Goal: Task Accomplishment & Management: Manage account settings

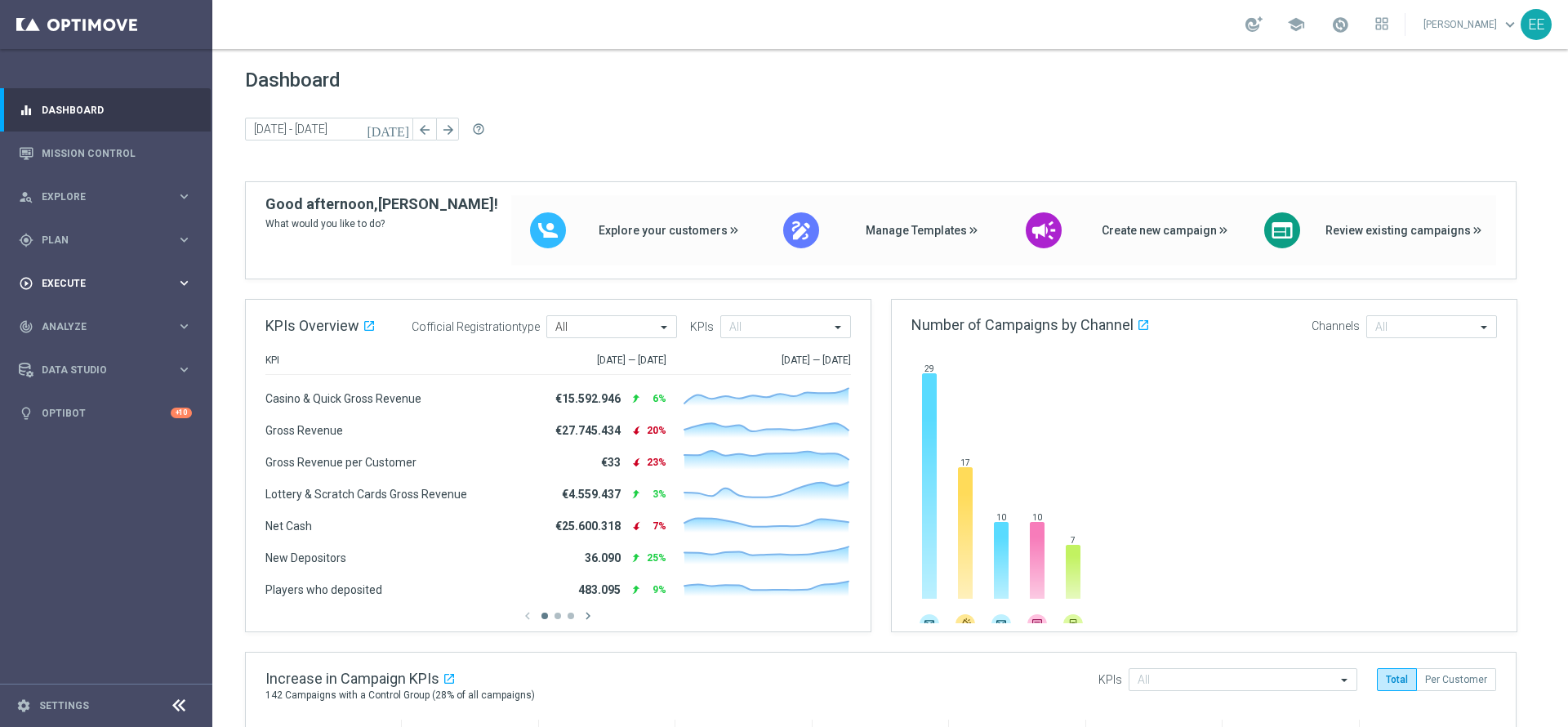
click at [83, 279] on span "Execute" at bounding box center [109, 283] width 134 height 10
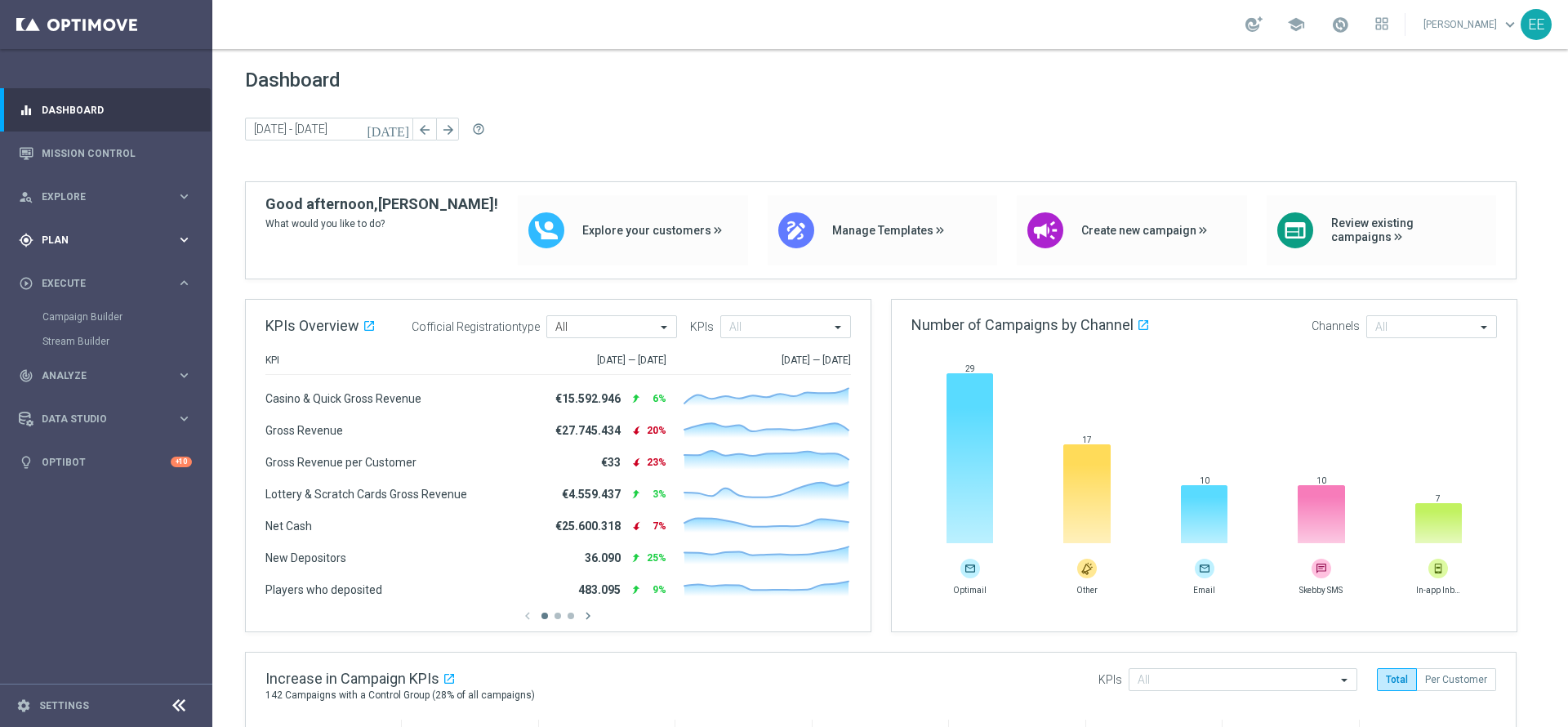
click at [82, 249] on div "gps_fixed Plan keyboard_arrow_right" at bounding box center [106, 239] width 211 height 43
click at [92, 273] on link "Target Groups" at bounding box center [106, 273] width 128 height 13
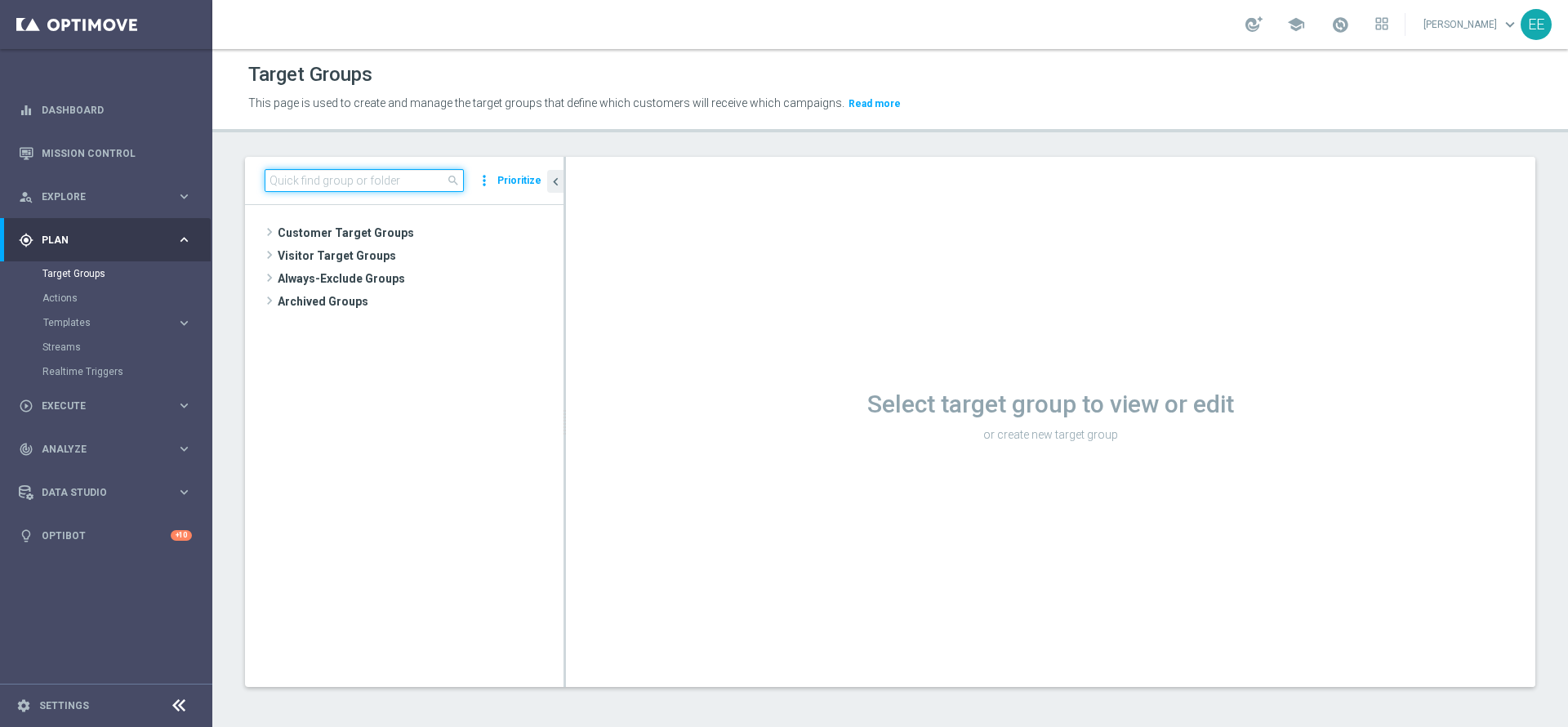
click at [392, 180] on input at bounding box center [364, 180] width 199 height 23
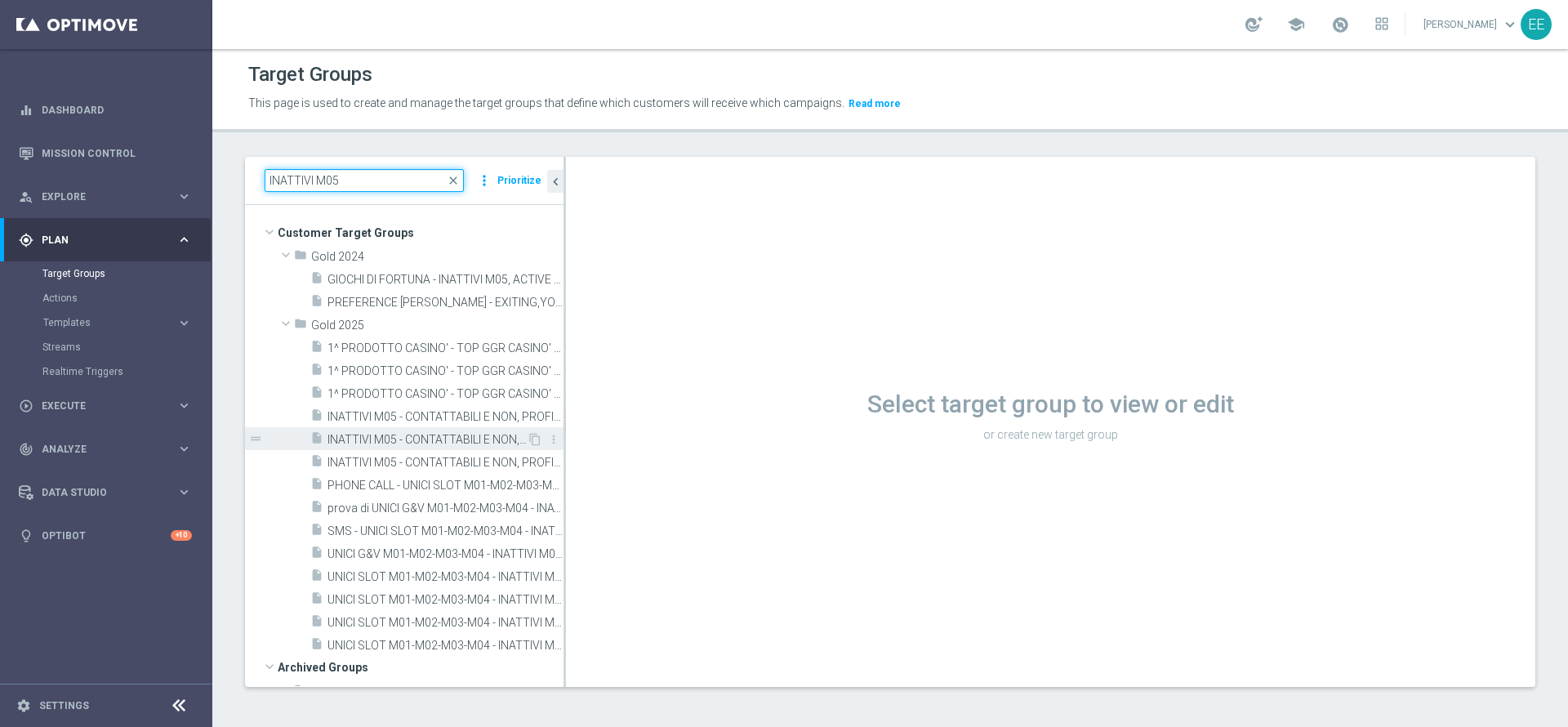
type input "INATTIVI M05"
click at [421, 444] on span "INATTIVI M05 - CONTATTABILI E NON, PROFILATI E NON 15.05" at bounding box center [427, 439] width 199 height 14
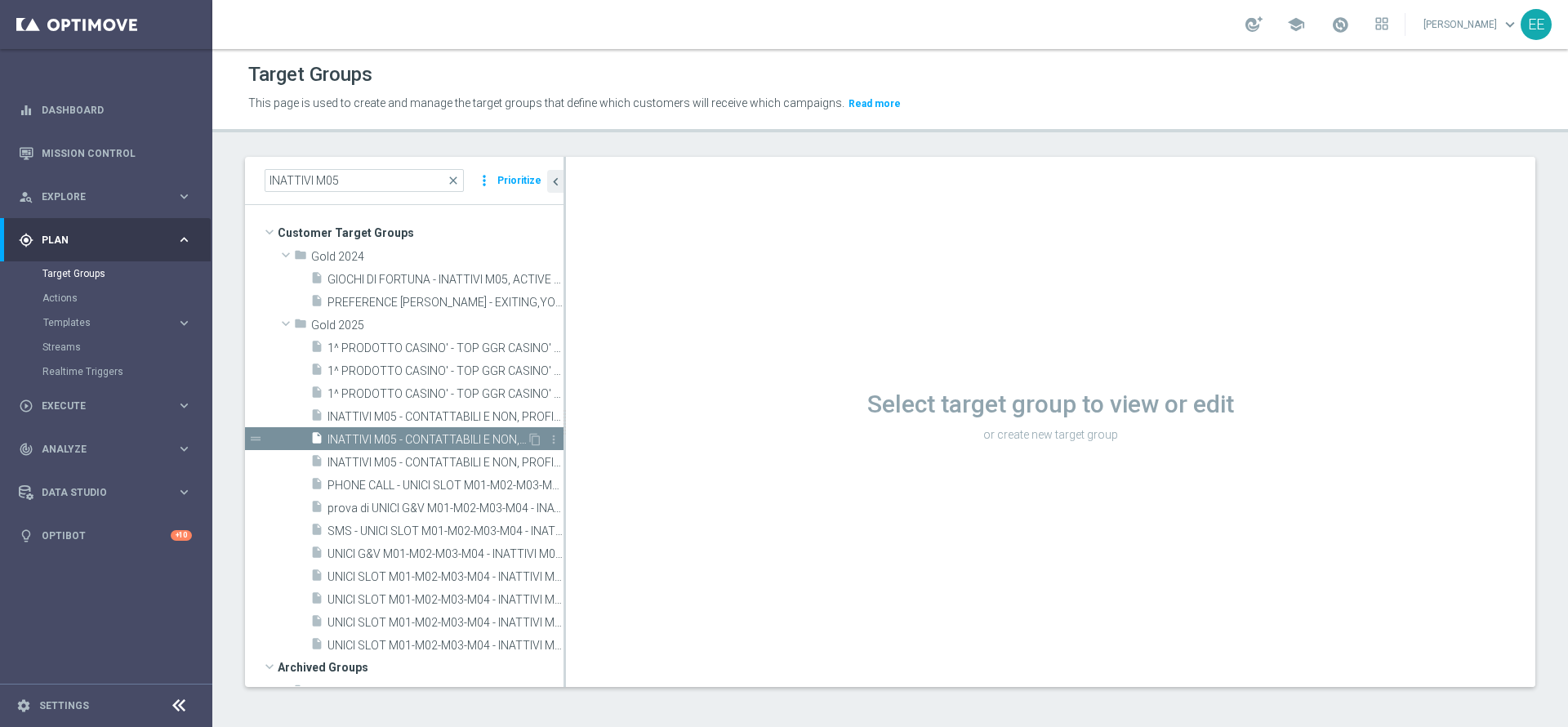
click at [421, 444] on span "INATTIVI M05 - CONTATTABILI E NON, PROFILATI E NON 15.05" at bounding box center [427, 439] width 199 height 14
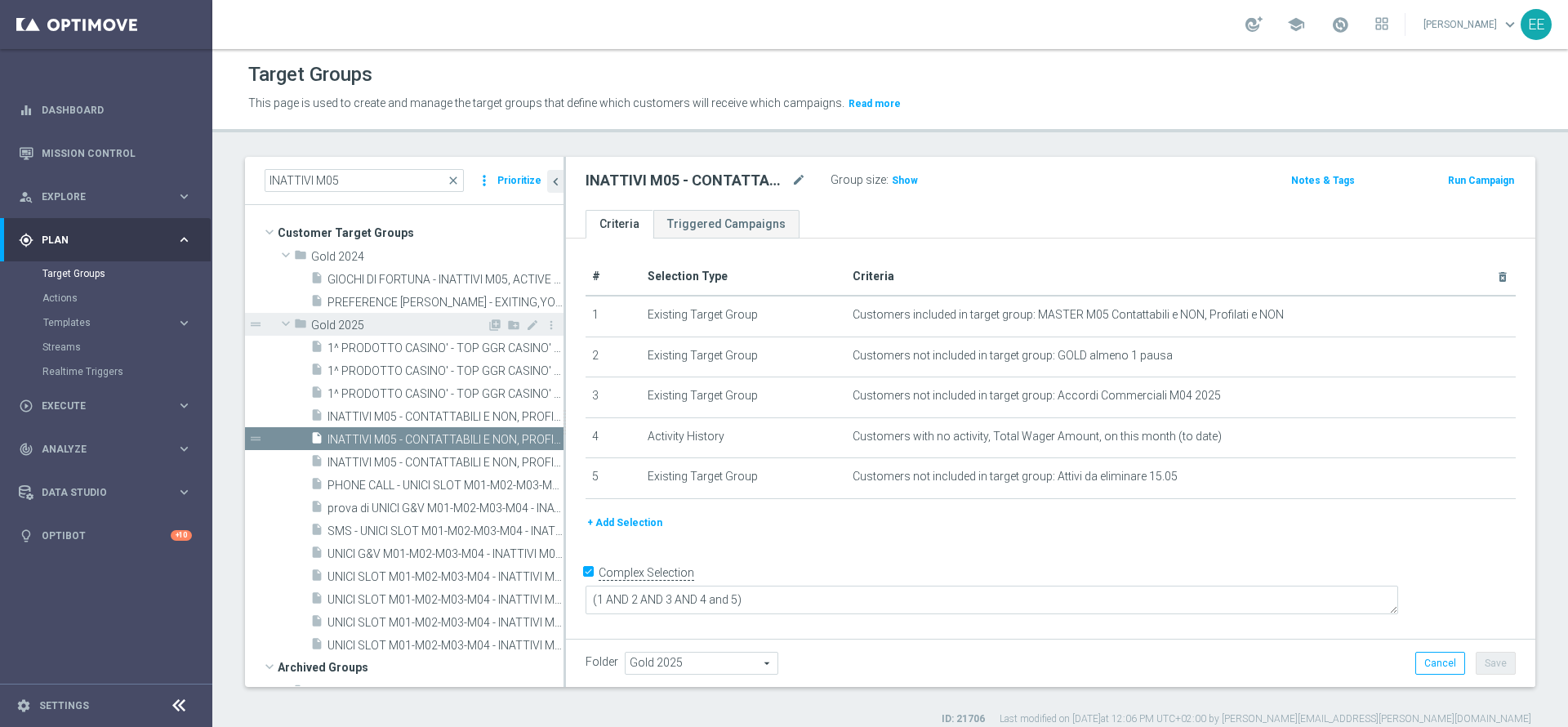
click at [314, 335] on div "insert_drive_file 1^ PRODOTTO CASINO' - TOP GGR CASINO' 2025 MA ESCLUSI DAI TOP…" at bounding box center [437, 346] width 253 height 23
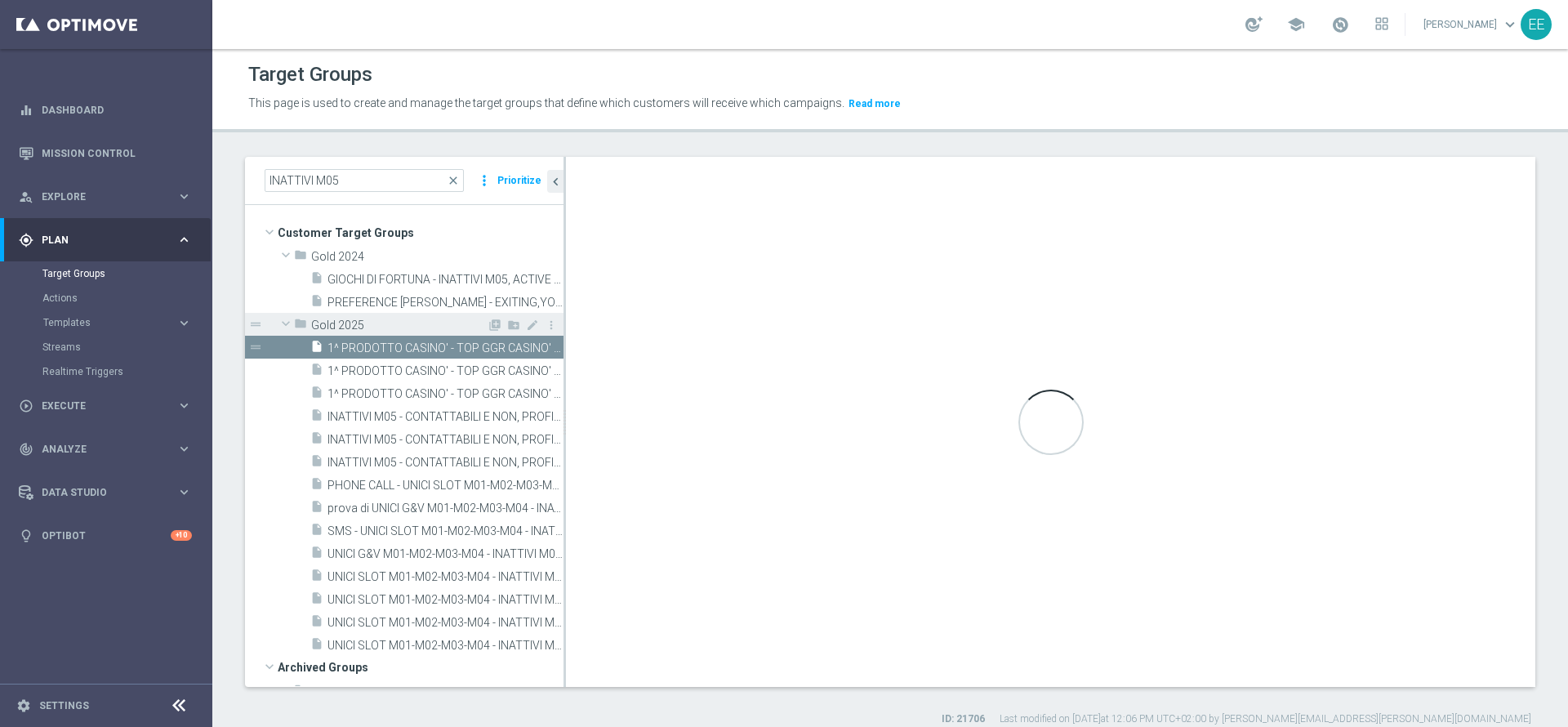
type textarea "(1 and 2 and 3 and 4 and 5)"
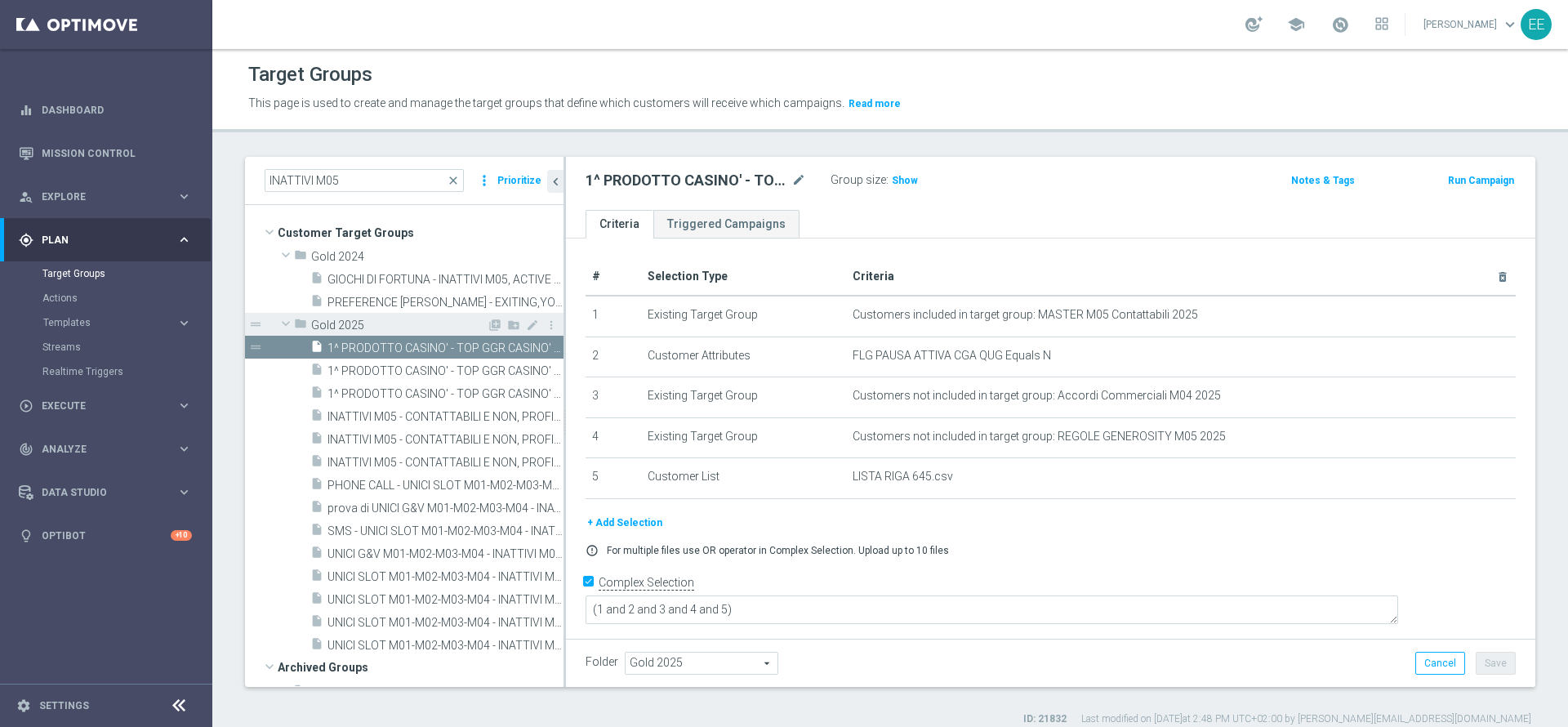
click at [322, 325] on span "Gold 2025" at bounding box center [399, 325] width 175 height 14
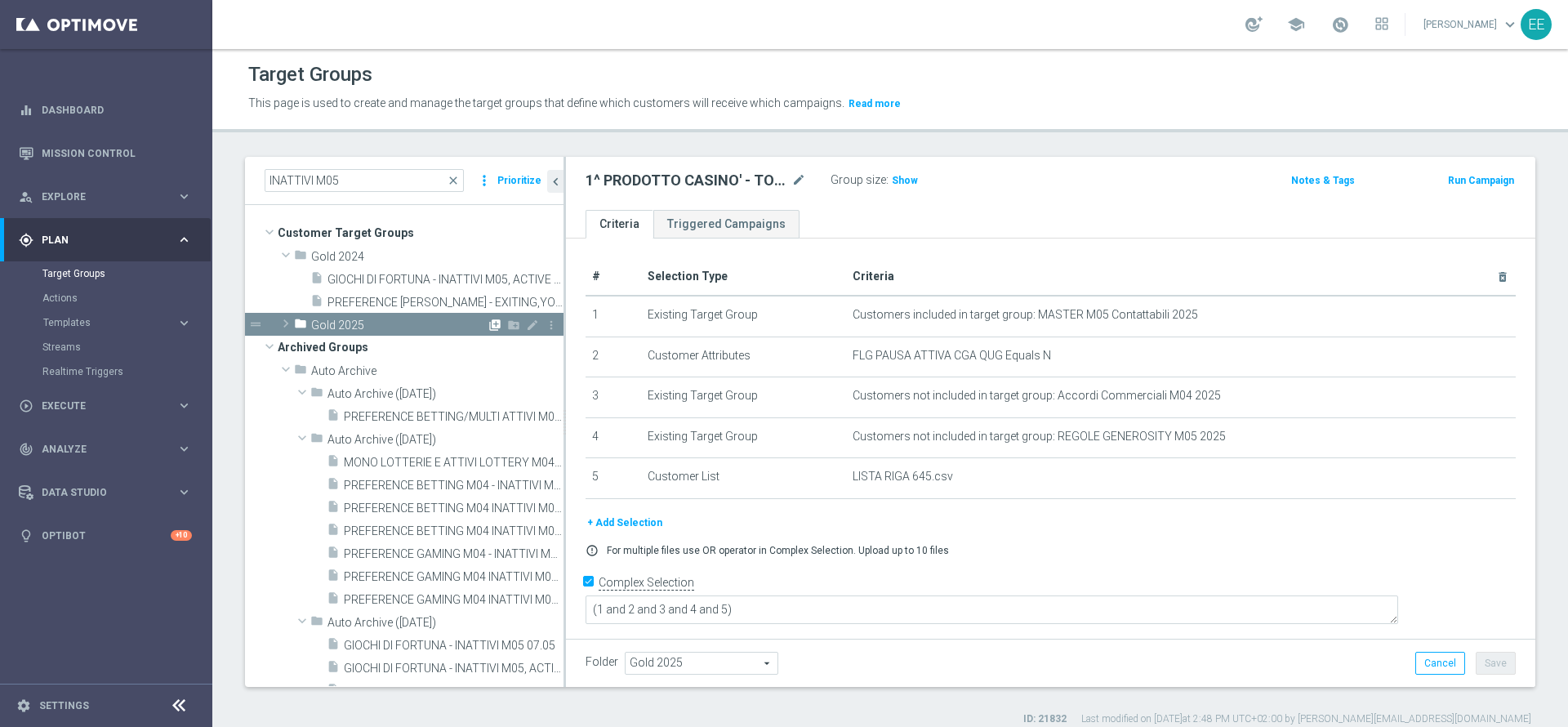
click at [489, 329] on icon "library_add" at bounding box center [495, 324] width 13 height 13
checkbox input "false"
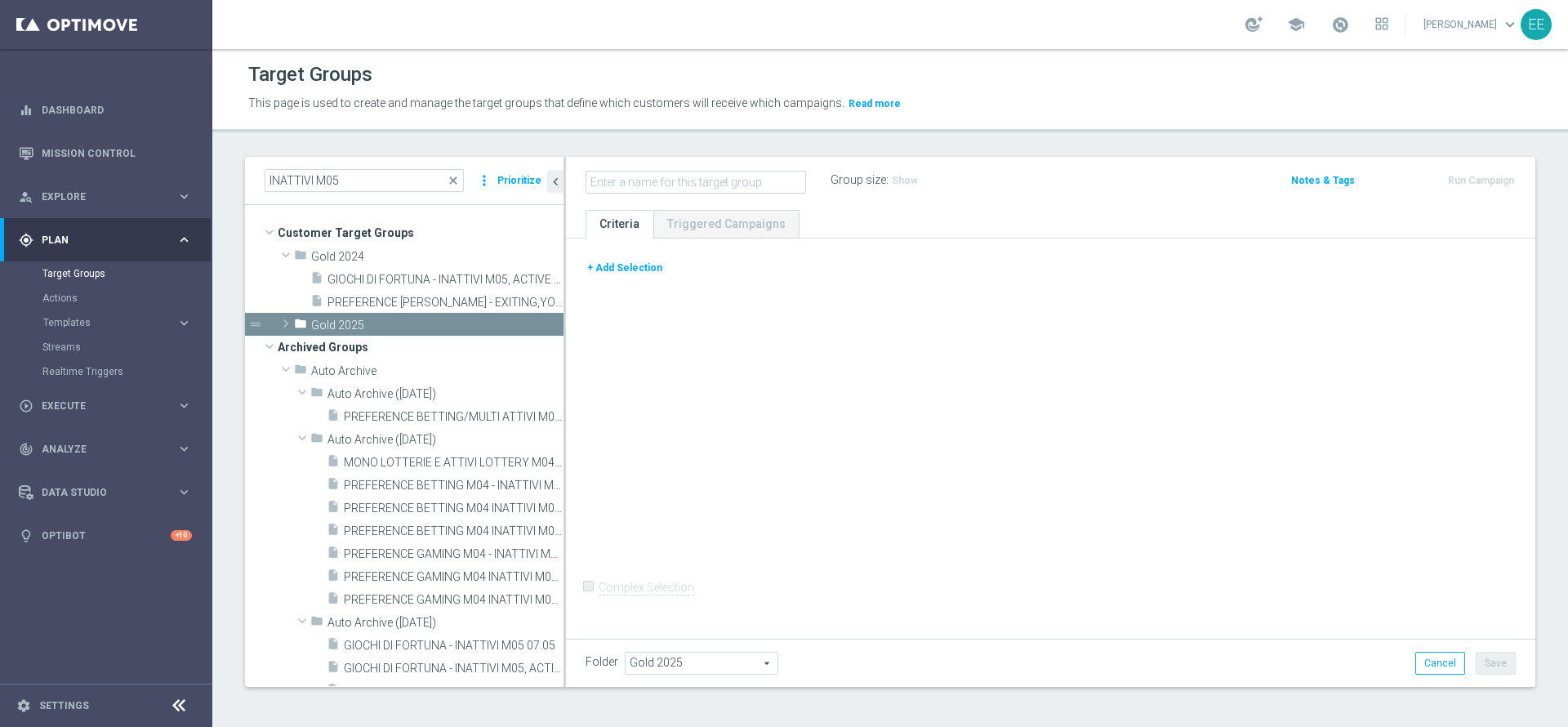
click at [734, 179] on input "text" at bounding box center [695, 182] width 220 height 23
type input "i"
type input "INATTIVI M09 22.09"
click at [632, 266] on button "+ Add Selection" at bounding box center [625, 267] width 78 height 18
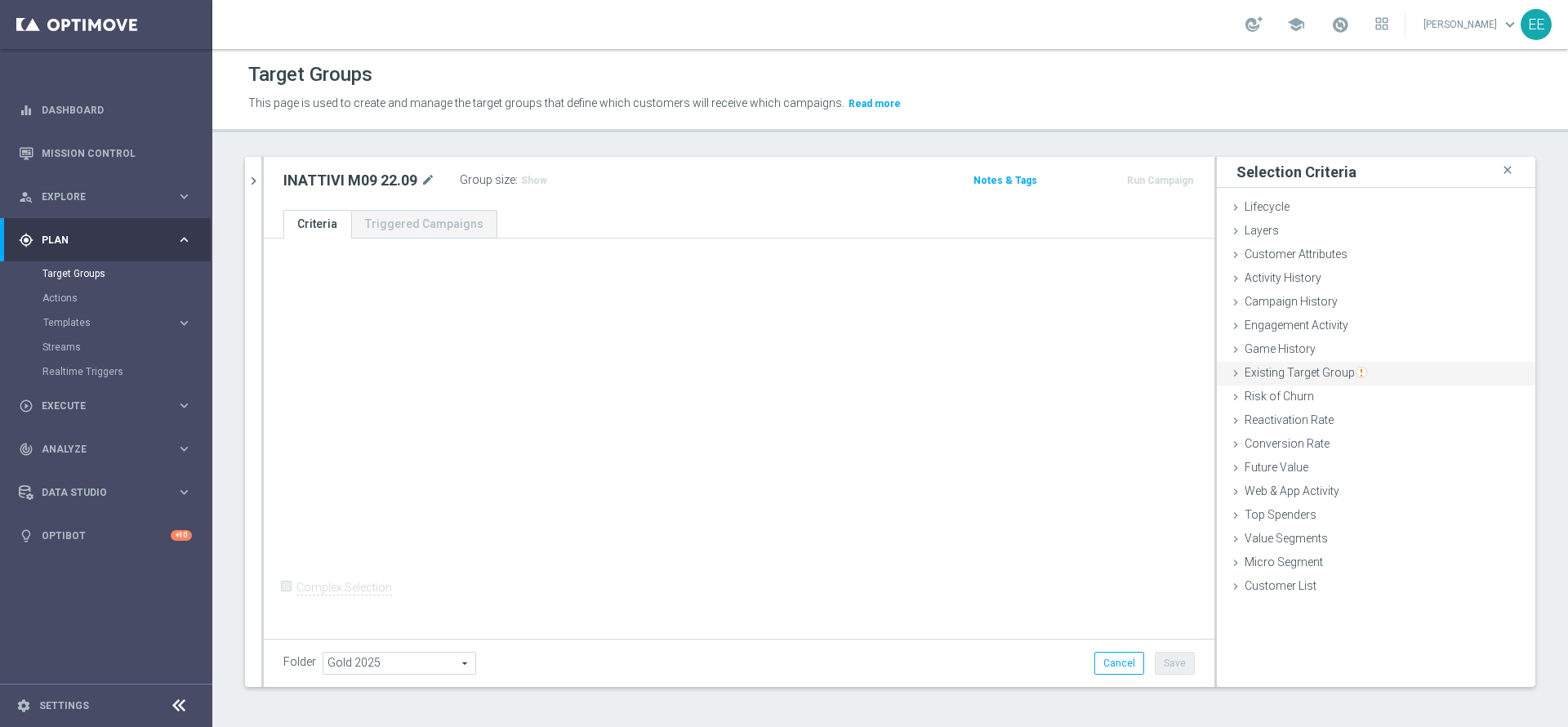
click at [1305, 372] on span "Existing Target Group" at bounding box center [1306, 372] width 123 height 13
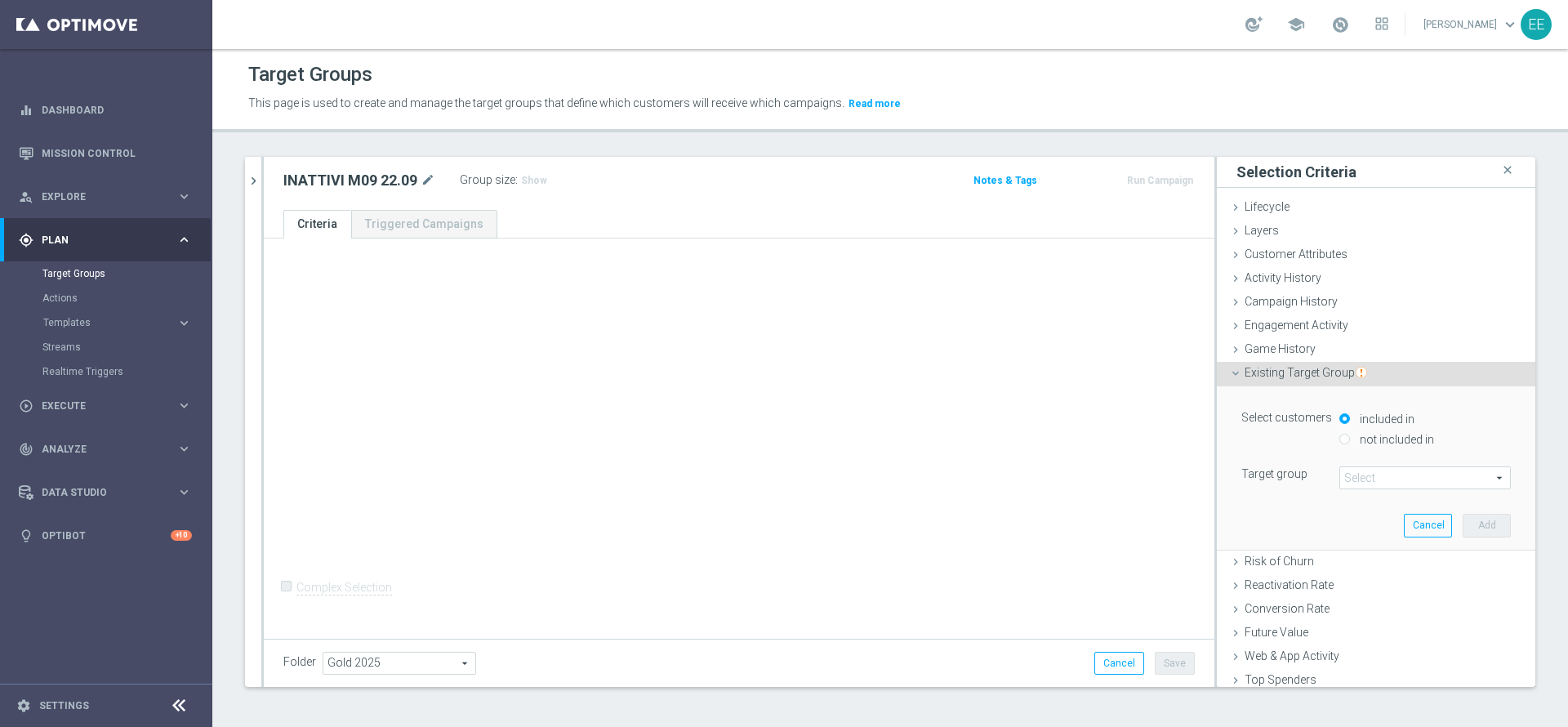
click at [1361, 472] on span at bounding box center [1425, 478] width 170 height 21
click at [0, 0] on input "search" at bounding box center [0, 0] width 0 height 0
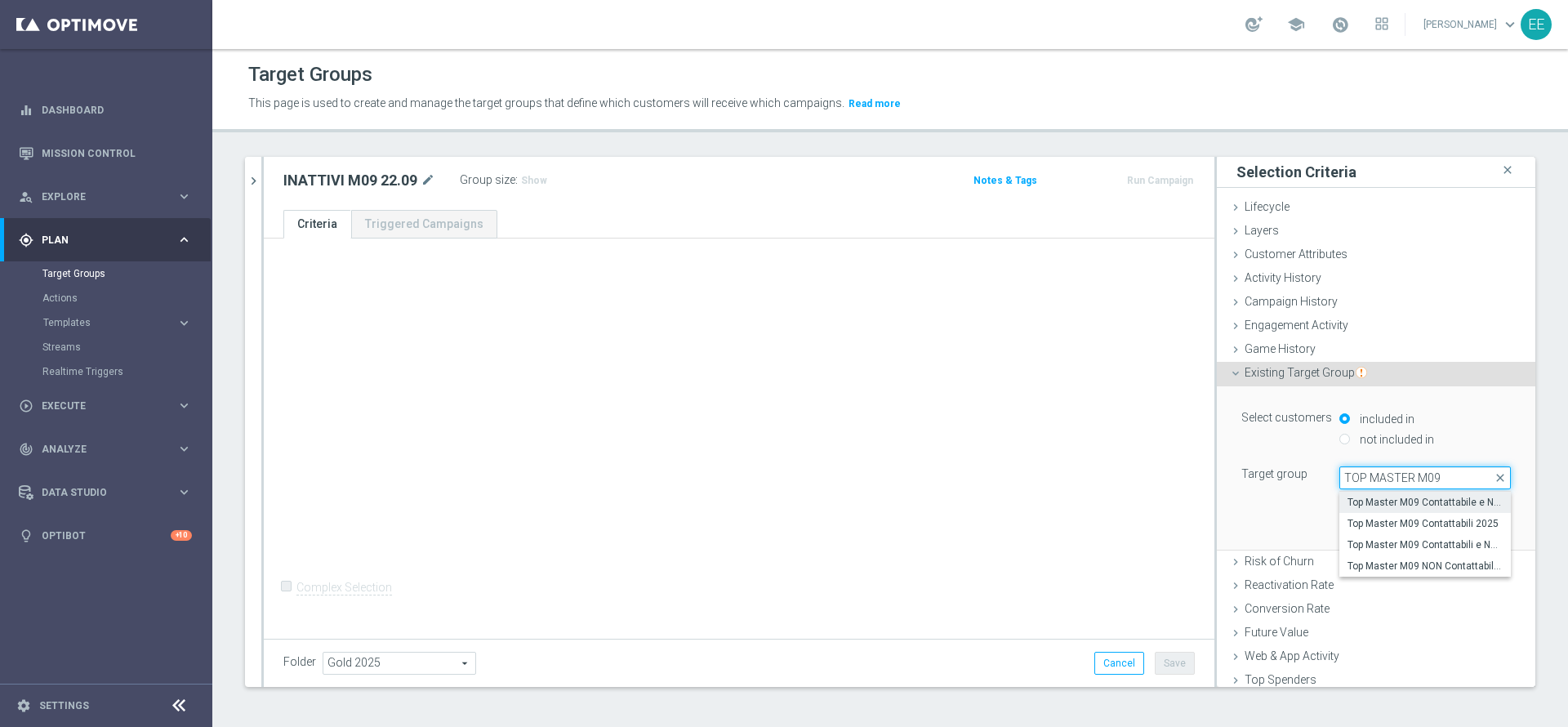
type input "TOP MASTER M09"
click at [1389, 497] on span "Top Master M09 Contattabile e NON - Profilati e NON" at bounding box center [1425, 501] width 155 height 13
type input "Top Master M09 Contattabile e NON - Profilati e NON"
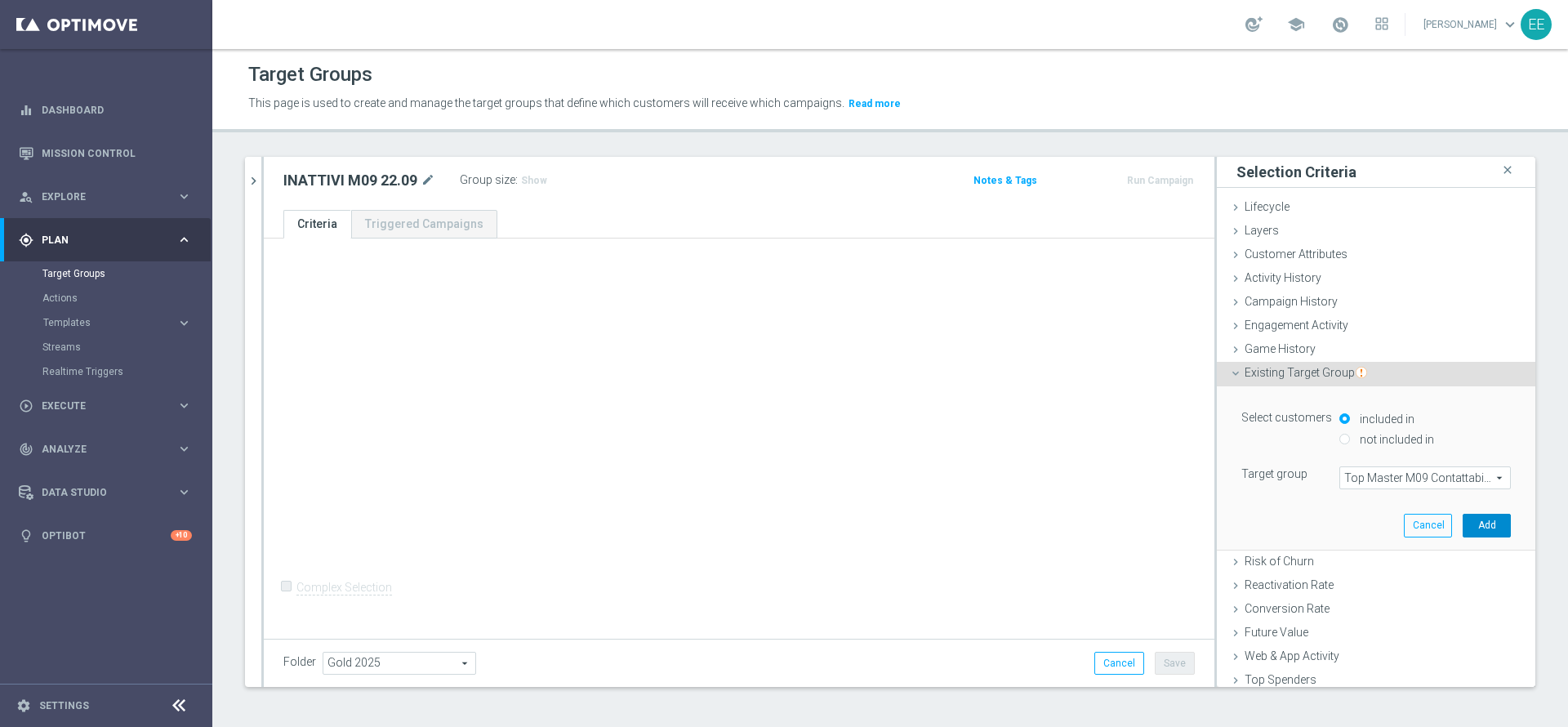
click at [1462, 523] on button "Add" at bounding box center [1486, 524] width 49 height 23
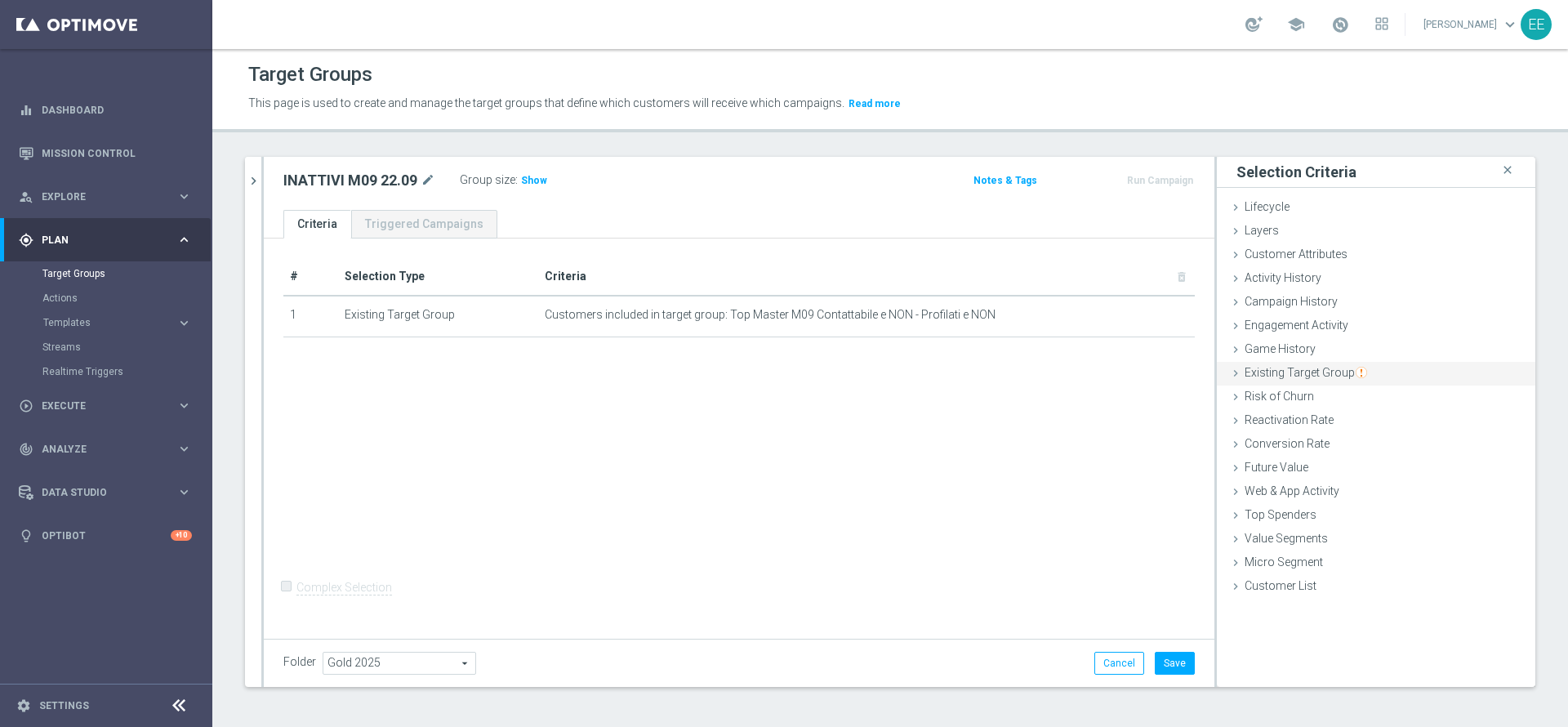
click at [1313, 363] on div "Existing Target Group done selection saved" at bounding box center [1376, 374] width 318 height 25
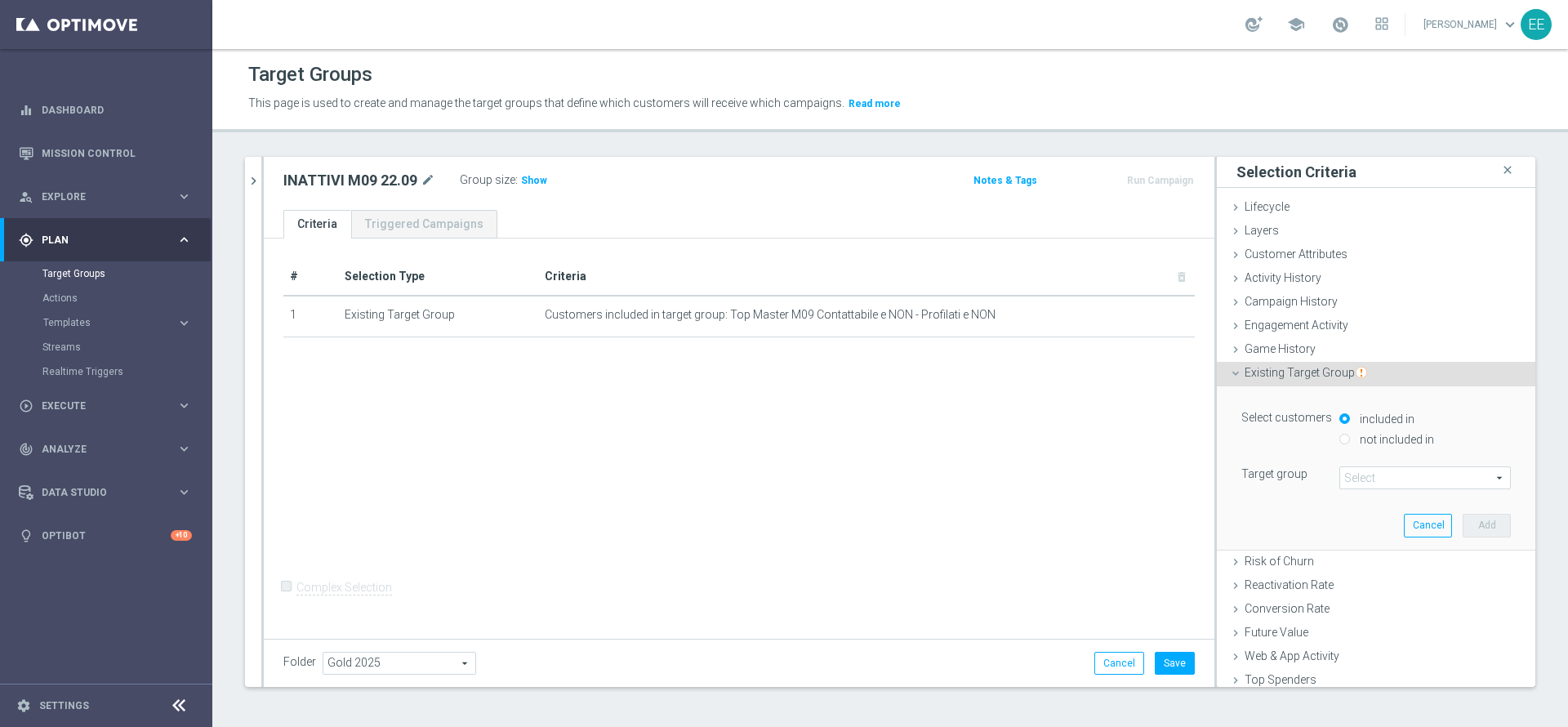
click at [1358, 435] on label "not included in" at bounding box center [1395, 439] width 78 height 14
click at [1350, 435] on input "not included in" at bounding box center [1344, 438] width 10 height 10
radio input "true"
click at [1351, 475] on span at bounding box center [1425, 478] width 170 height 21
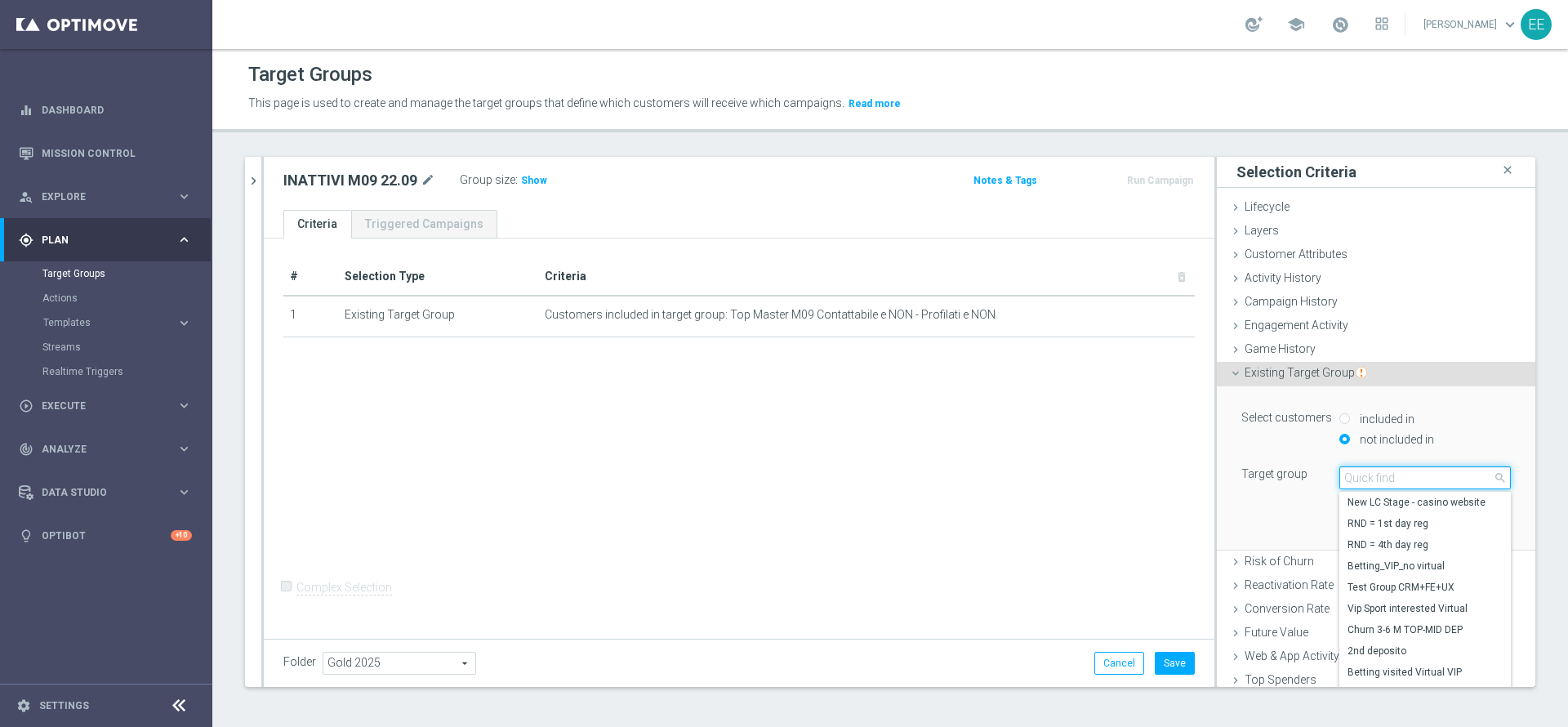
click at [1351, 475] on input "search" at bounding box center [1424, 478] width 171 height 23
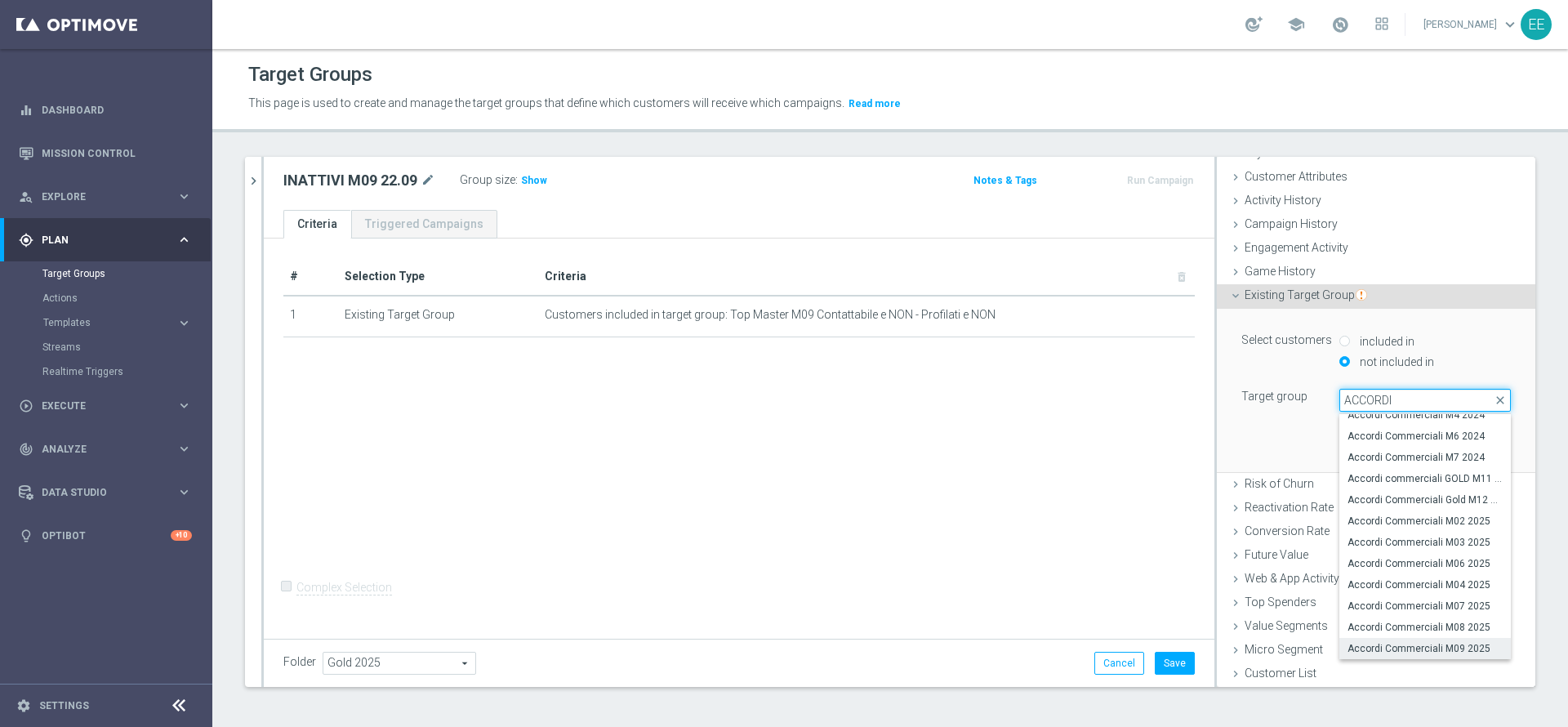
type input "ACCORDI"
click at [1398, 647] on span "Accordi Commerciali M09 2025" at bounding box center [1425, 648] width 155 height 13
type input "Accordi Commerciali M09 2025"
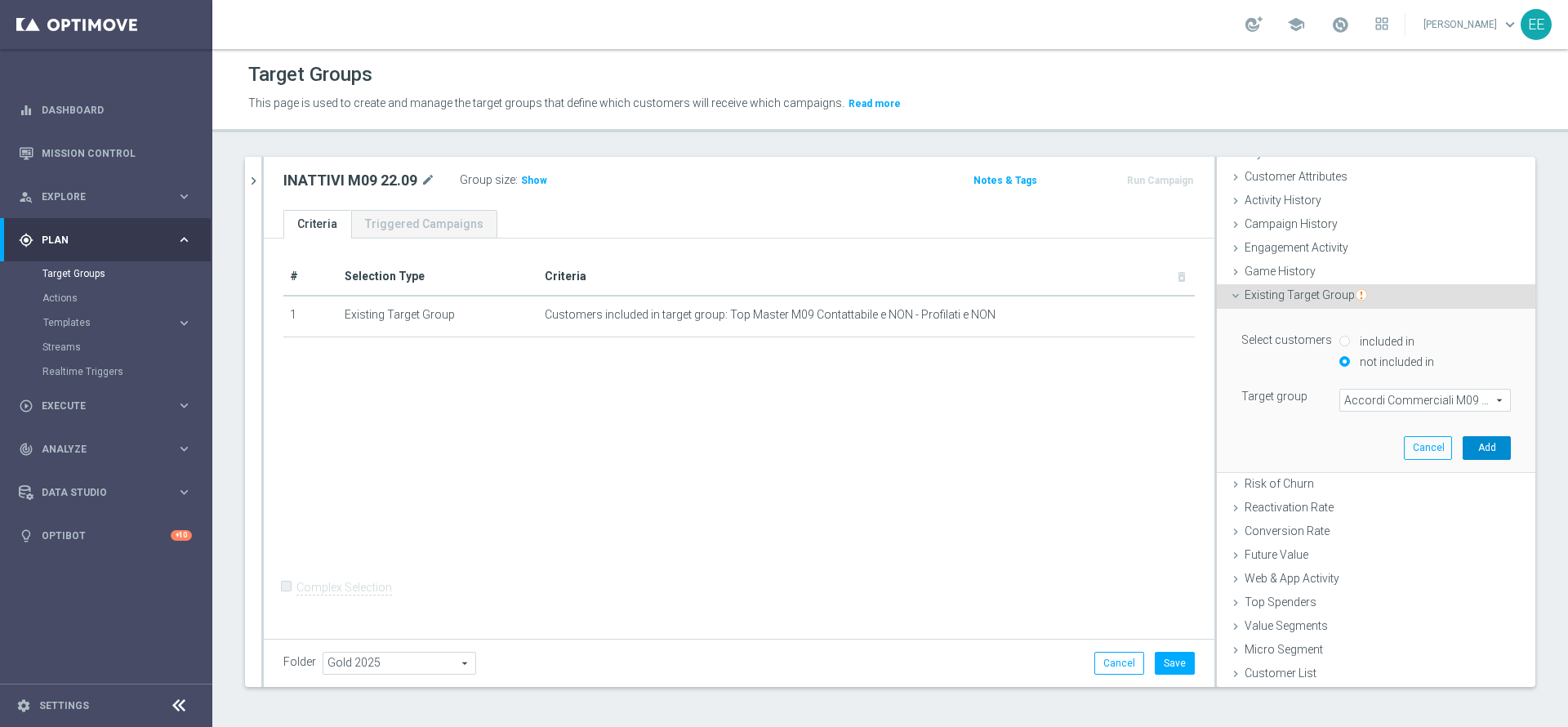
click at [1462, 444] on button "Add" at bounding box center [1486, 447] width 49 height 23
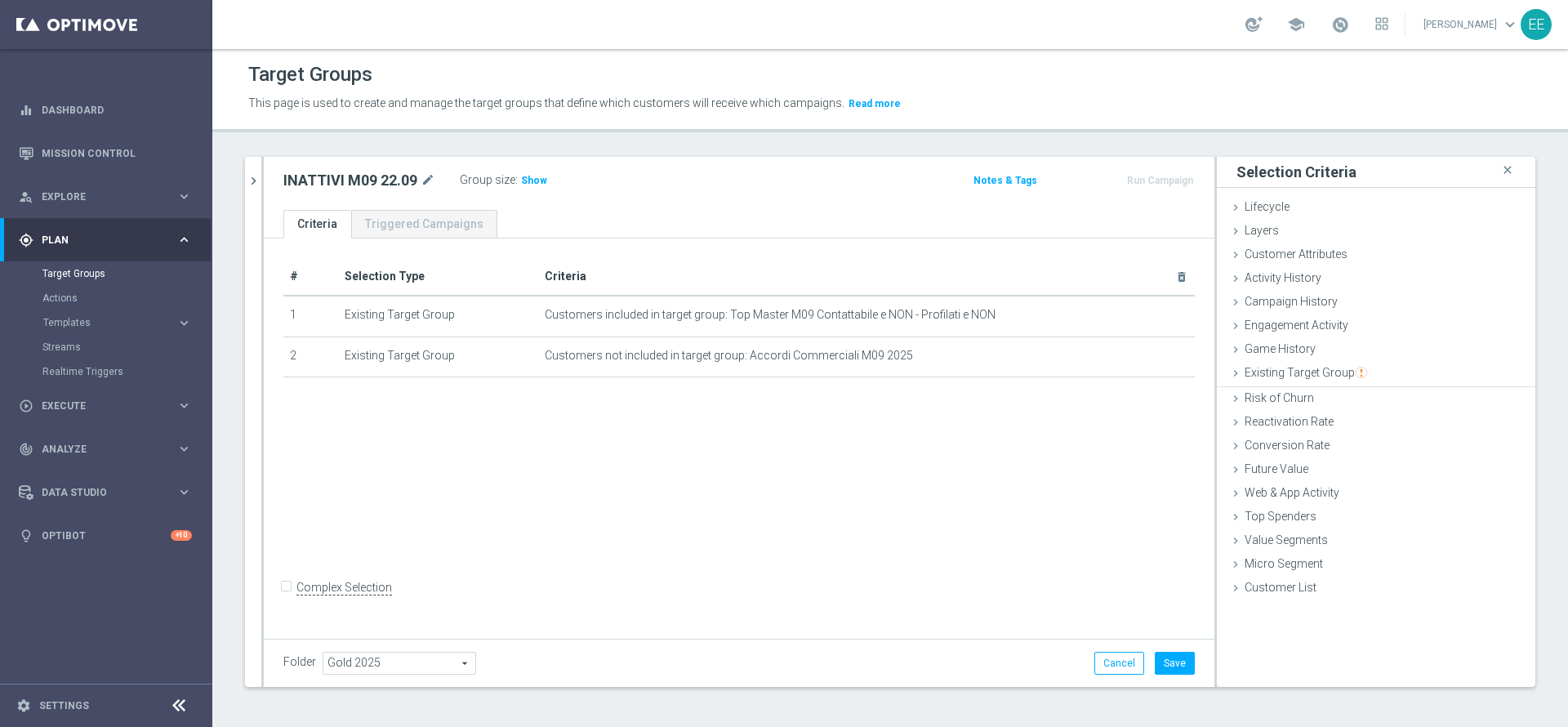
scroll to position [0, 0]
click at [1297, 371] on span "Existing Target Group" at bounding box center [1306, 372] width 123 height 13
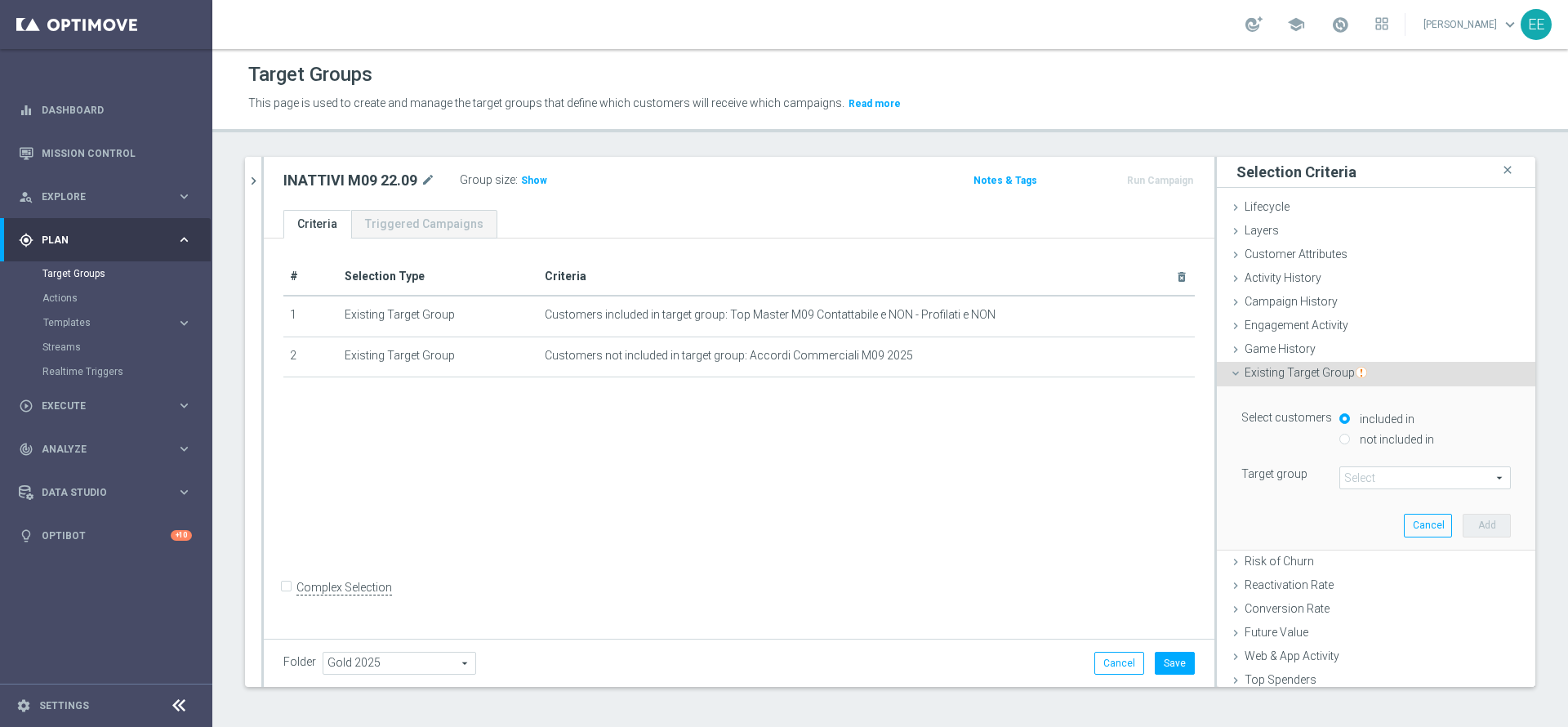
click at [1364, 449] on div "not included in" at bounding box center [1424, 441] width 171 height 20
click at [1366, 443] on label "not included in" at bounding box center [1395, 439] width 78 height 14
click at [1350, 443] on input "not included in" at bounding box center [1344, 438] width 10 height 10
radio input "true"
click at [1359, 465] on div "Select customers included in not included in Target group Select arrow_drop_dow…" at bounding box center [1376, 448] width 270 height 83
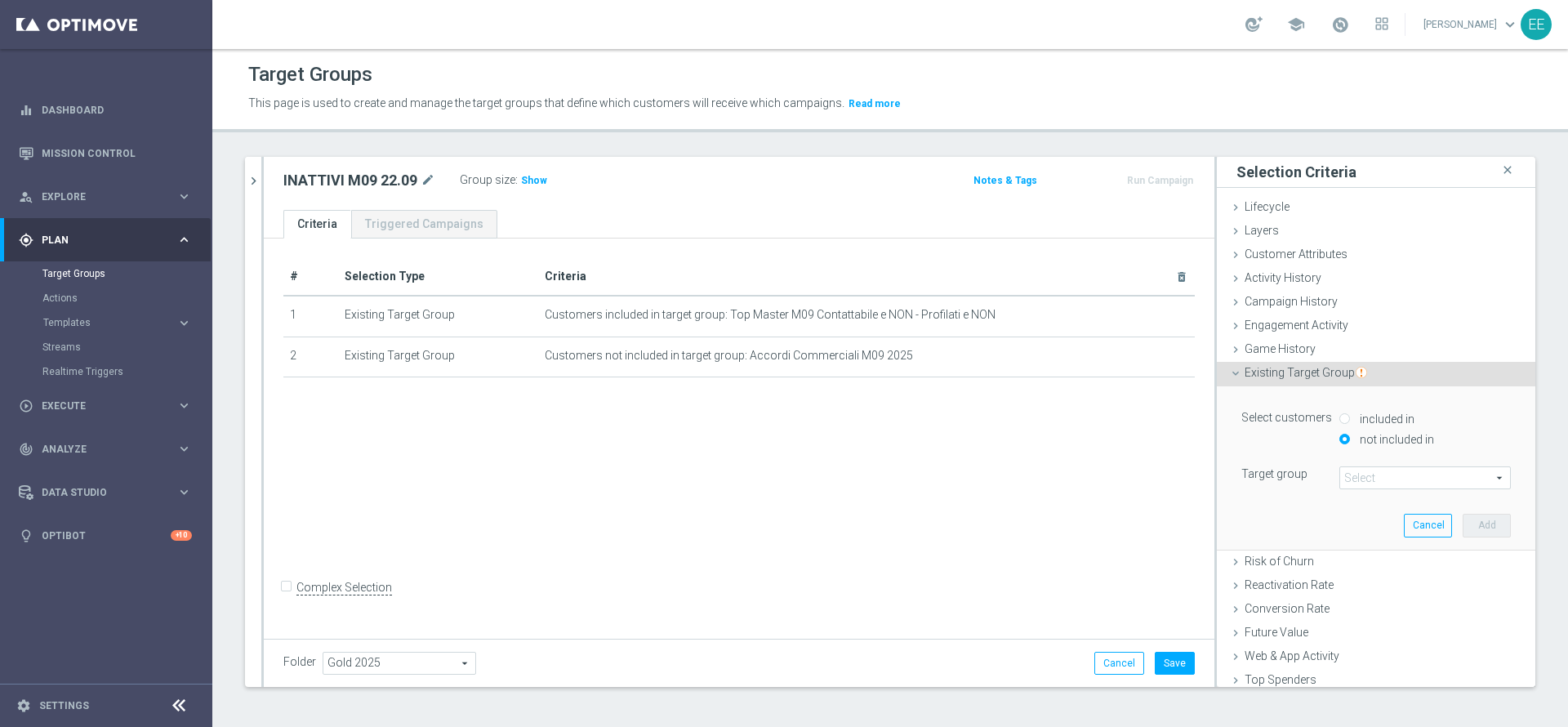
click at [1359, 465] on div "Select customers included in not included in Target group Select arrow_drop_dow…" at bounding box center [1376, 448] width 270 height 83
click at [1354, 473] on span at bounding box center [1425, 478] width 170 height 21
click at [0, 0] on input "search" at bounding box center [0, 0] width 0 height 0
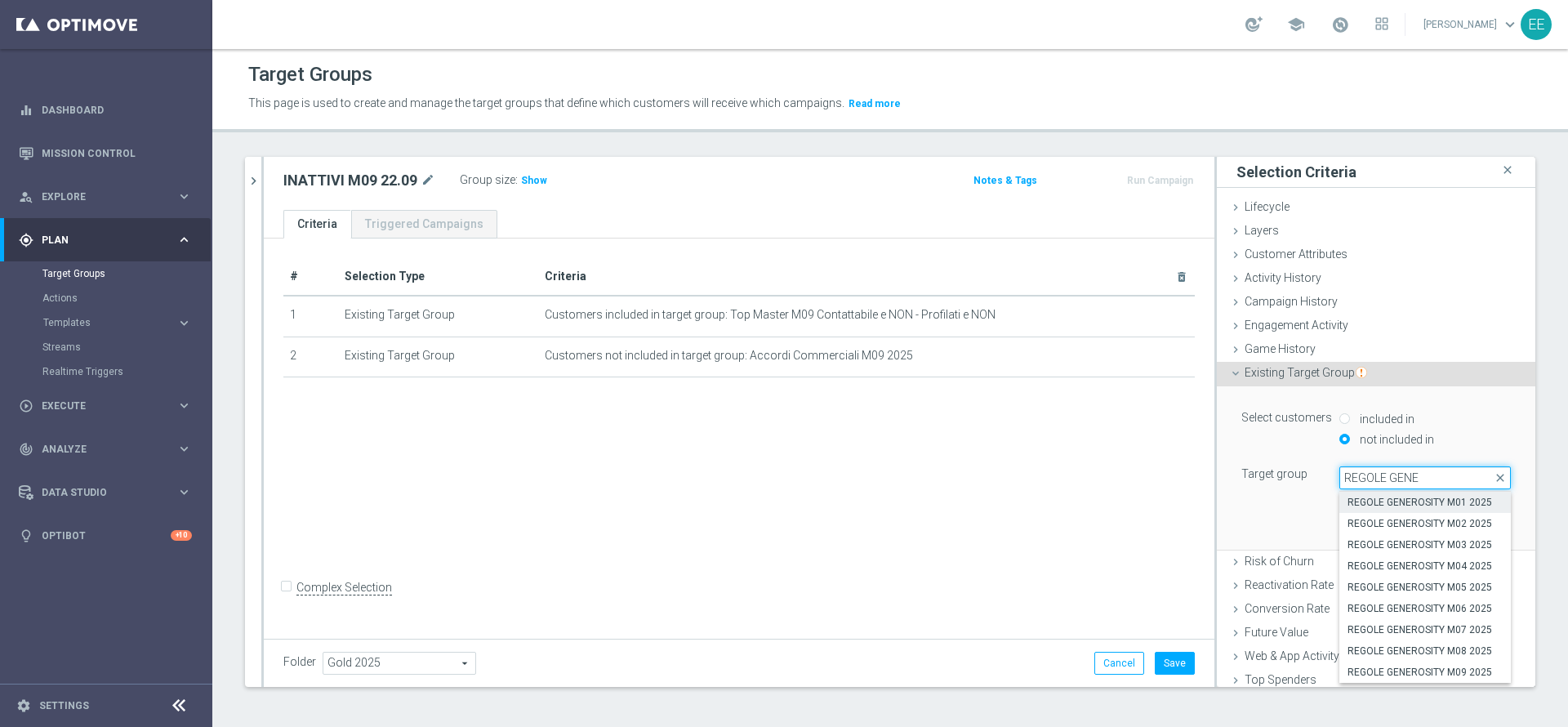
scroll to position [77, 0]
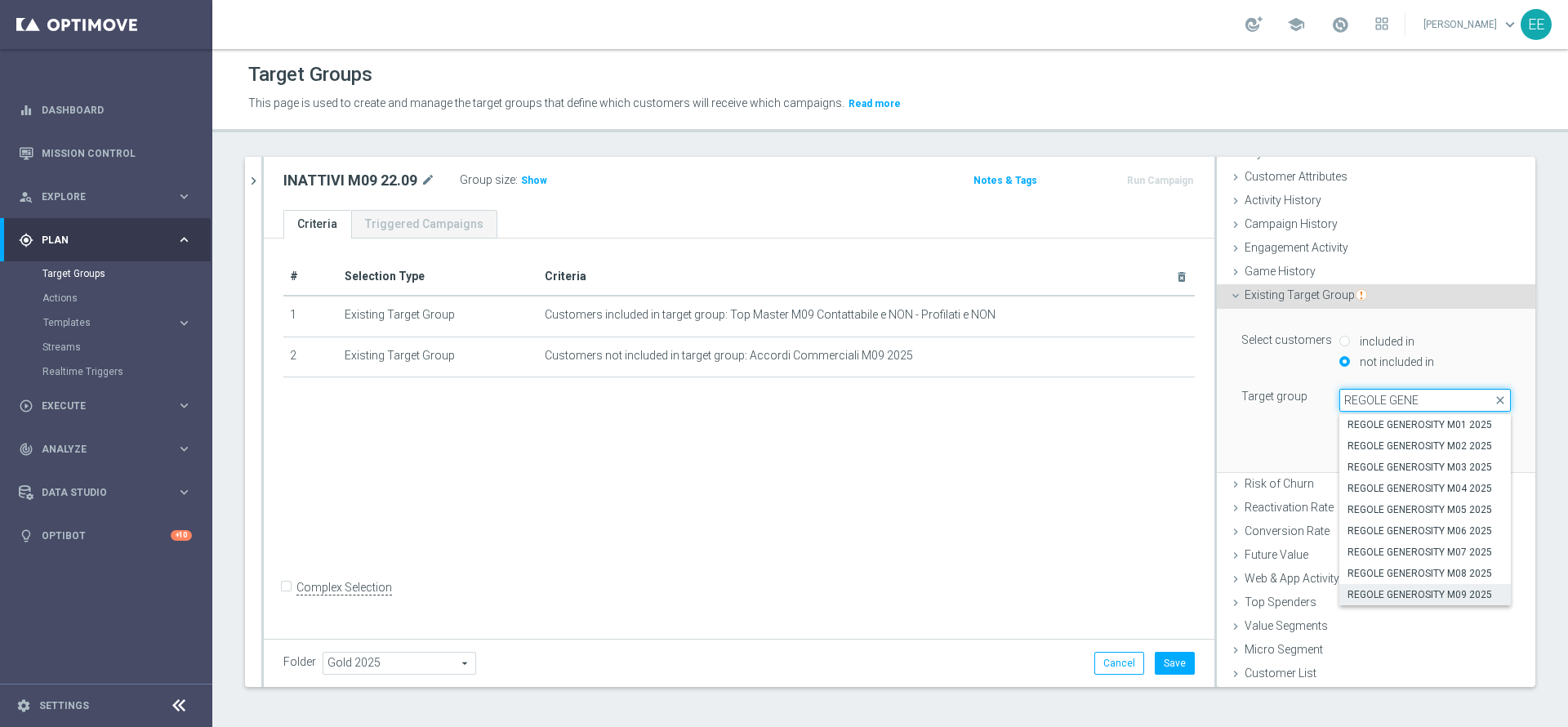
type input "REGOLE GENE"
click at [1393, 593] on span "REGOLE GENEROSITY M09 2025" at bounding box center [1425, 594] width 155 height 13
type input "REGOLE GENEROSITY M09 2025"
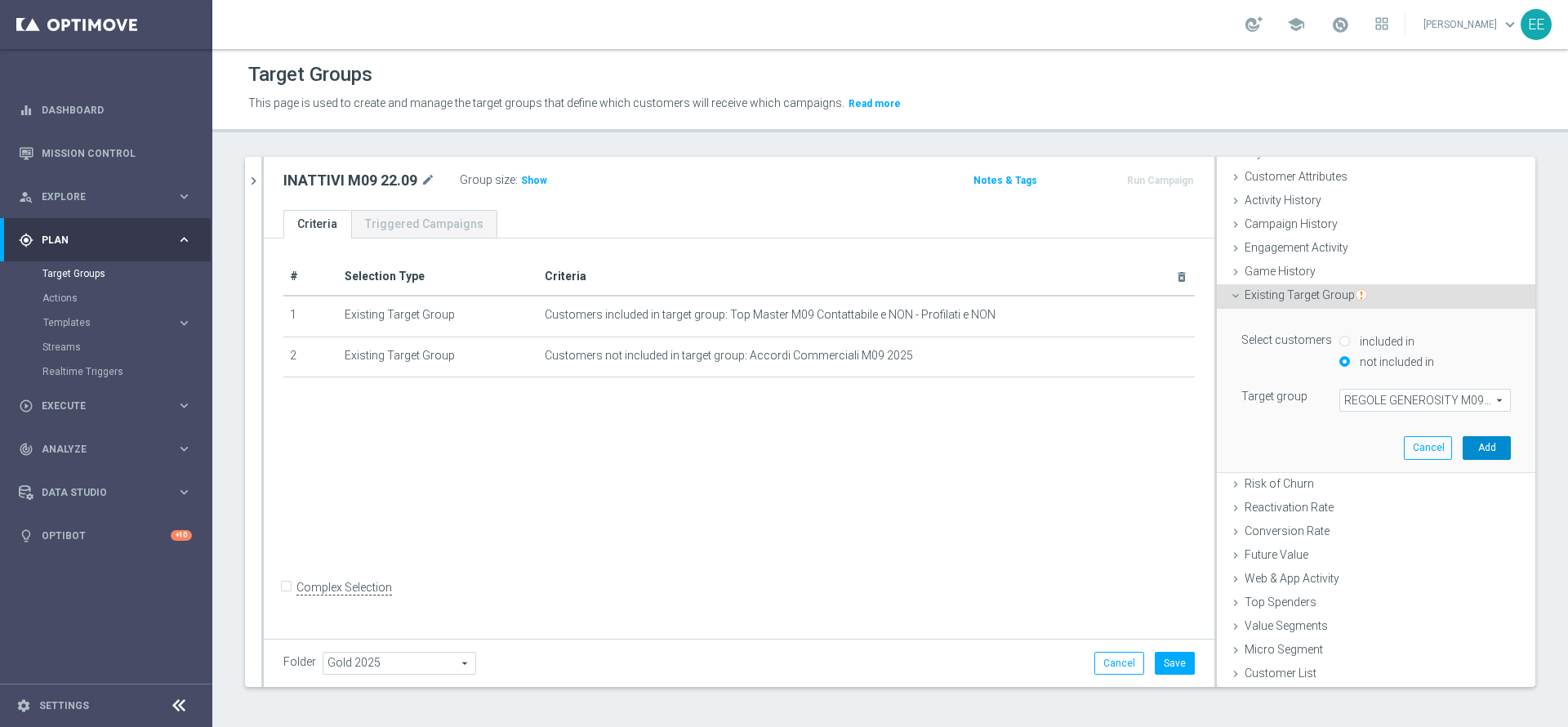
click at [1463, 449] on button "Add" at bounding box center [1486, 447] width 49 height 23
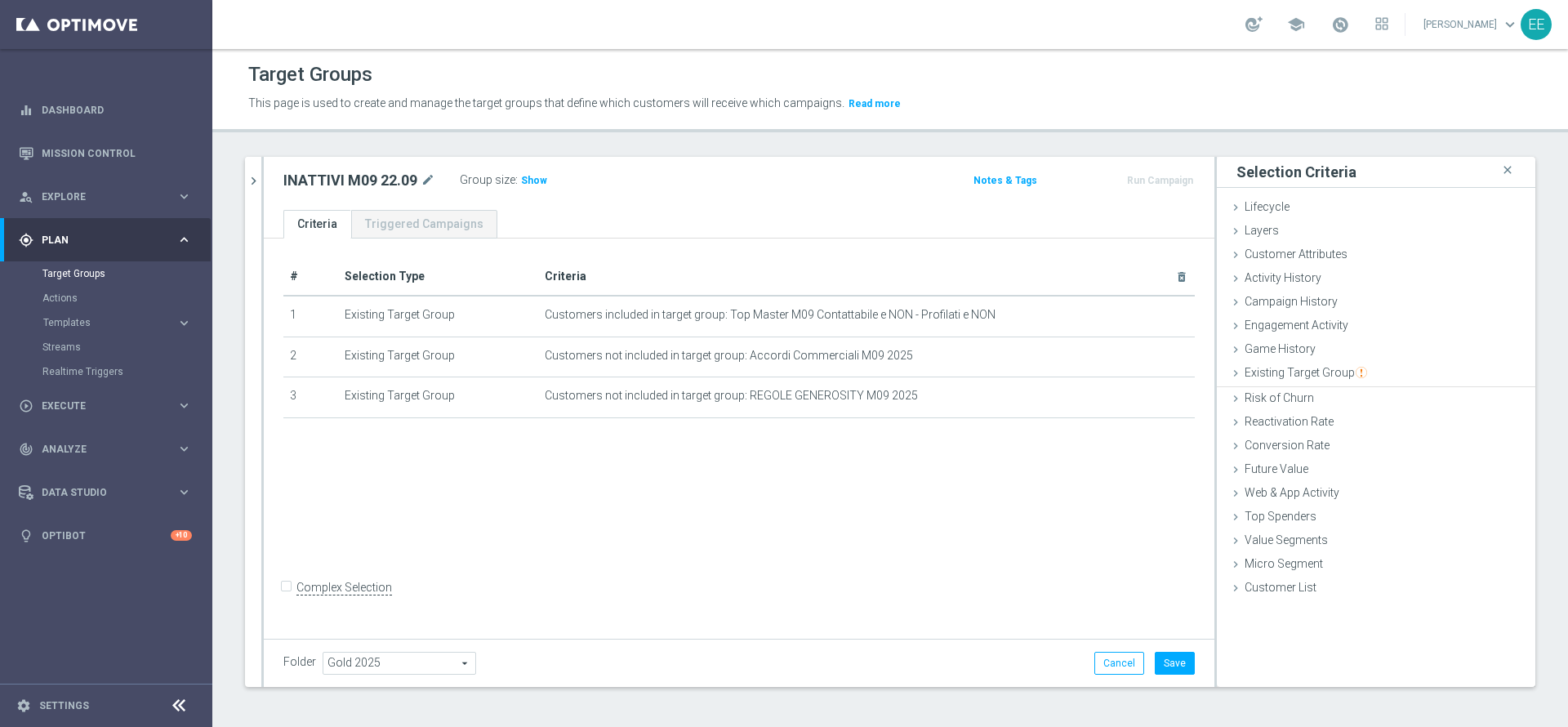
scroll to position [0, 0]
click at [286, 600] on input "Complex Selection" at bounding box center [289, 588] width 10 height 23
checkbox input "true"
click at [1304, 370] on span "Existing Target Group" at bounding box center [1306, 372] width 123 height 13
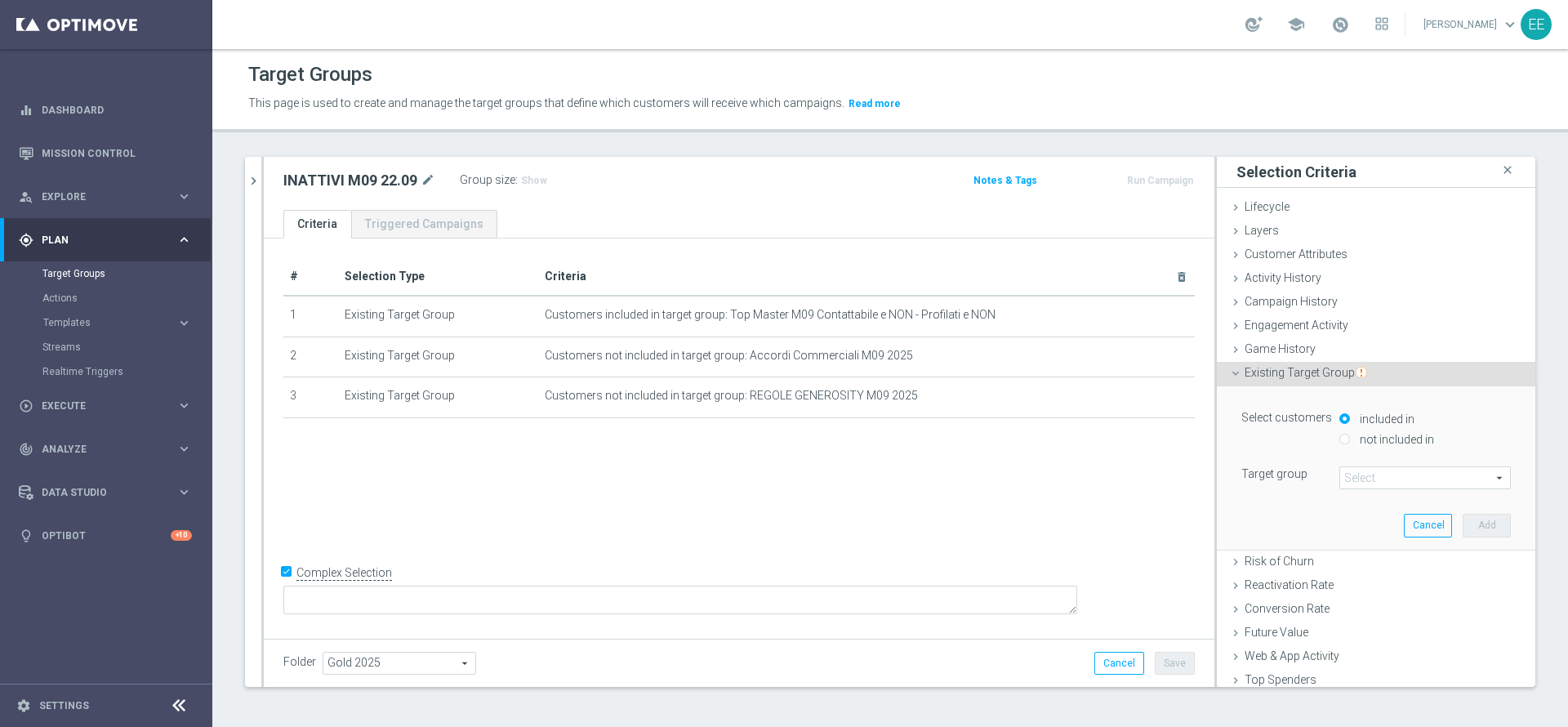
click at [1356, 432] on label "not included in" at bounding box center [1395, 439] width 78 height 14
click at [1345, 433] on input "not included in" at bounding box center [1344, 438] width 10 height 10
radio input "true"
click at [1340, 477] on span at bounding box center [1425, 478] width 170 height 21
click at [0, 0] on input "search" at bounding box center [0, 0] width 0 height 0
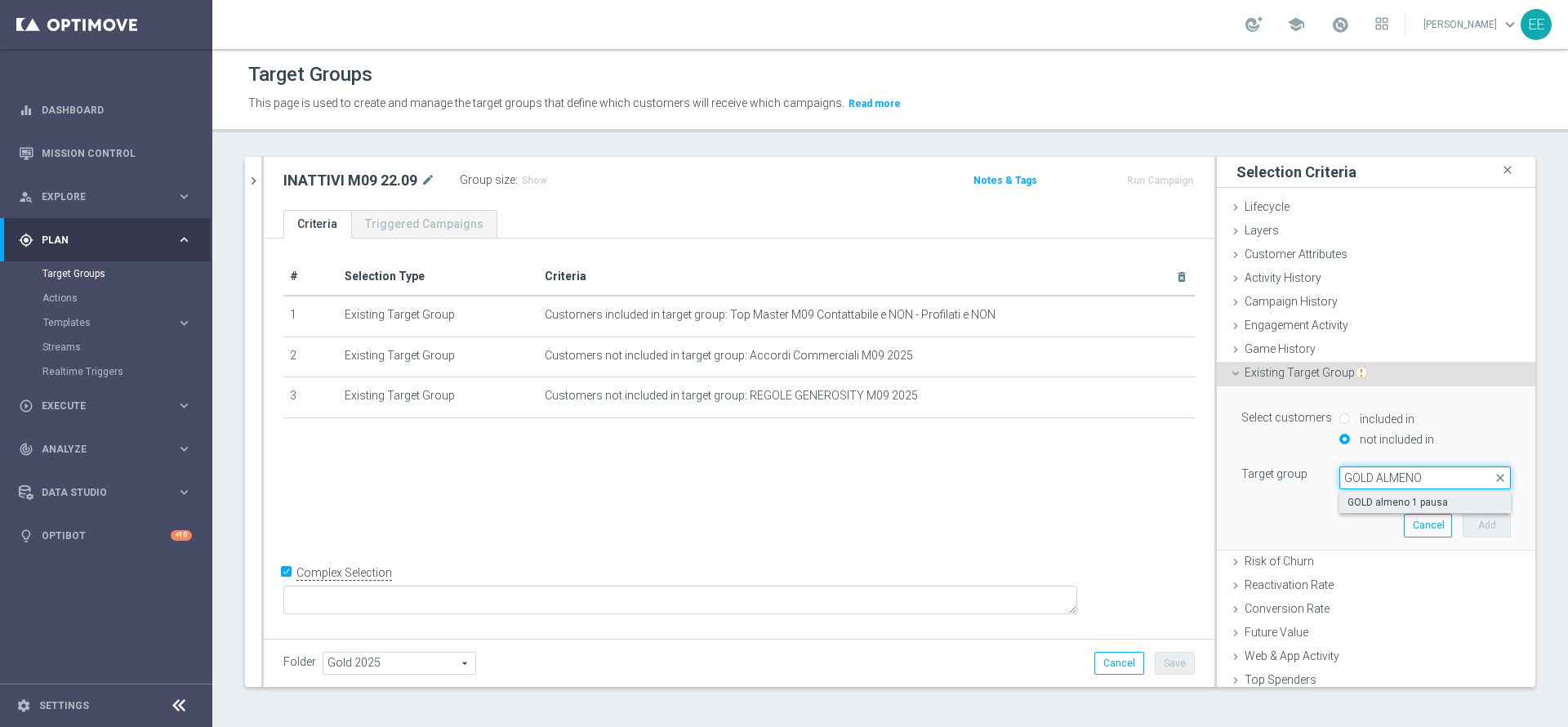
type input "GOLD ALMENO"
click at [1377, 506] on span "GOLD almeno 1 pausa" at bounding box center [1425, 501] width 155 height 13
type input "GOLD almeno 1 pausa"
click at [1462, 517] on button "Add" at bounding box center [1486, 524] width 49 height 23
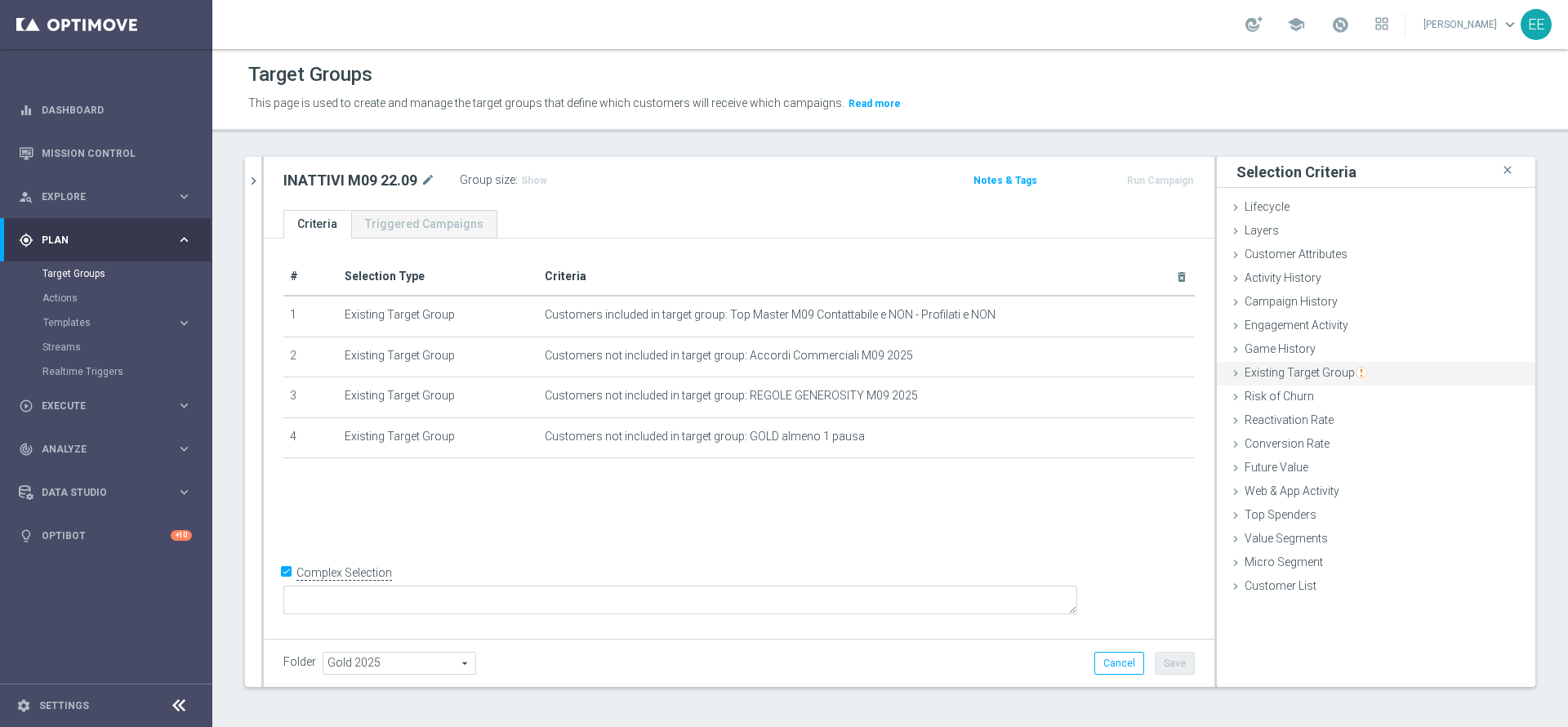
click at [1330, 381] on div "Existing Target Group done selection saved" at bounding box center [1376, 374] width 318 height 25
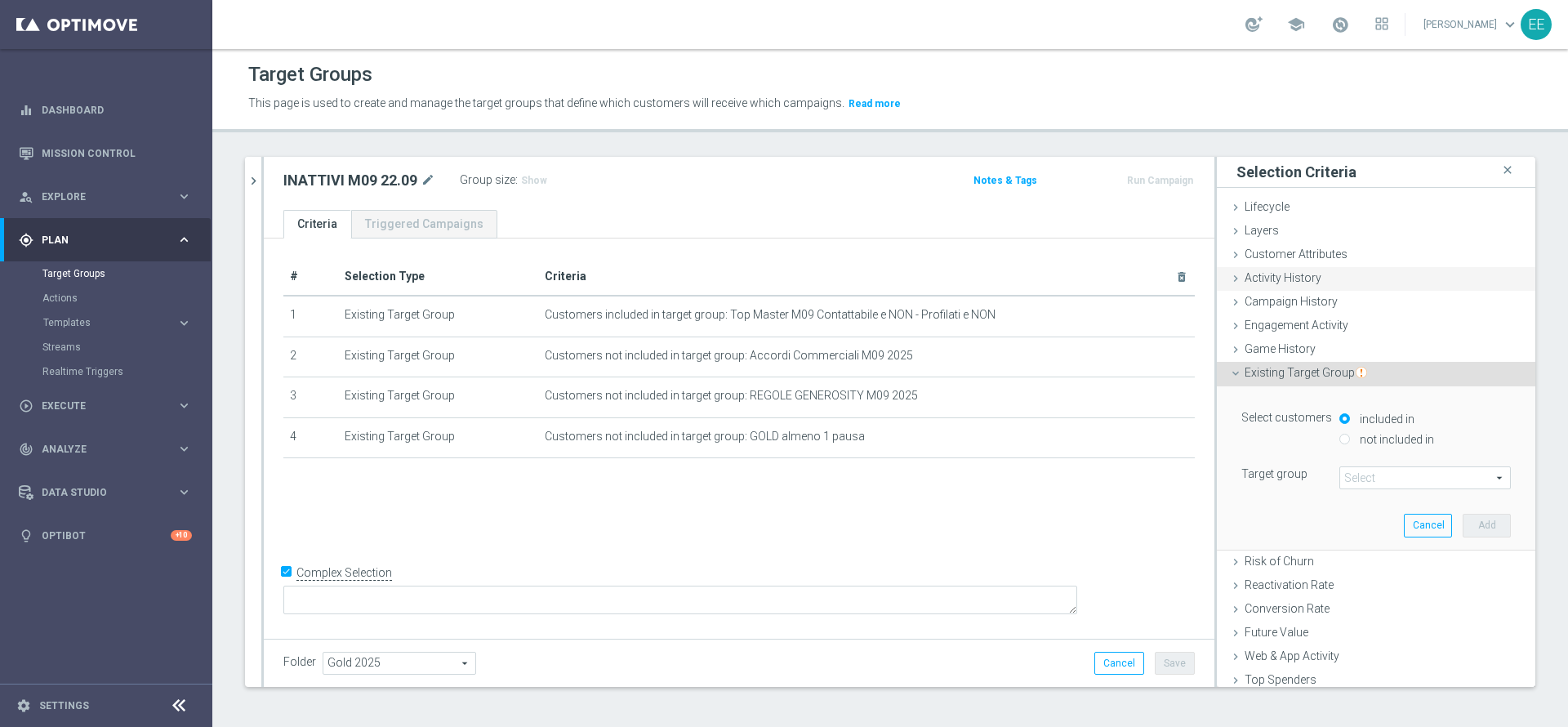
click at [1313, 272] on div "Activity History done" at bounding box center [1376, 279] width 318 height 25
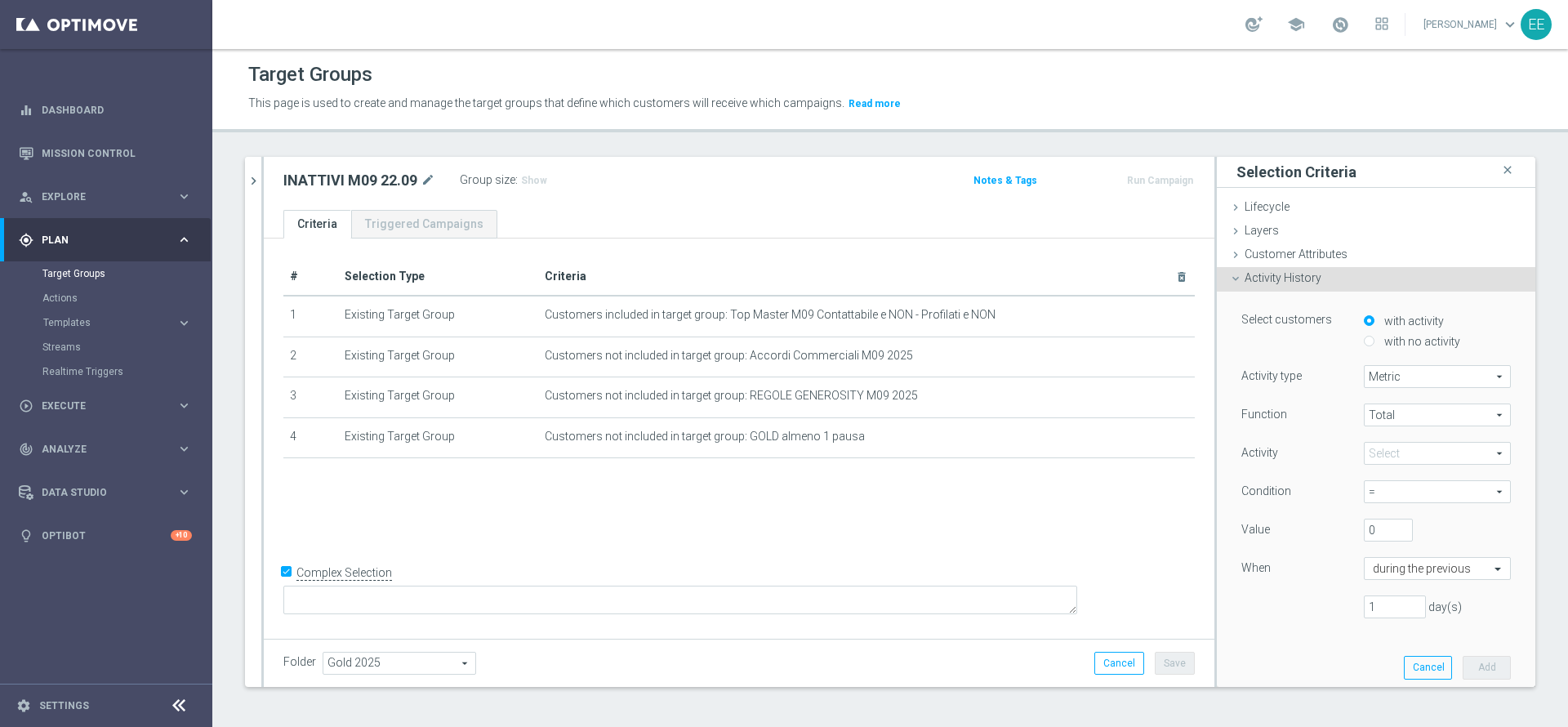
click at [1394, 343] on label "with no activity" at bounding box center [1420, 341] width 80 height 14
click at [1375, 343] on input "with no activity" at bounding box center [1369, 341] width 10 height 10
radio input "true"
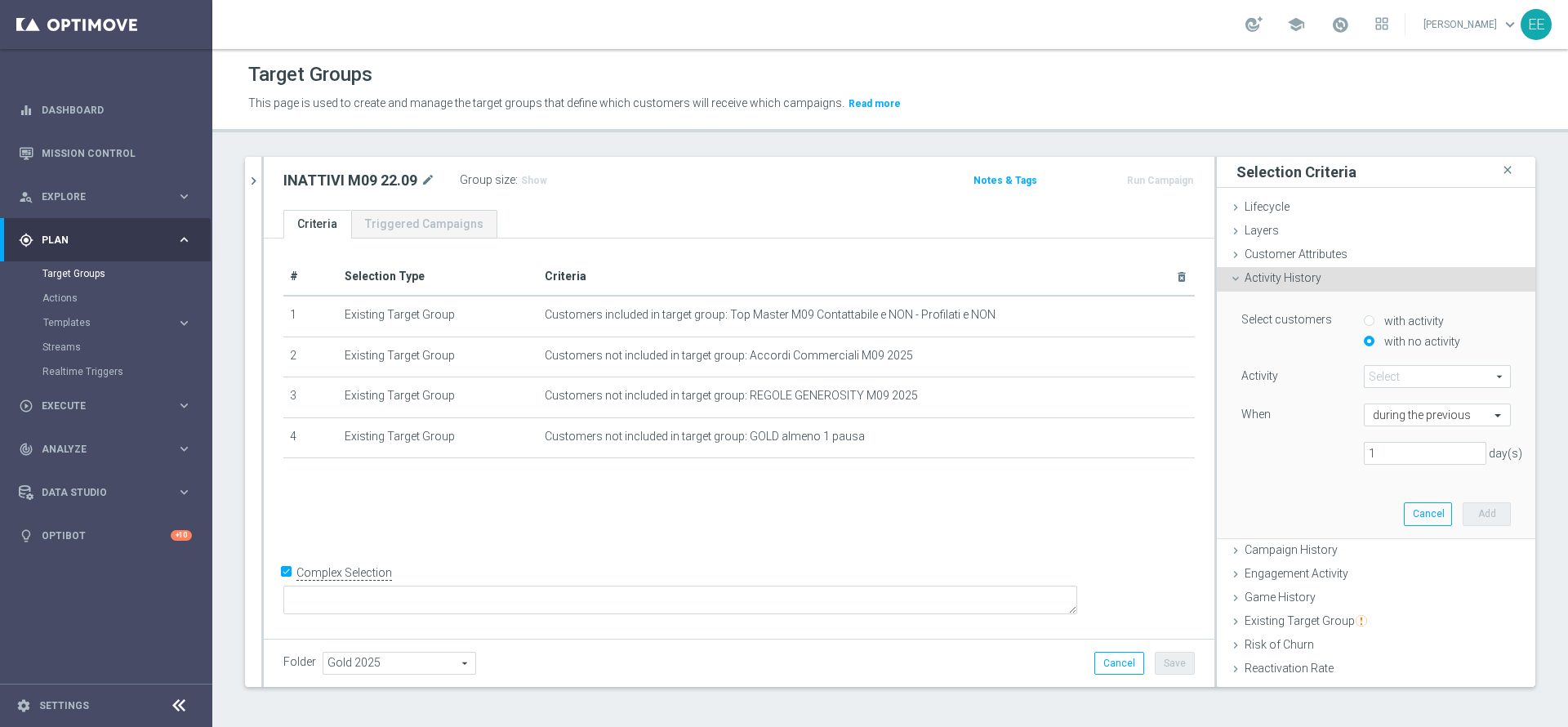
click at [1393, 380] on span at bounding box center [1437, 376] width 146 height 21
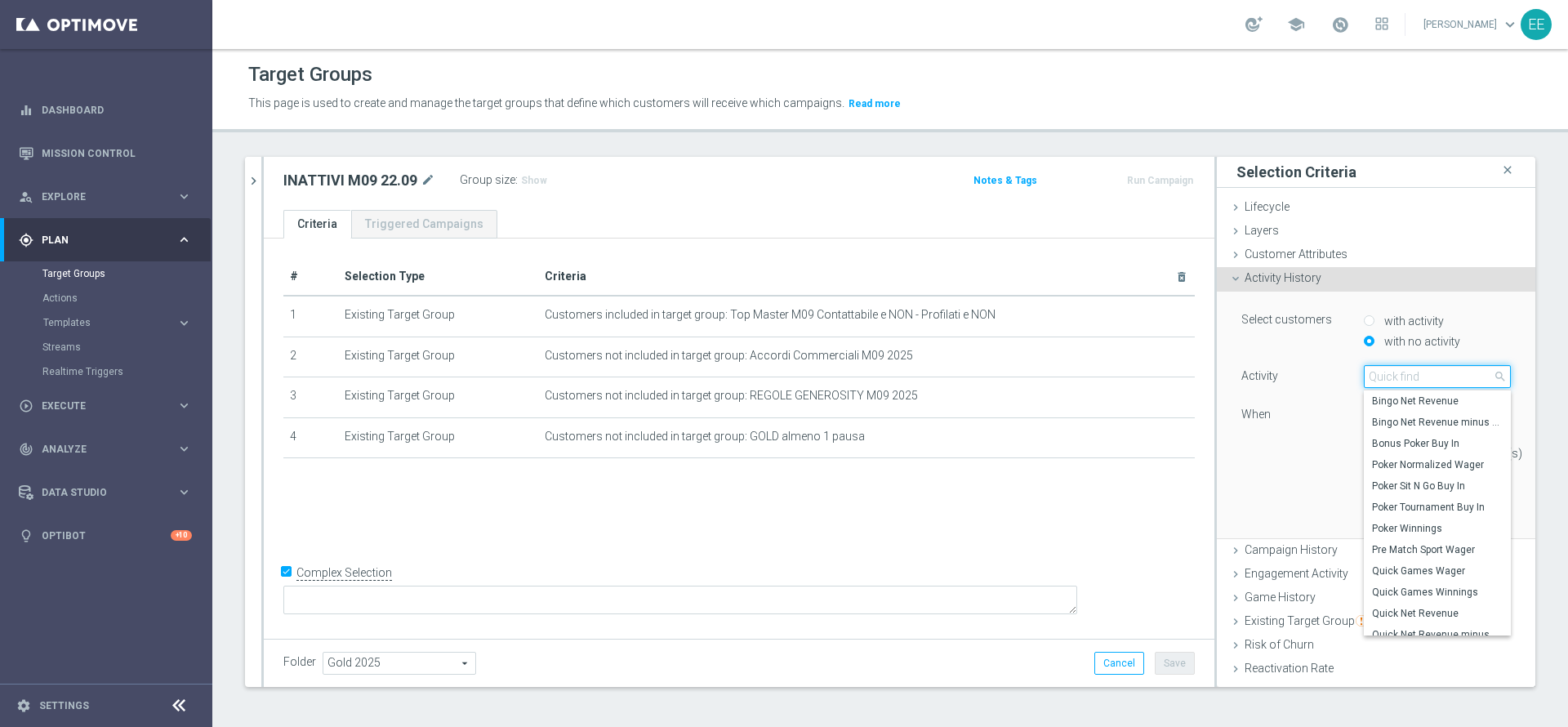
click at [1393, 380] on input "search" at bounding box center [1437, 376] width 147 height 23
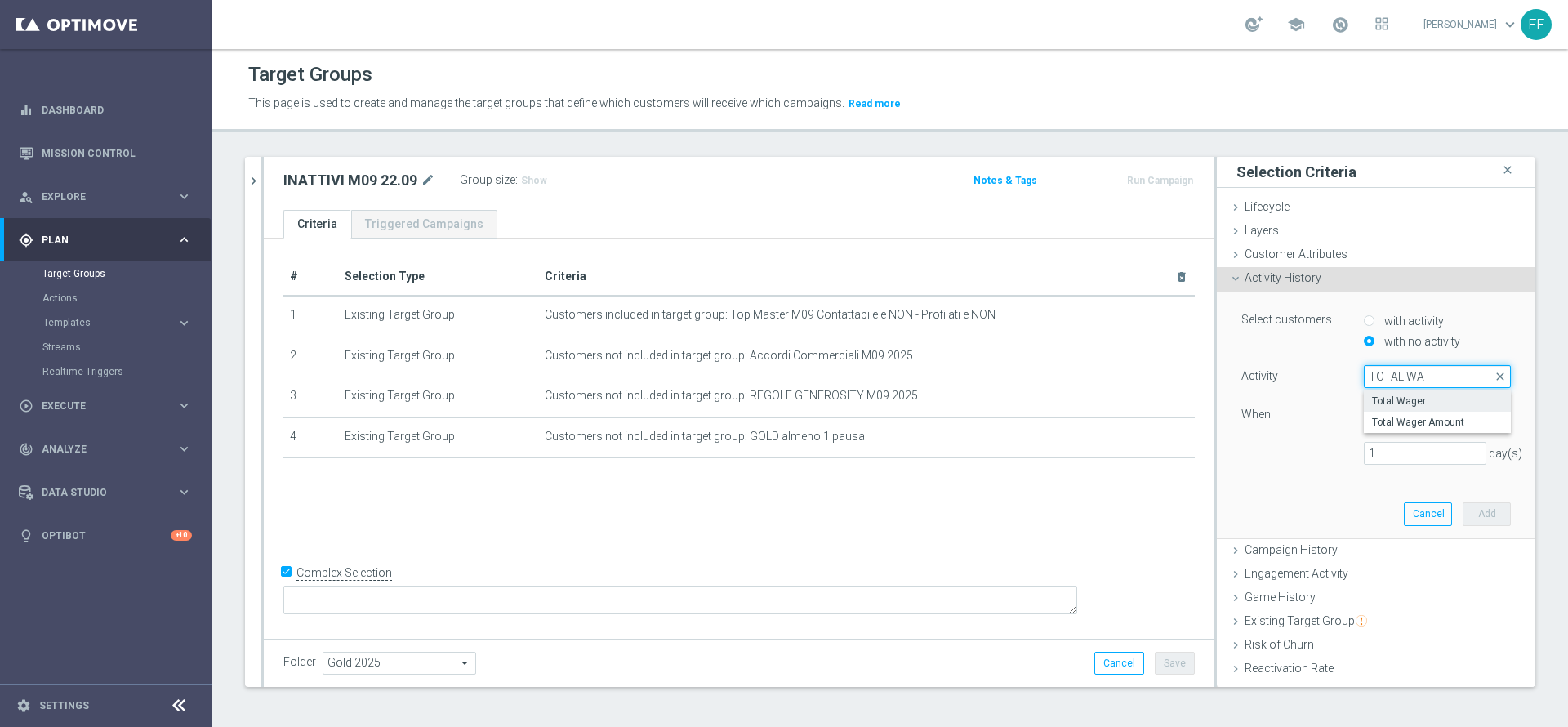
type input "TOTAL WA"
click at [1403, 404] on span "Total Wager" at bounding box center [1438, 400] width 131 height 13
type input "Total Wager"
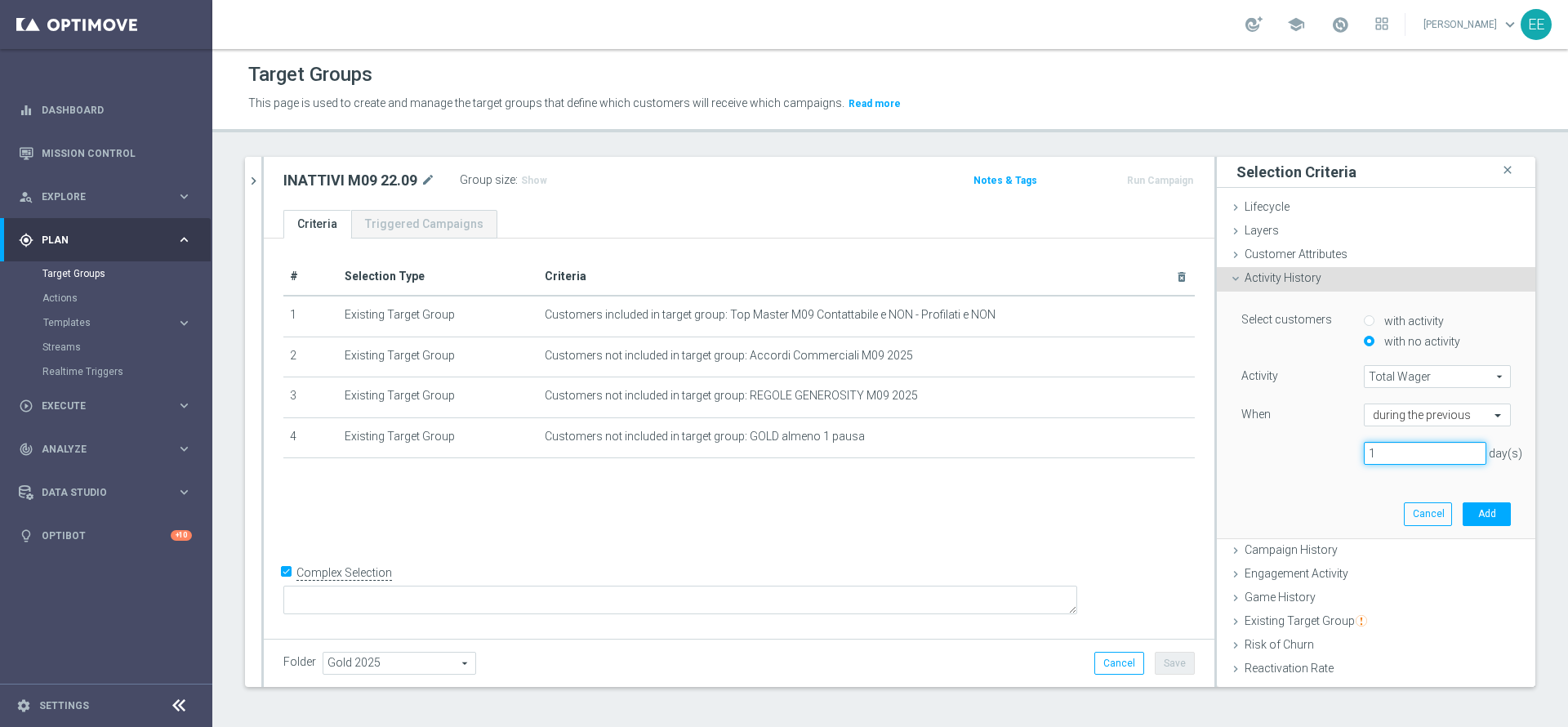
click at [1375, 457] on input "1" at bounding box center [1425, 453] width 123 height 23
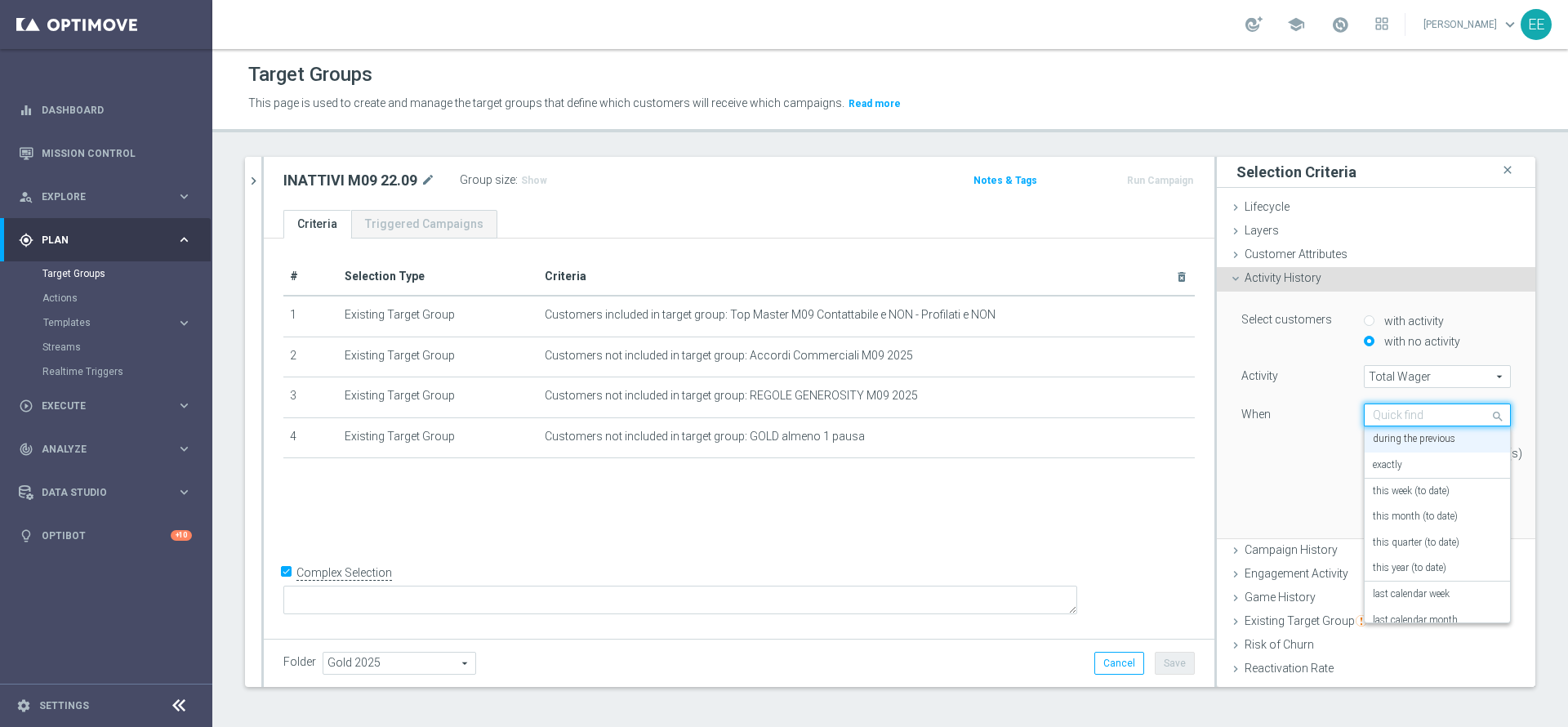
click at [1400, 411] on input "text" at bounding box center [1421, 415] width 96 height 14
click at [1417, 518] on label "this month (to date)" at bounding box center [1416, 517] width 85 height 13
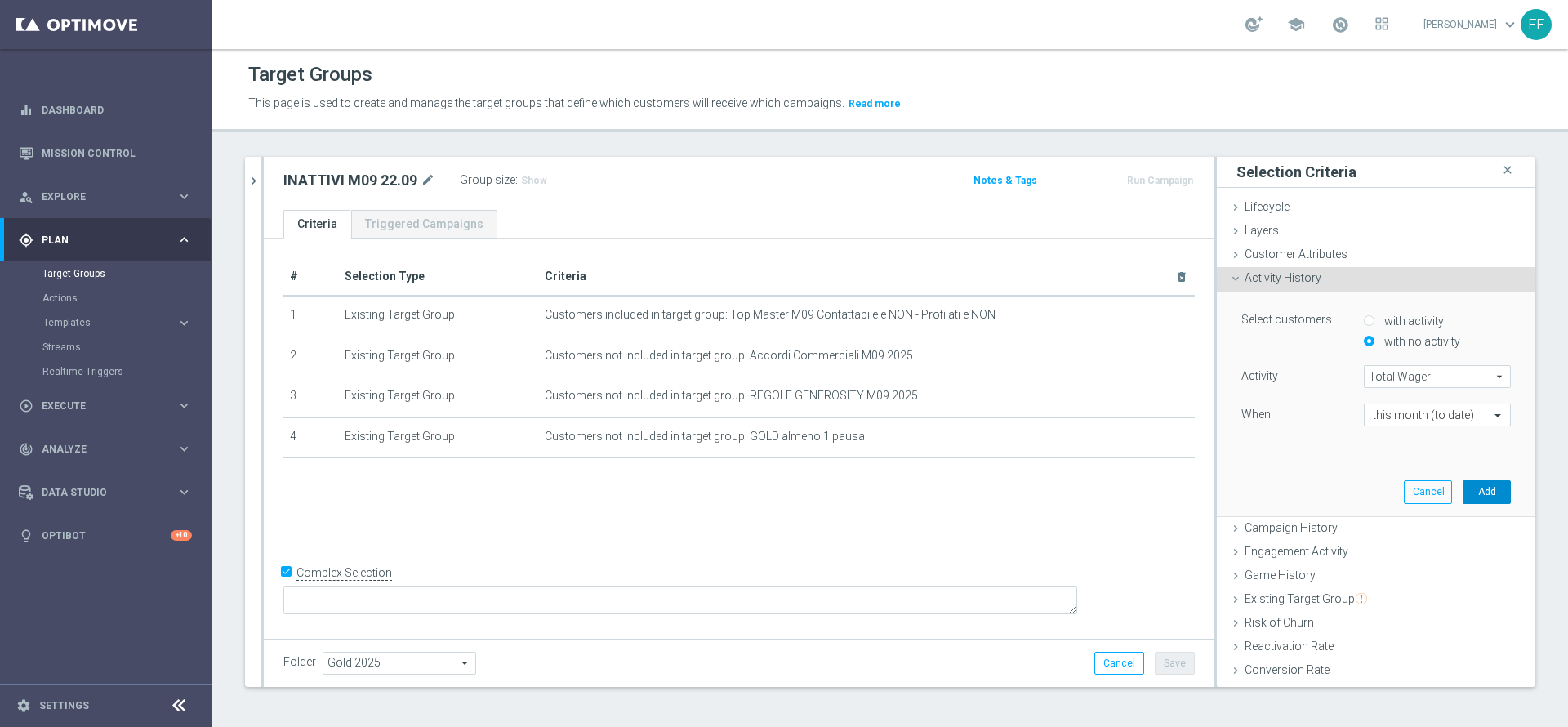
click at [1462, 489] on button "Add" at bounding box center [1486, 491] width 49 height 23
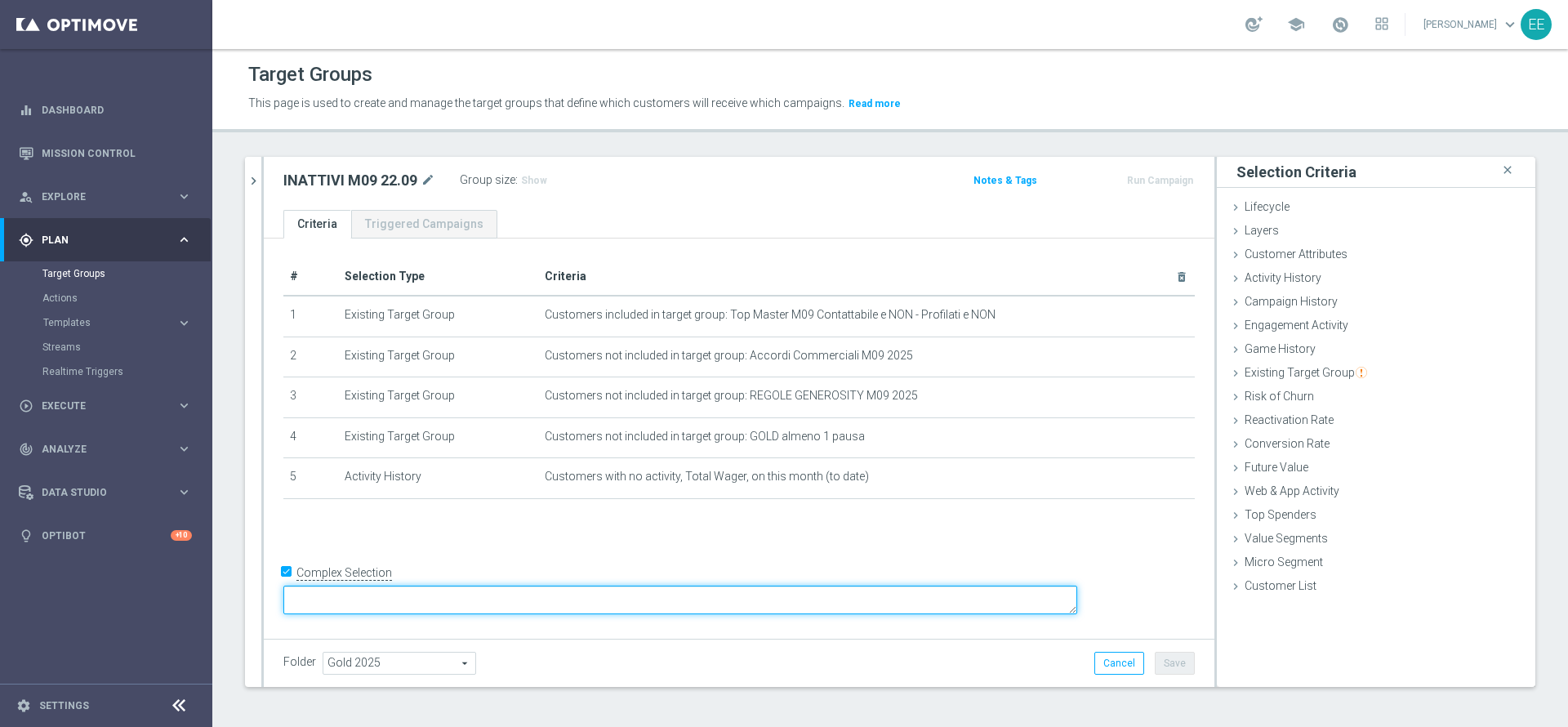
click at [491, 593] on textarea at bounding box center [680, 600] width 794 height 29
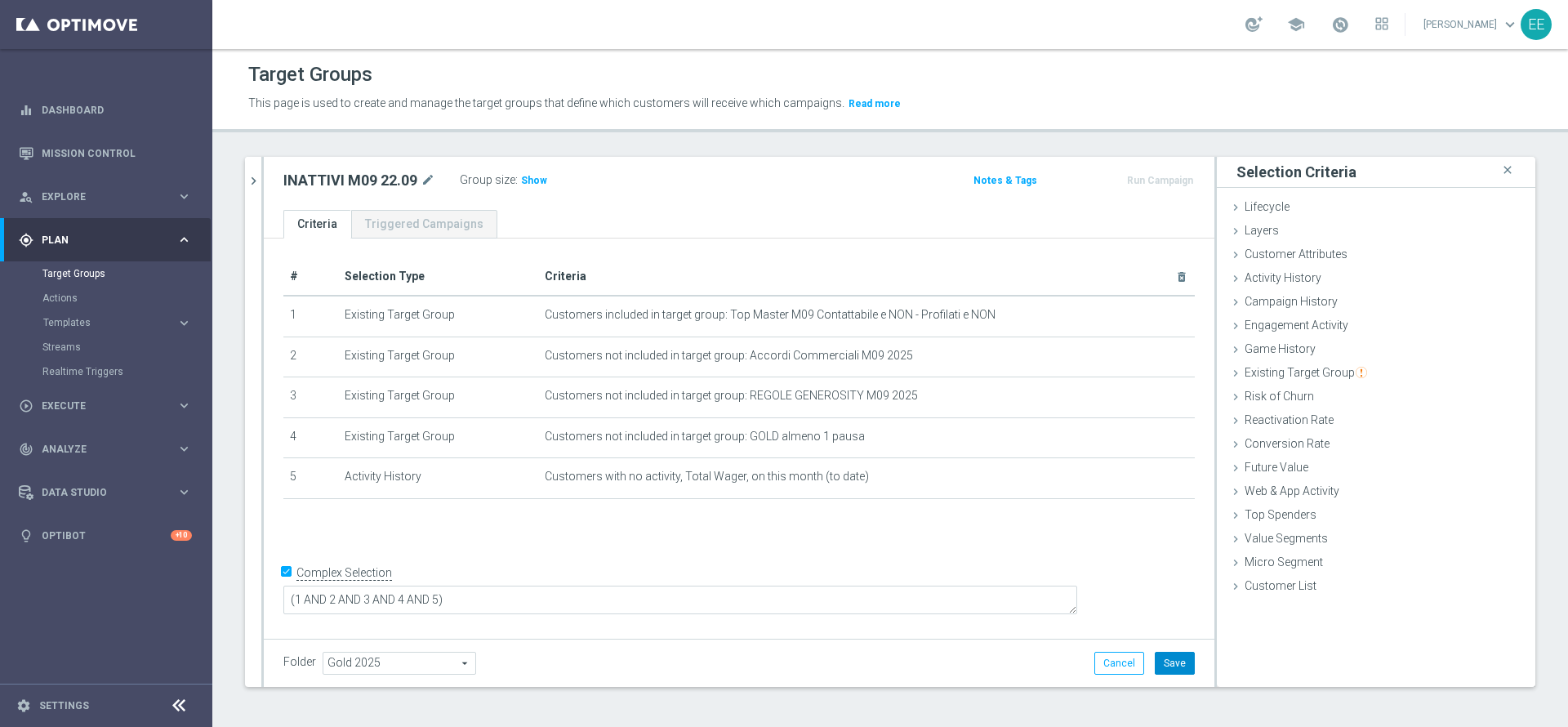
click at [1160, 661] on button "Save" at bounding box center [1175, 663] width 40 height 23
click at [529, 180] on span "Show" at bounding box center [534, 180] width 26 height 11
click at [253, 186] on icon "chevron_right" at bounding box center [254, 180] width 15 height 15
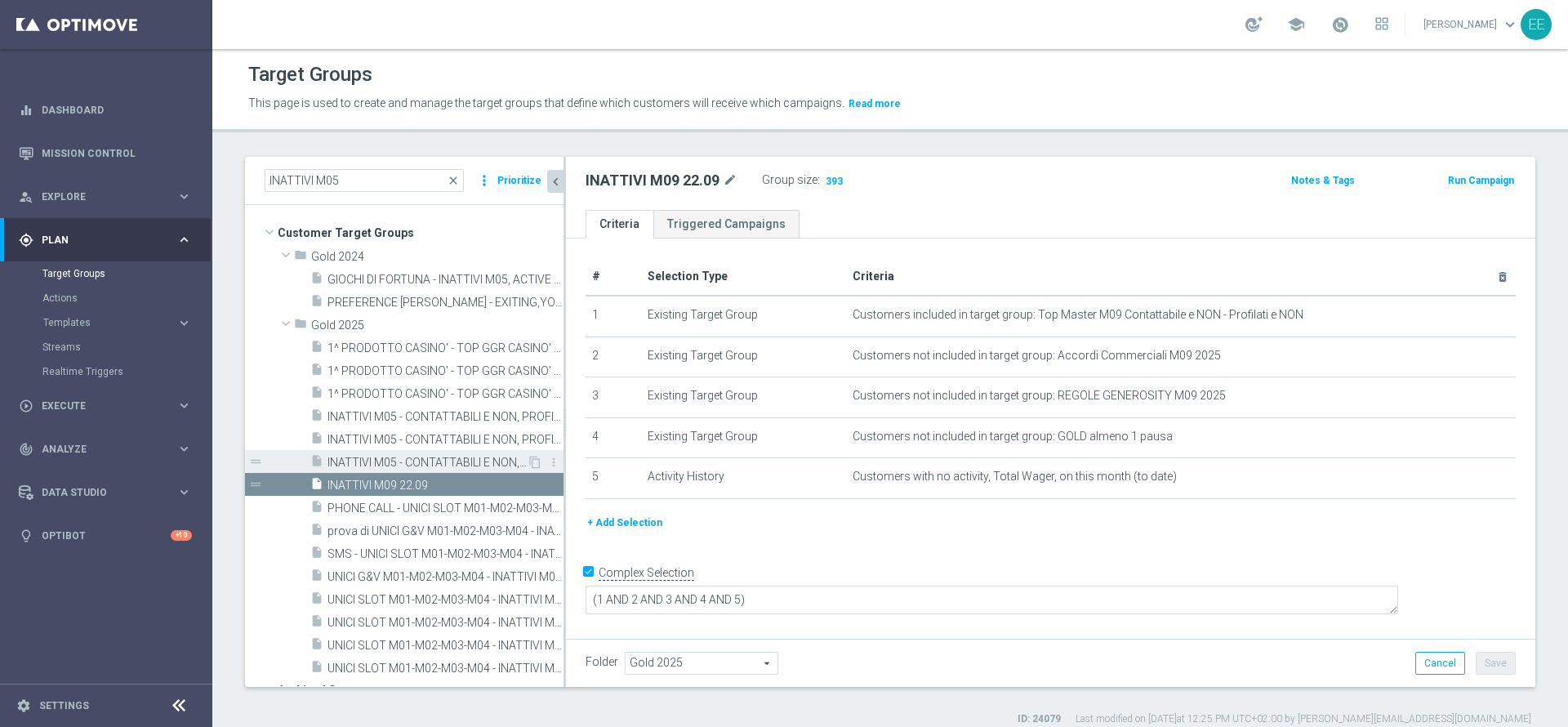
click at [406, 451] on div "insert_drive_file INATTIVI M05 - CONTATTABILI E NON, PROFILATI E NON 19.05" at bounding box center [419, 461] width 216 height 23
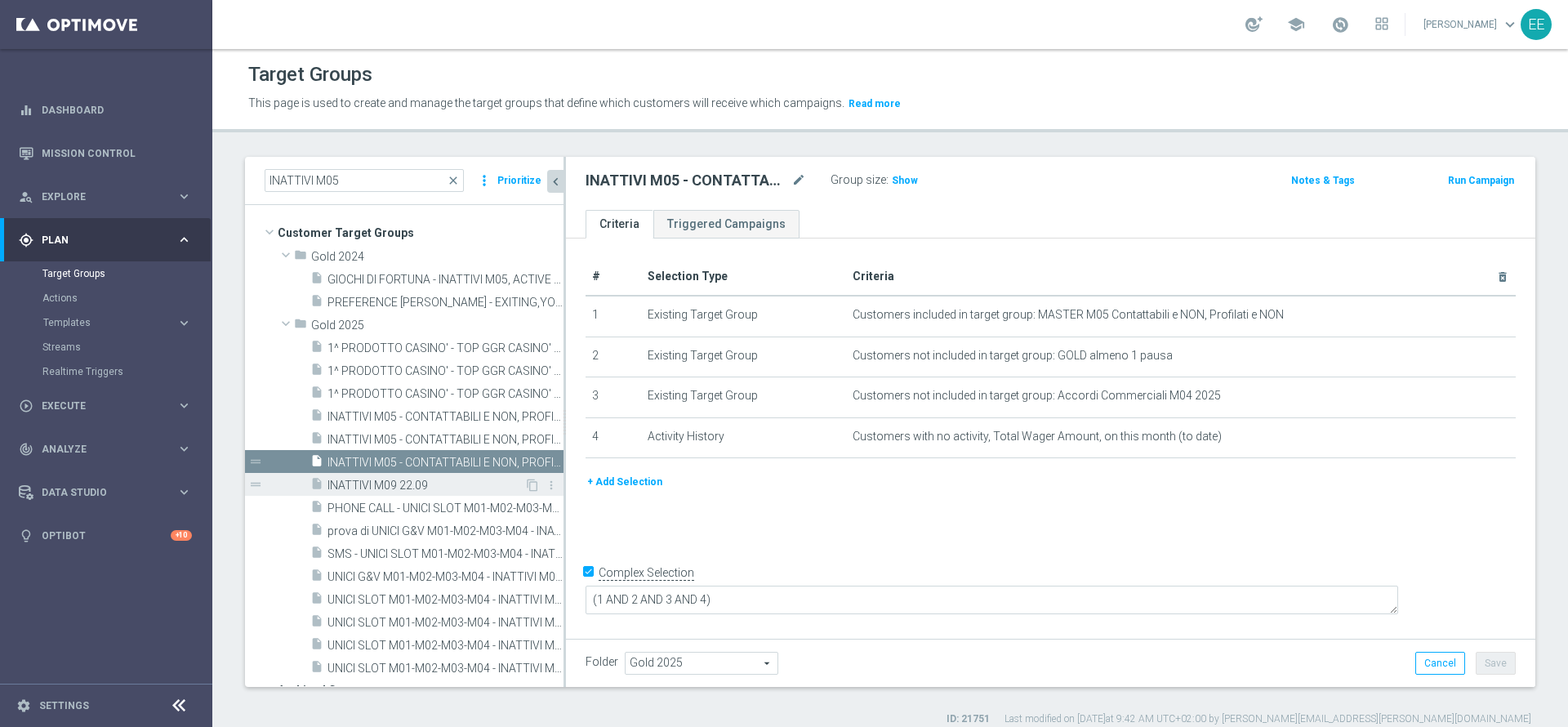
click at [398, 486] on span "INATTIVI M09 22.09" at bounding box center [426, 485] width 197 height 14
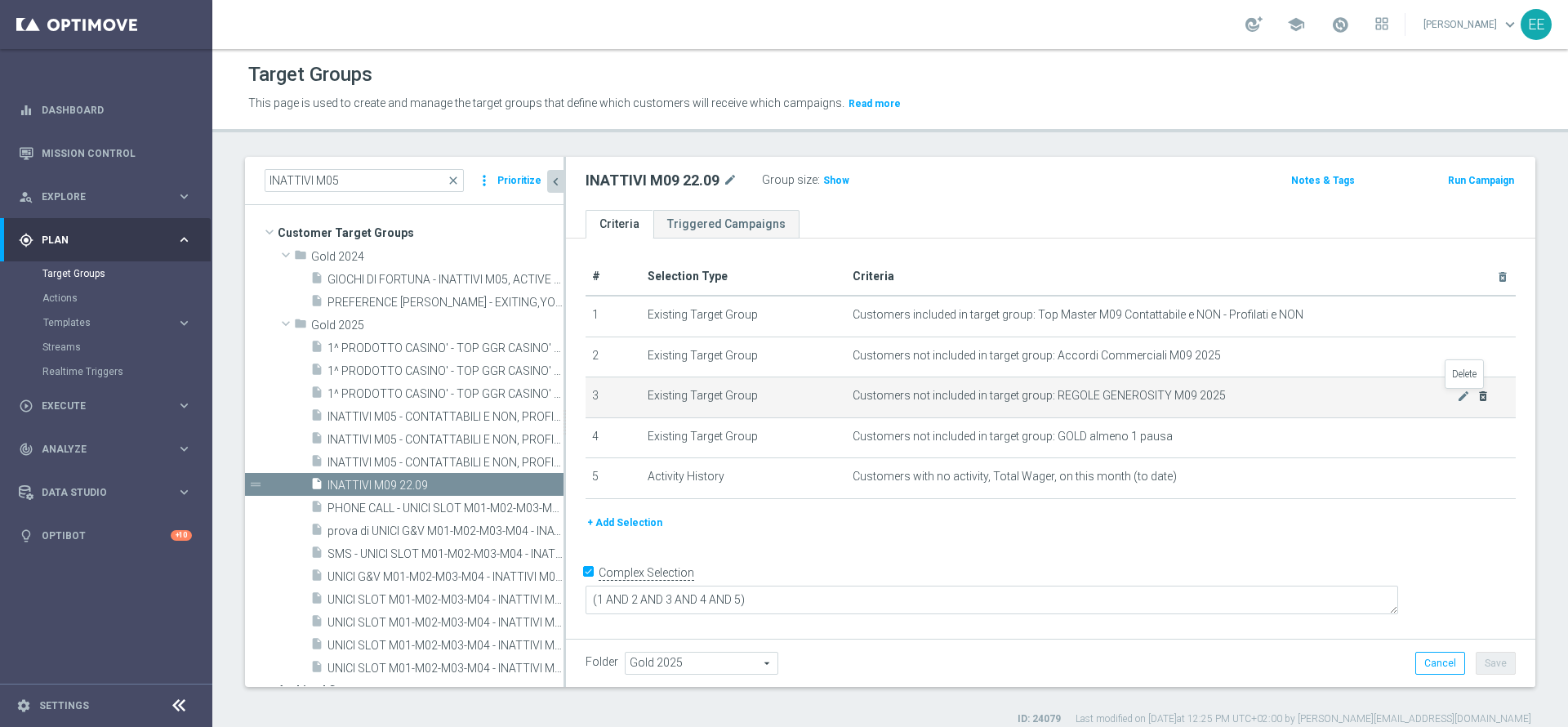
click at [1477, 403] on icon "delete_forever" at bounding box center [1483, 396] width 13 height 13
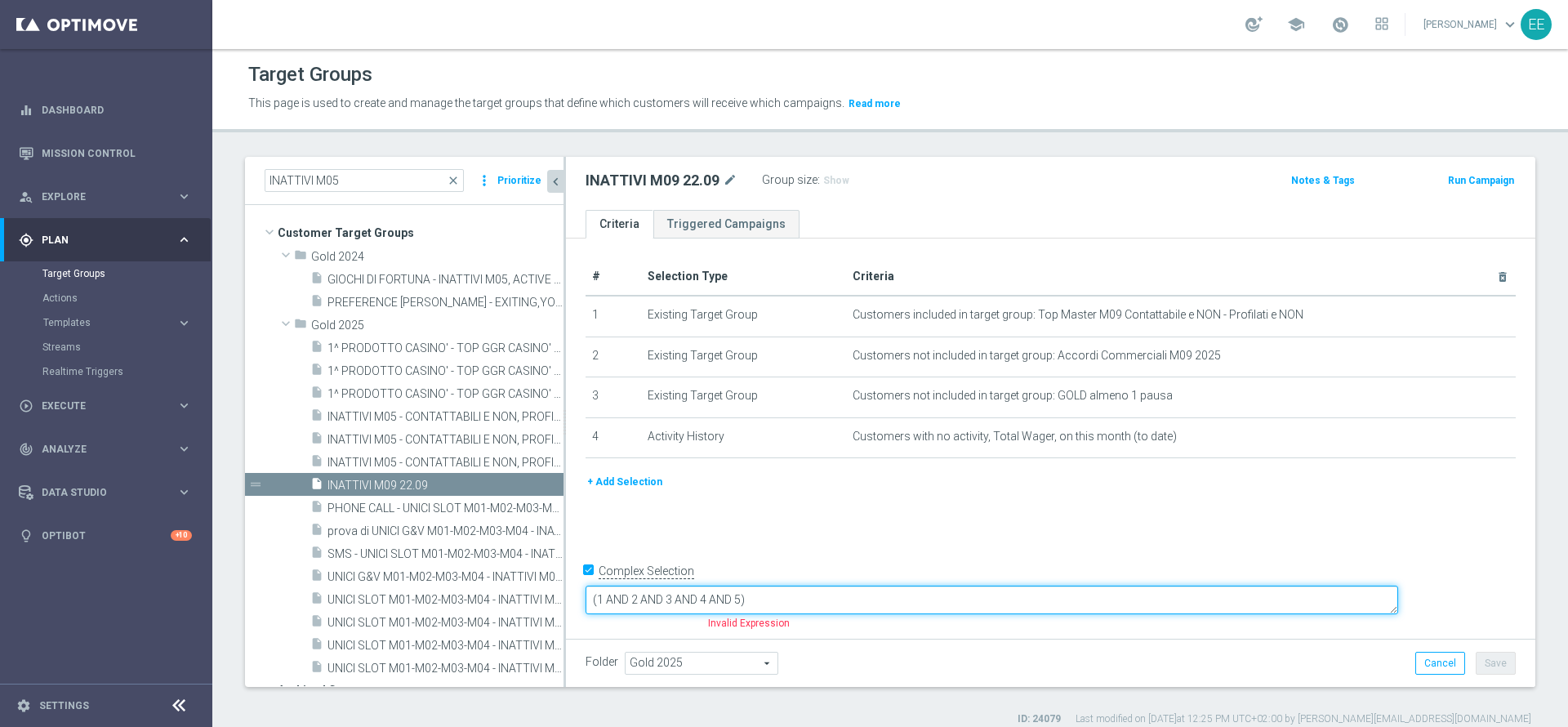
click at [855, 594] on textarea "(1 AND 2 AND 3 AND 4 AND 5)" at bounding box center [992, 600] width 813 height 29
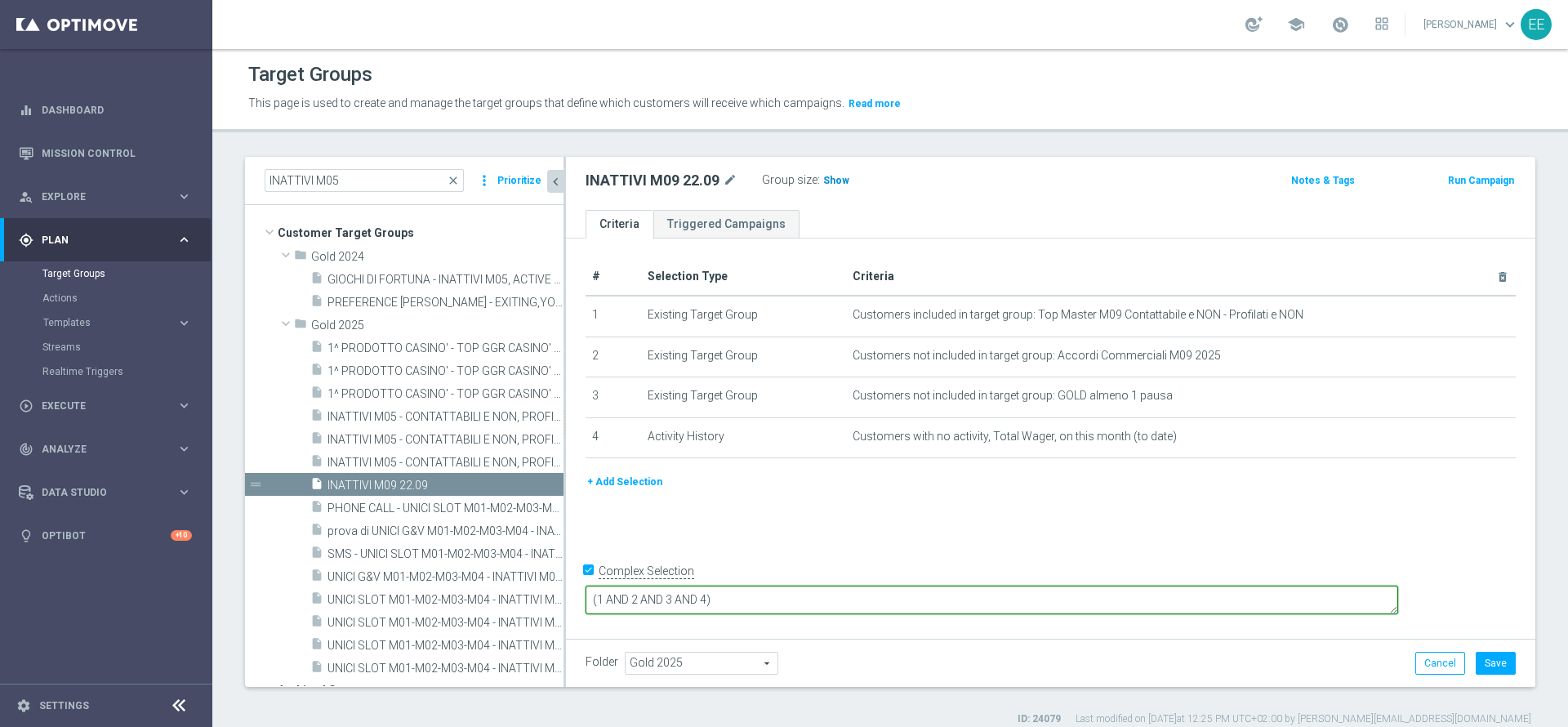
type textarea "(1 AND 2 AND 3 AND 4)"
click at [835, 175] on span "Show" at bounding box center [836, 180] width 26 height 11
click at [1491, 667] on button "Save" at bounding box center [1496, 663] width 40 height 23
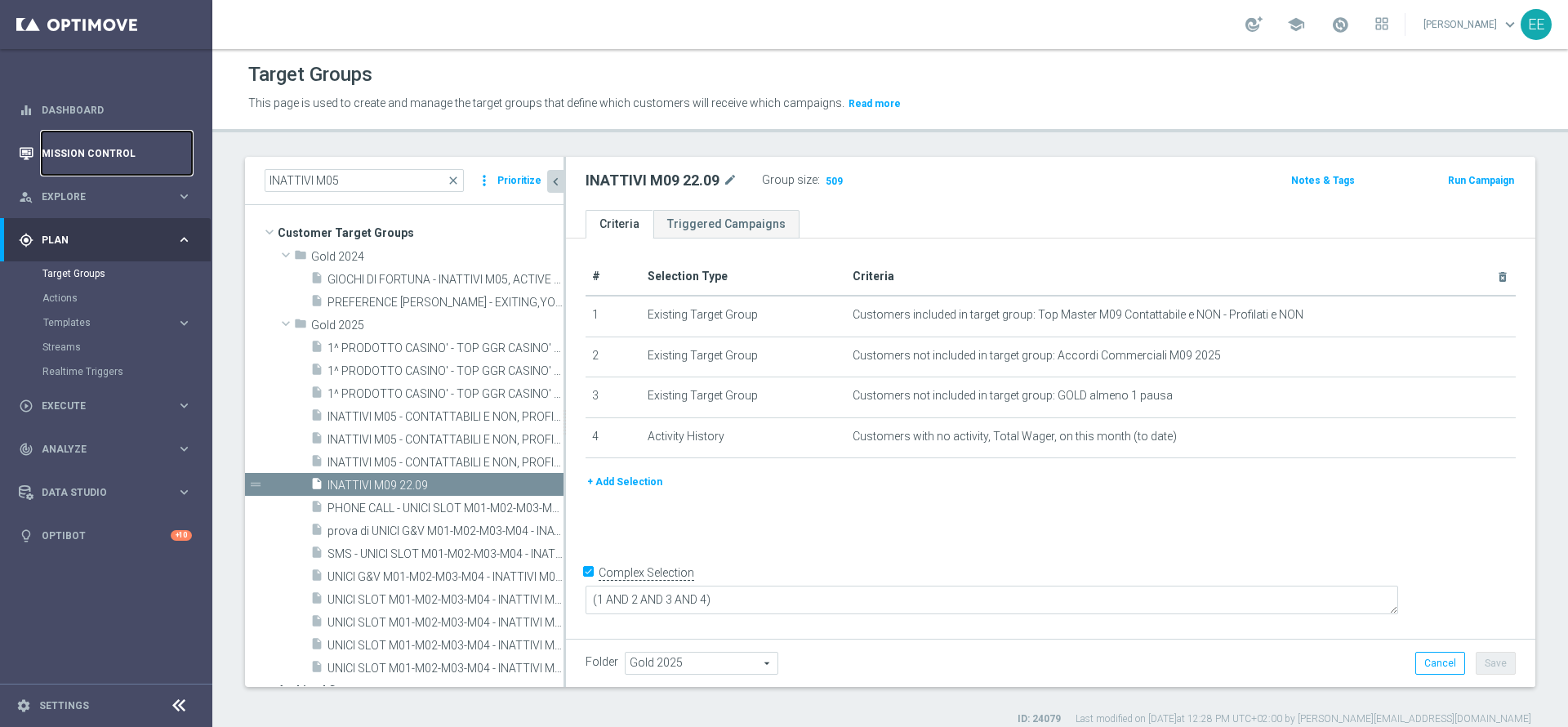
click at [71, 169] on link "Mission Control" at bounding box center [117, 152] width 151 height 43
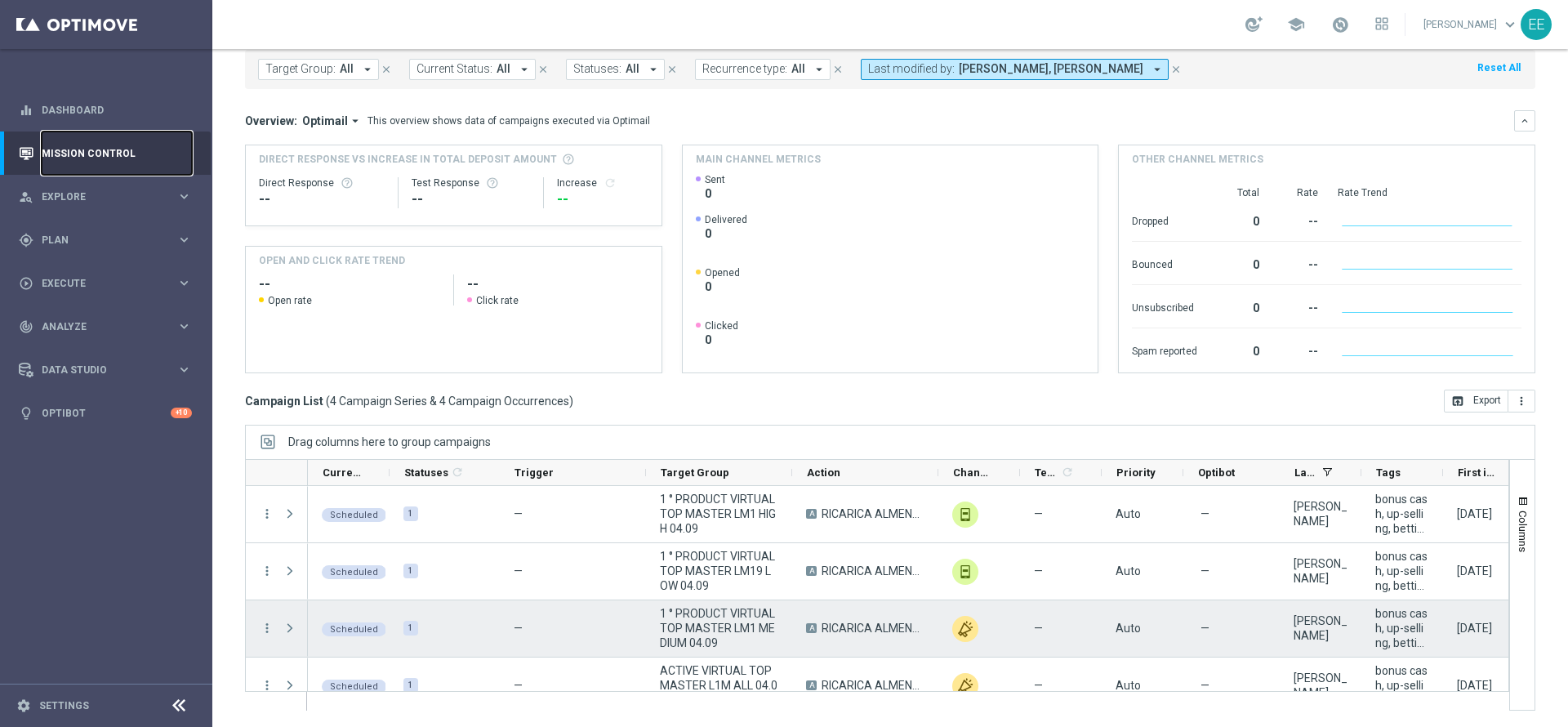
scroll to position [24, 0]
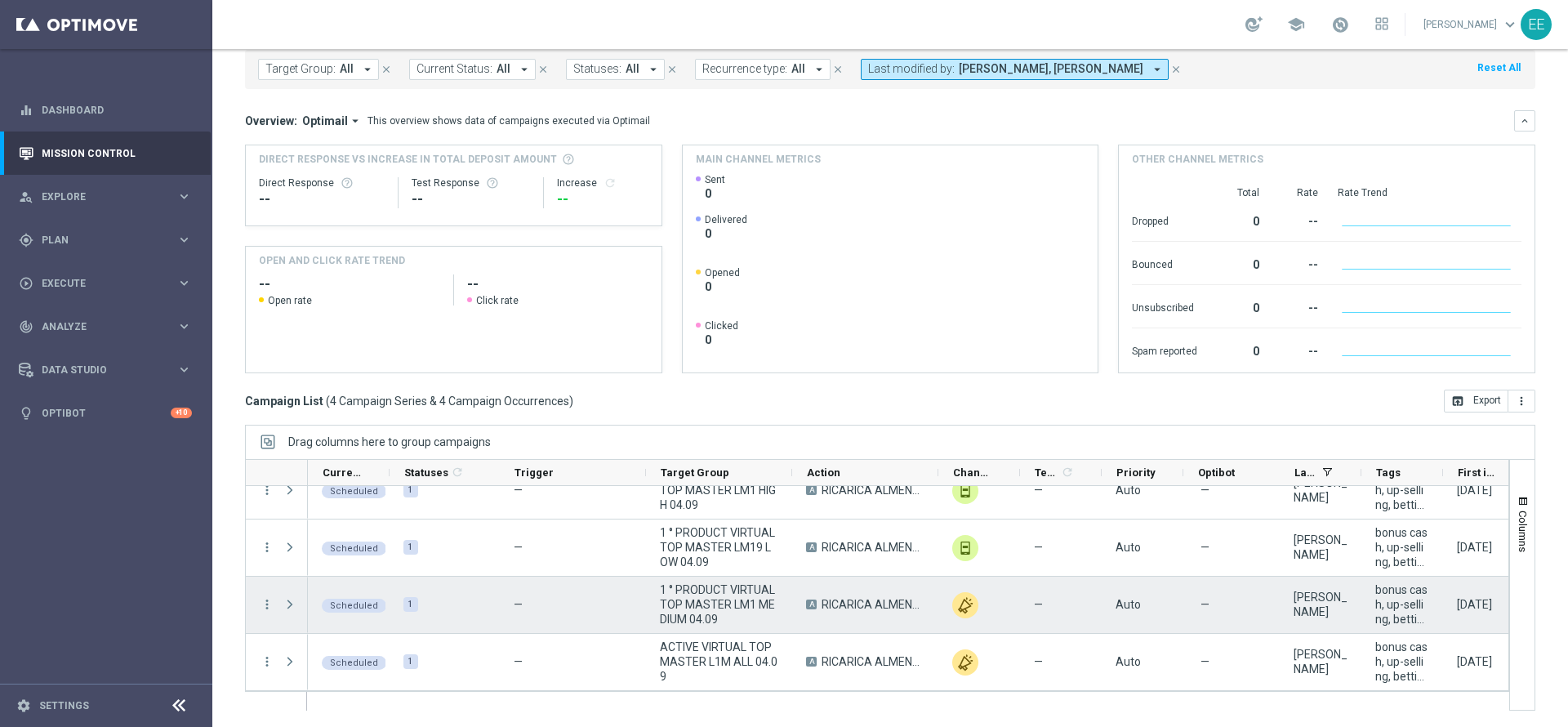
click at [714, 605] on span "1 ° PRODUCT VIRTUAL TOP MASTER LM1 MEDIUM 04.09" at bounding box center [718, 604] width 118 height 44
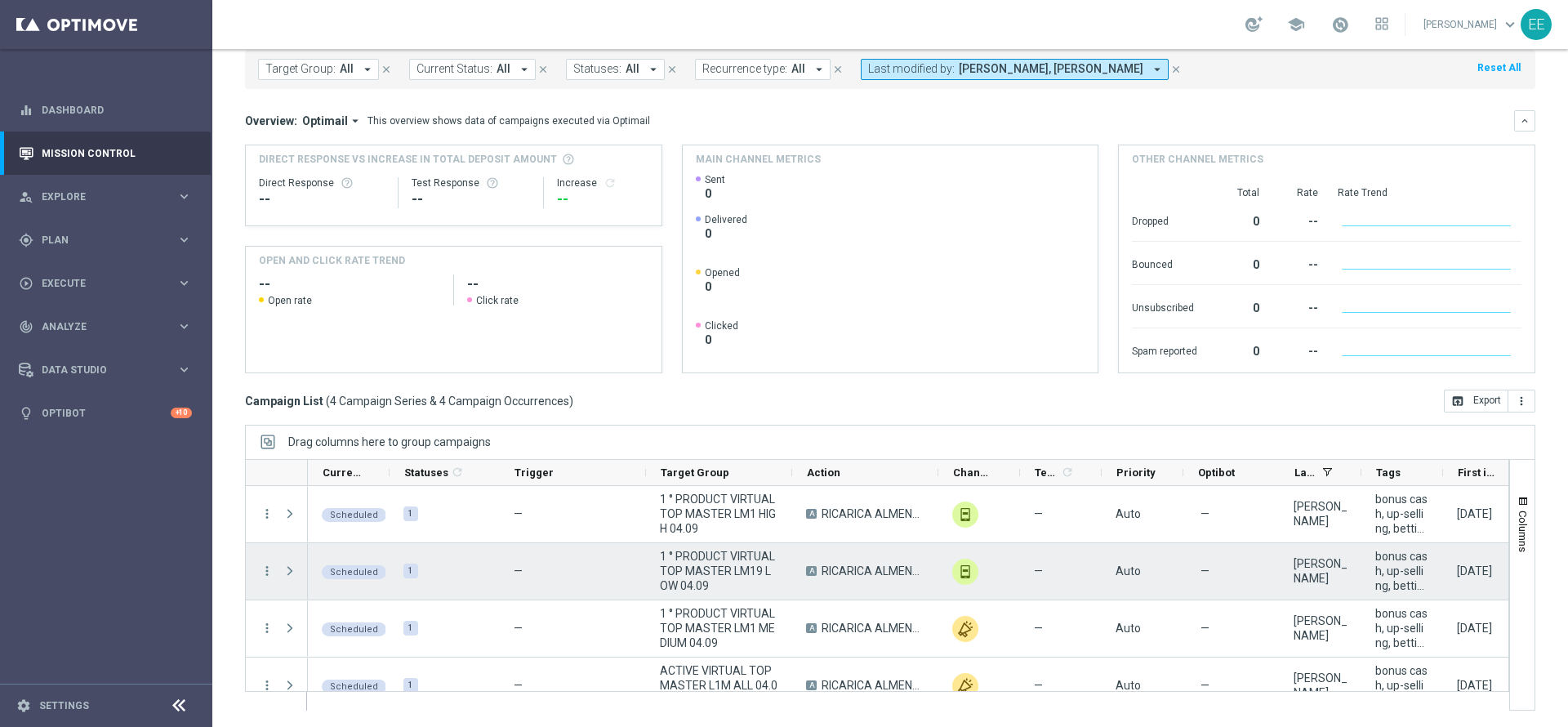
scroll to position [3, 0]
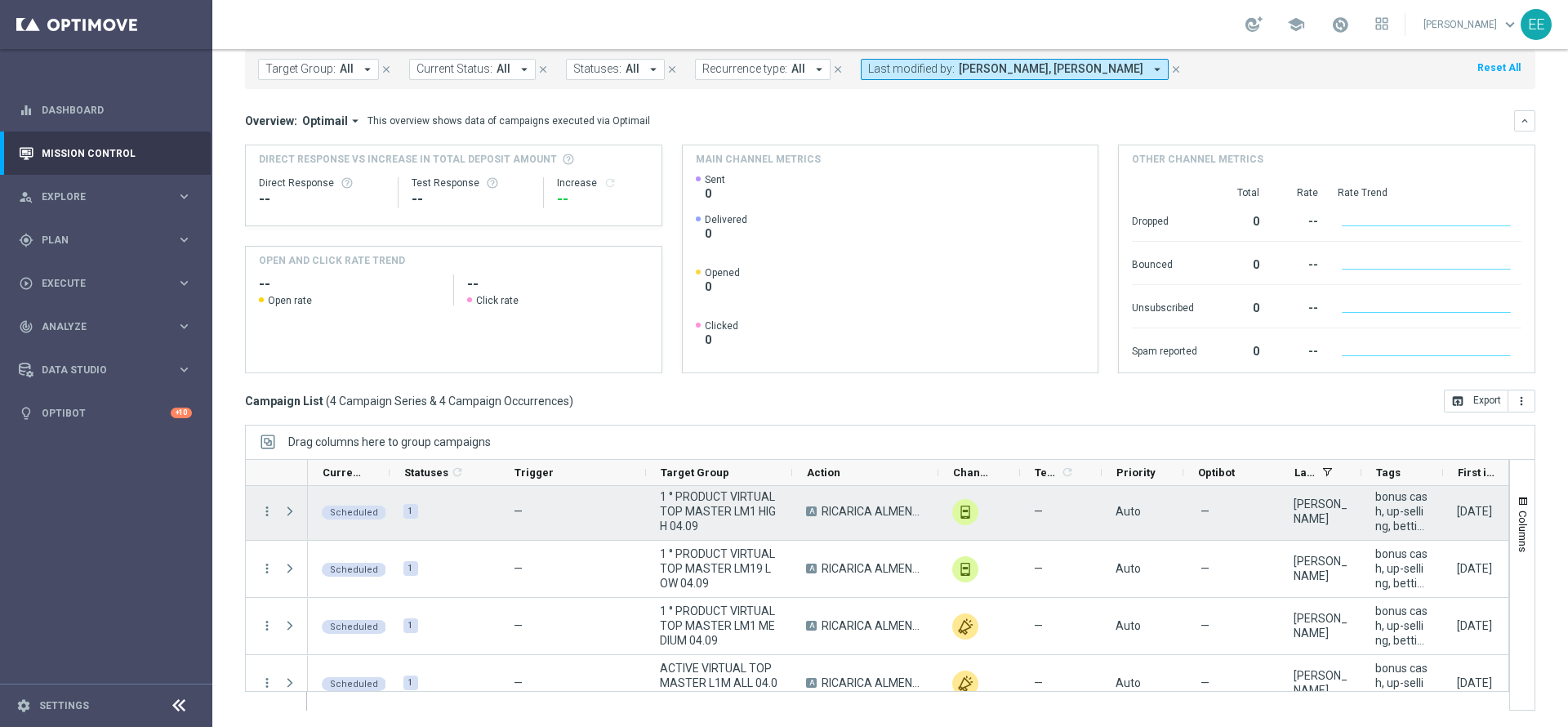
click at [758, 526] on span "1 ° PRODUCT VIRTUAL TOP MASTER LM1 HIGH 04.09" at bounding box center [718, 512] width 118 height 44
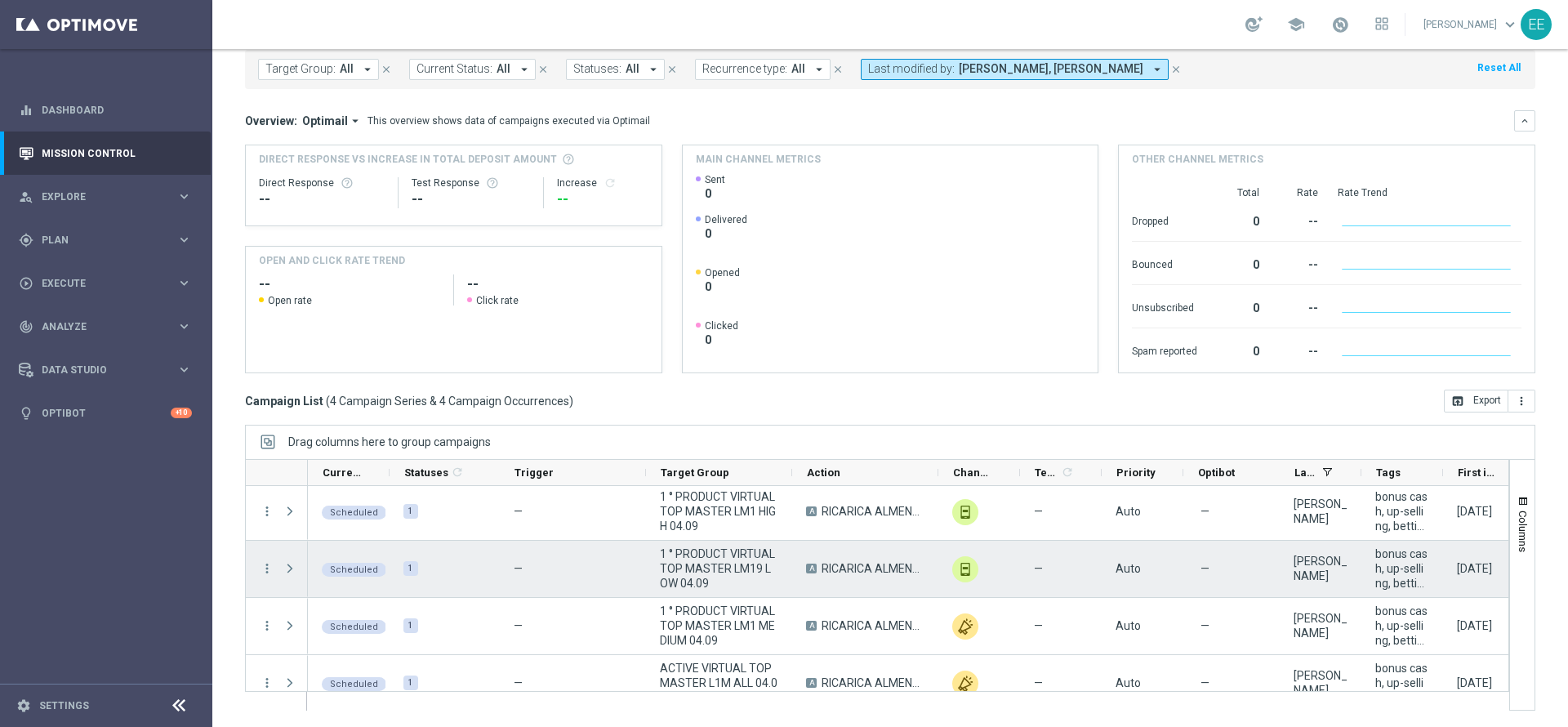
click at [708, 562] on span "1 ° PRODUCT VIRTUAL TOP MASTER LM19 LOW 04.09" at bounding box center [718, 569] width 118 height 44
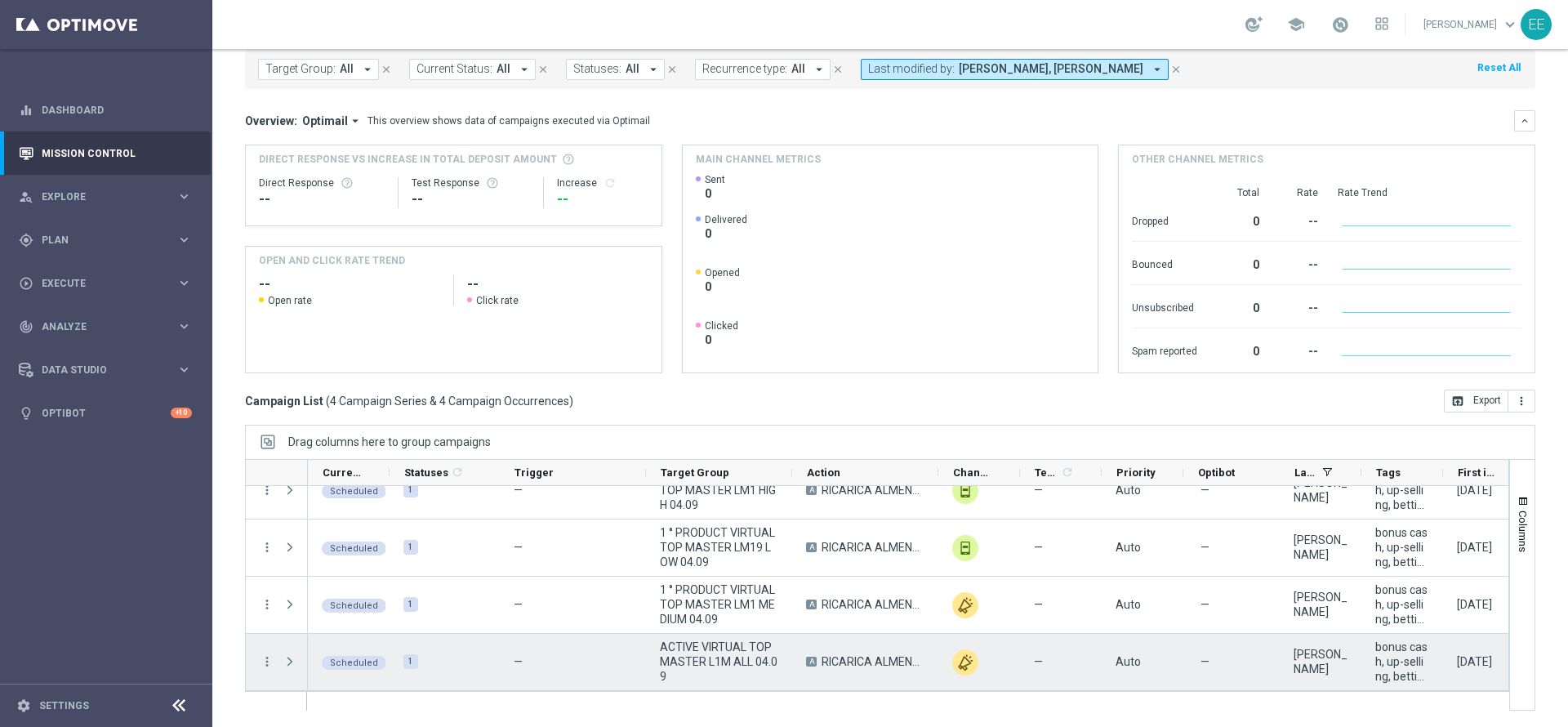
click at [747, 667] on span "ACTIVE VIRTUAL TOP MASTER L1M ALL 04.09" at bounding box center [718, 661] width 118 height 44
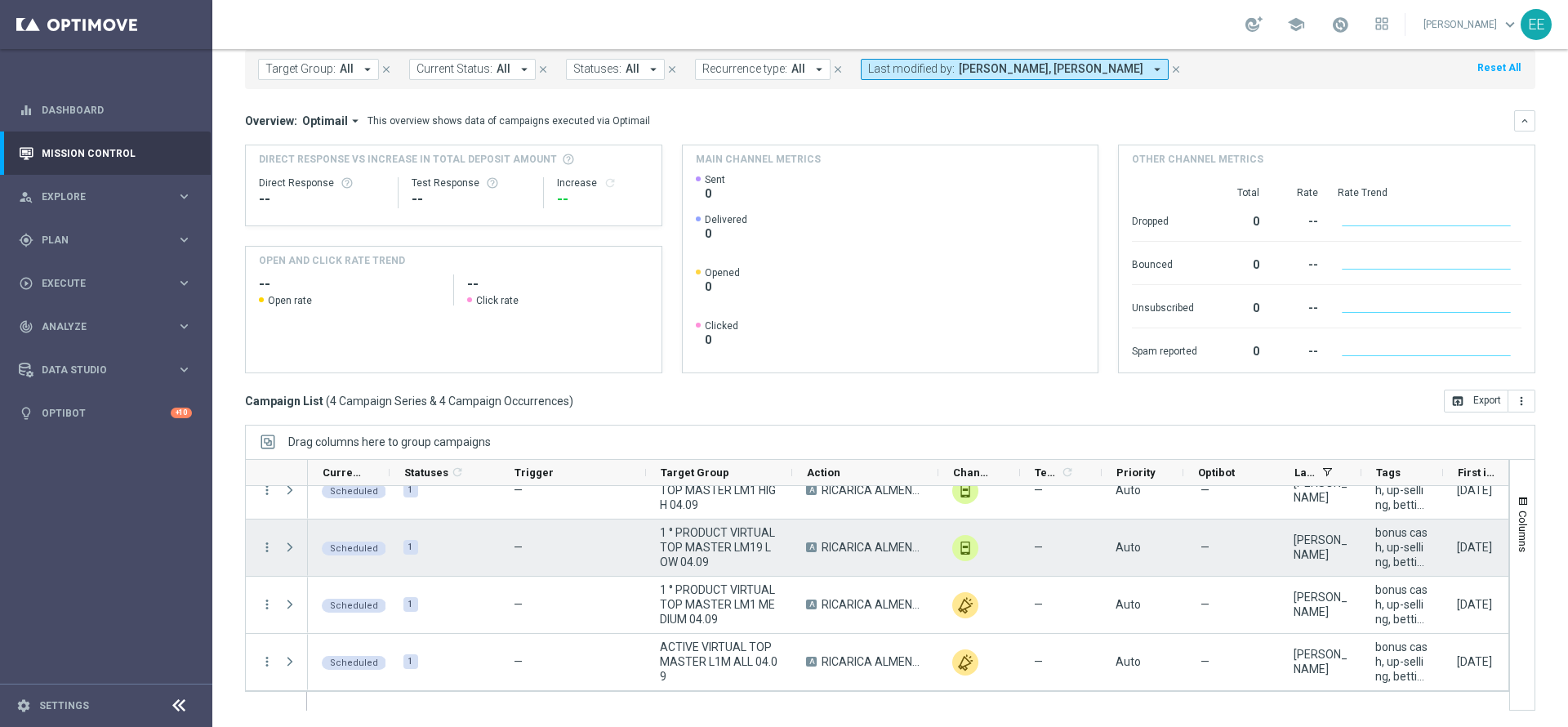
click at [727, 549] on span "1 ° PRODUCT VIRTUAL TOP MASTER LM19 LOW 04.09" at bounding box center [718, 547] width 118 height 44
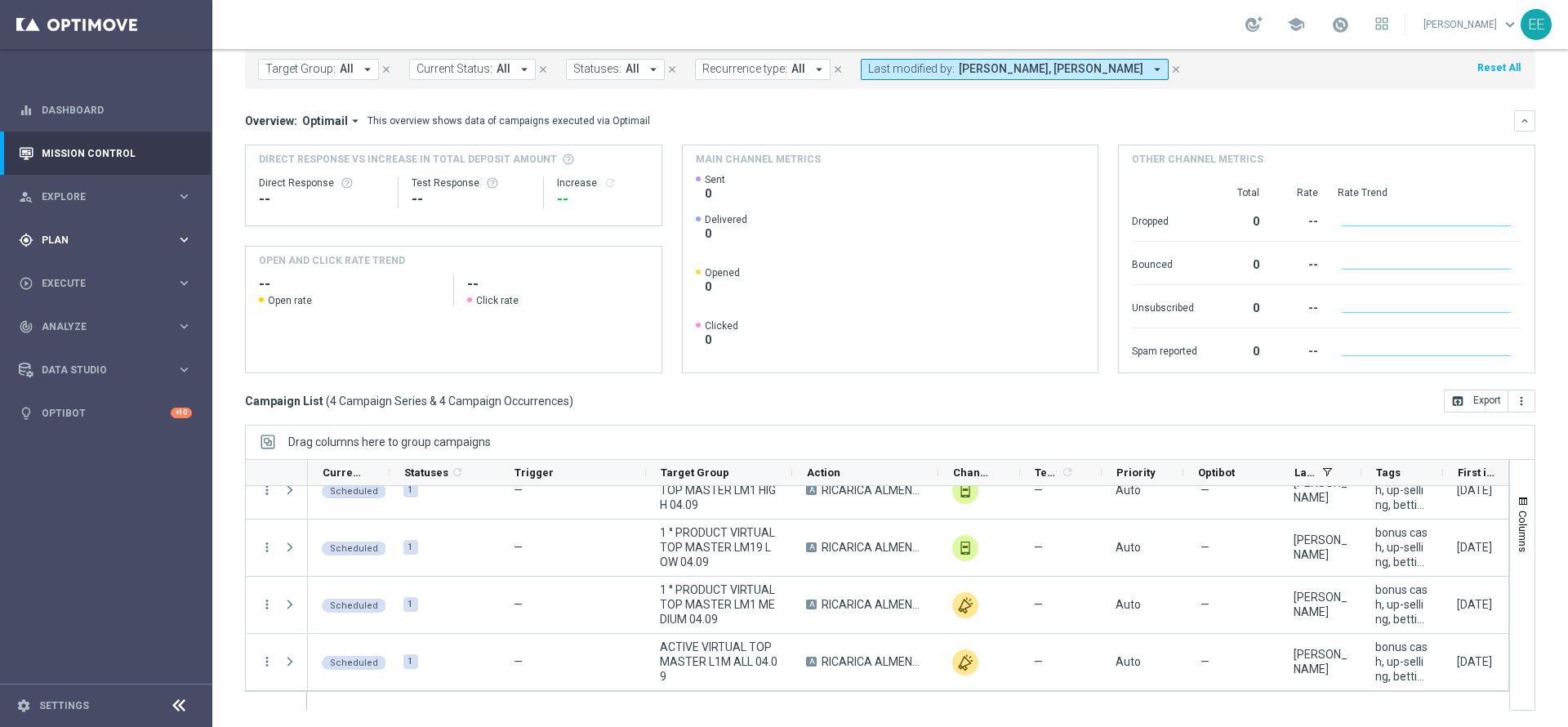
click at [59, 247] on div "gps_fixed Plan keyboard_arrow_right" at bounding box center [106, 239] width 211 height 43
click at [86, 278] on link "Target Groups" at bounding box center [106, 273] width 128 height 13
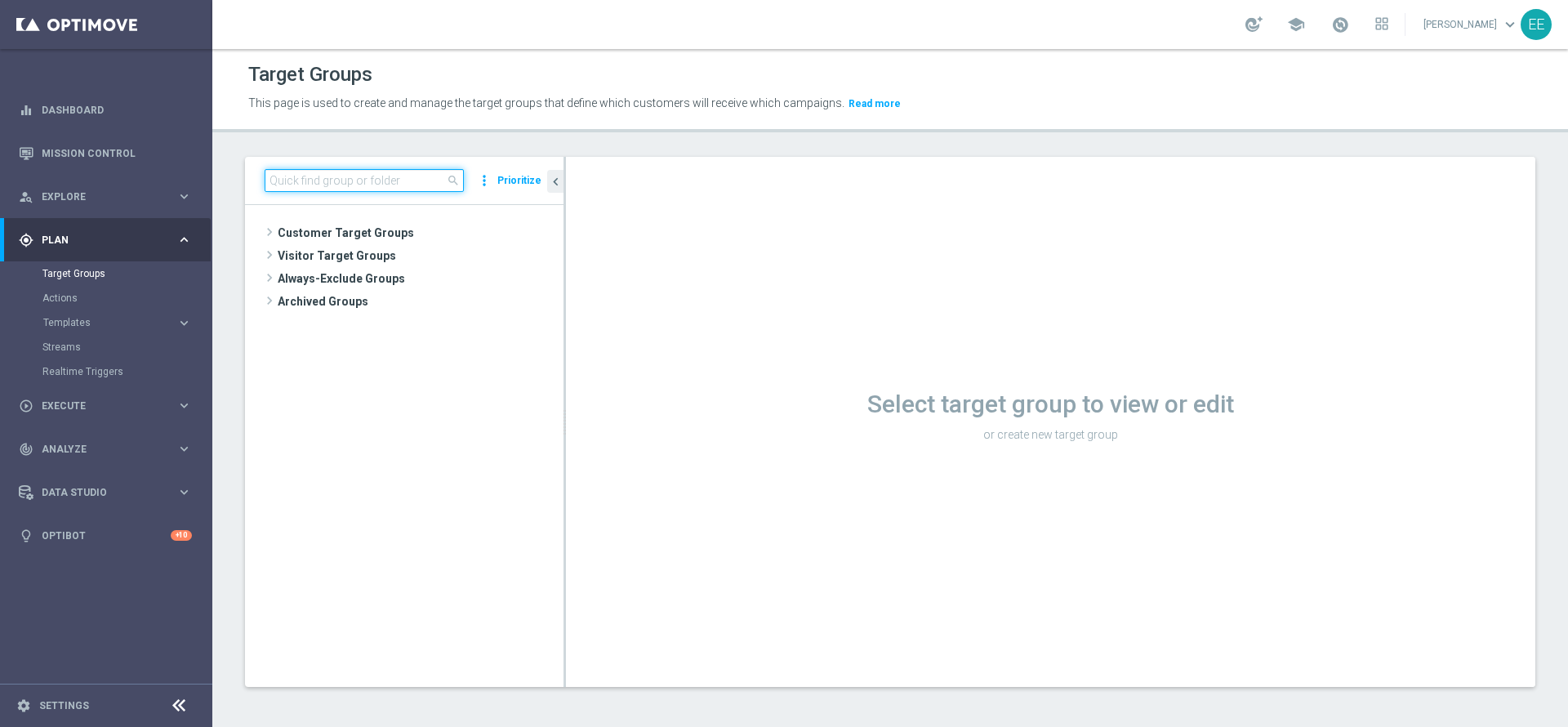
click at [350, 181] on input at bounding box center [364, 180] width 199 height 23
paste input "1 ° PRODUCT VIRTUAL TOP MASTER LM19 LOW 04.09"
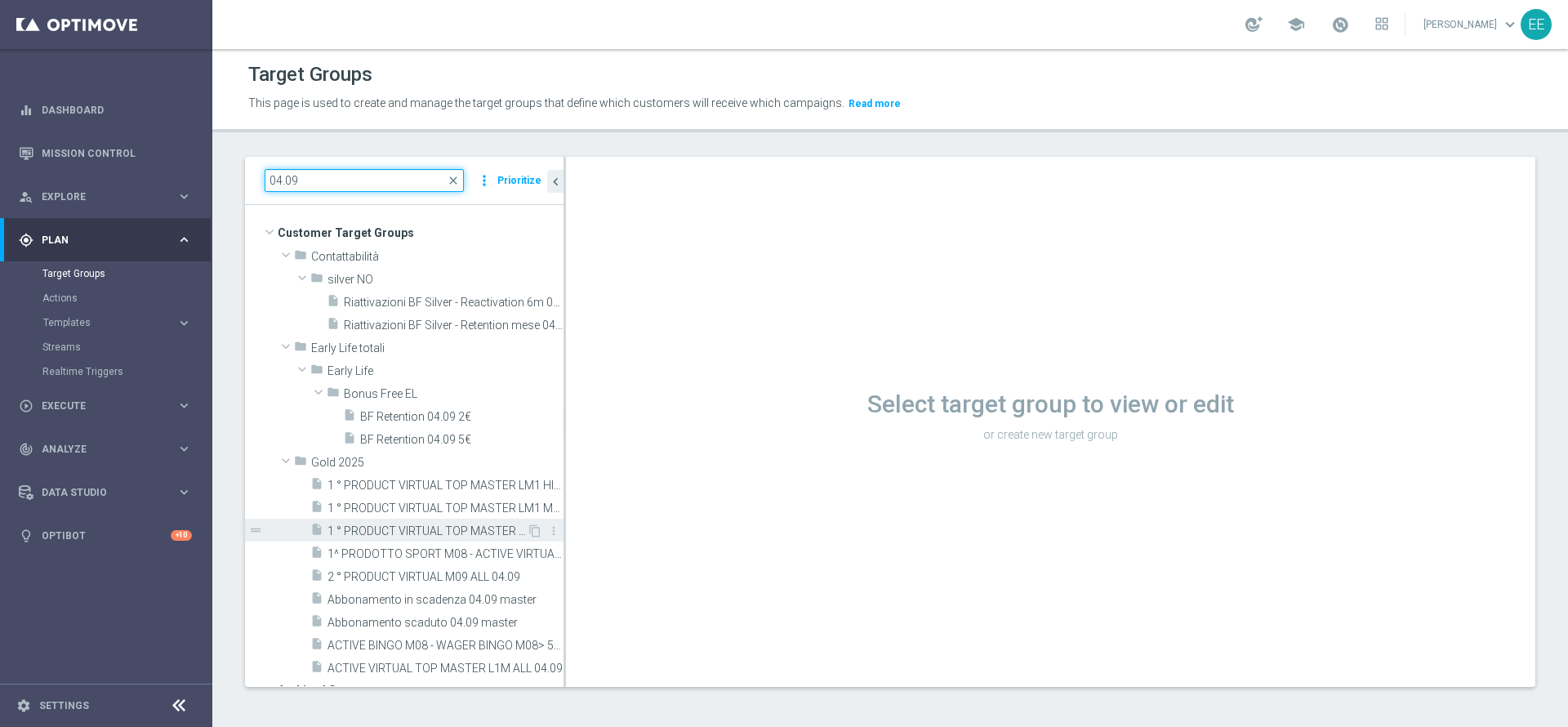
type input "04.09"
click at [432, 530] on span "1 ° PRODUCT VIRTUAL TOP MASTER LM19 LOW 04.09" at bounding box center [427, 531] width 199 height 14
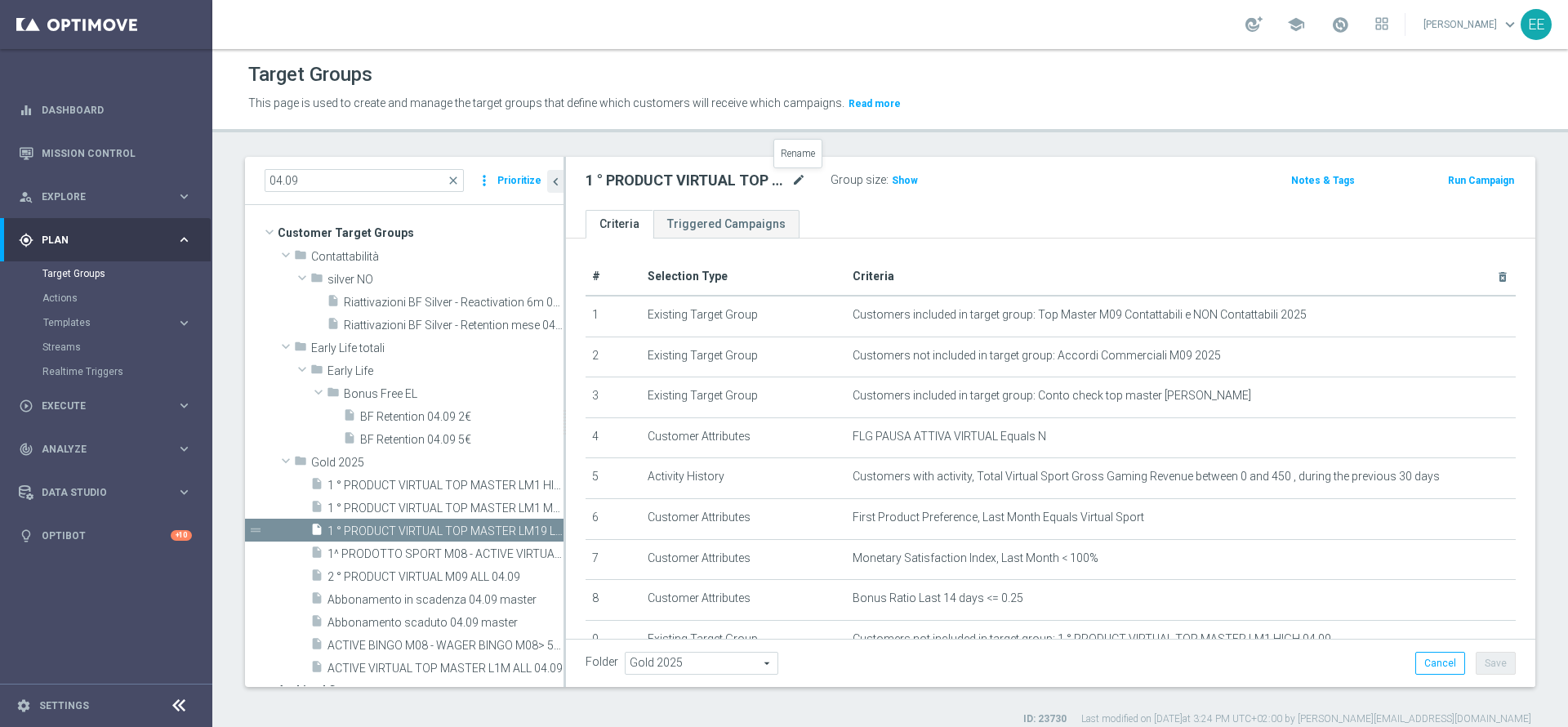
click at [800, 176] on icon "mode_edit" at bounding box center [798, 180] width 14 height 20
click at [750, 181] on input "1 ° PRODUCT VIRTUAL TOP MASTER LM19 LOW 04.09" at bounding box center [695, 182] width 220 height 23
type input "1 ° PRODUCT VIRTUAL TOP MASTER LM1 LOW 04.09"
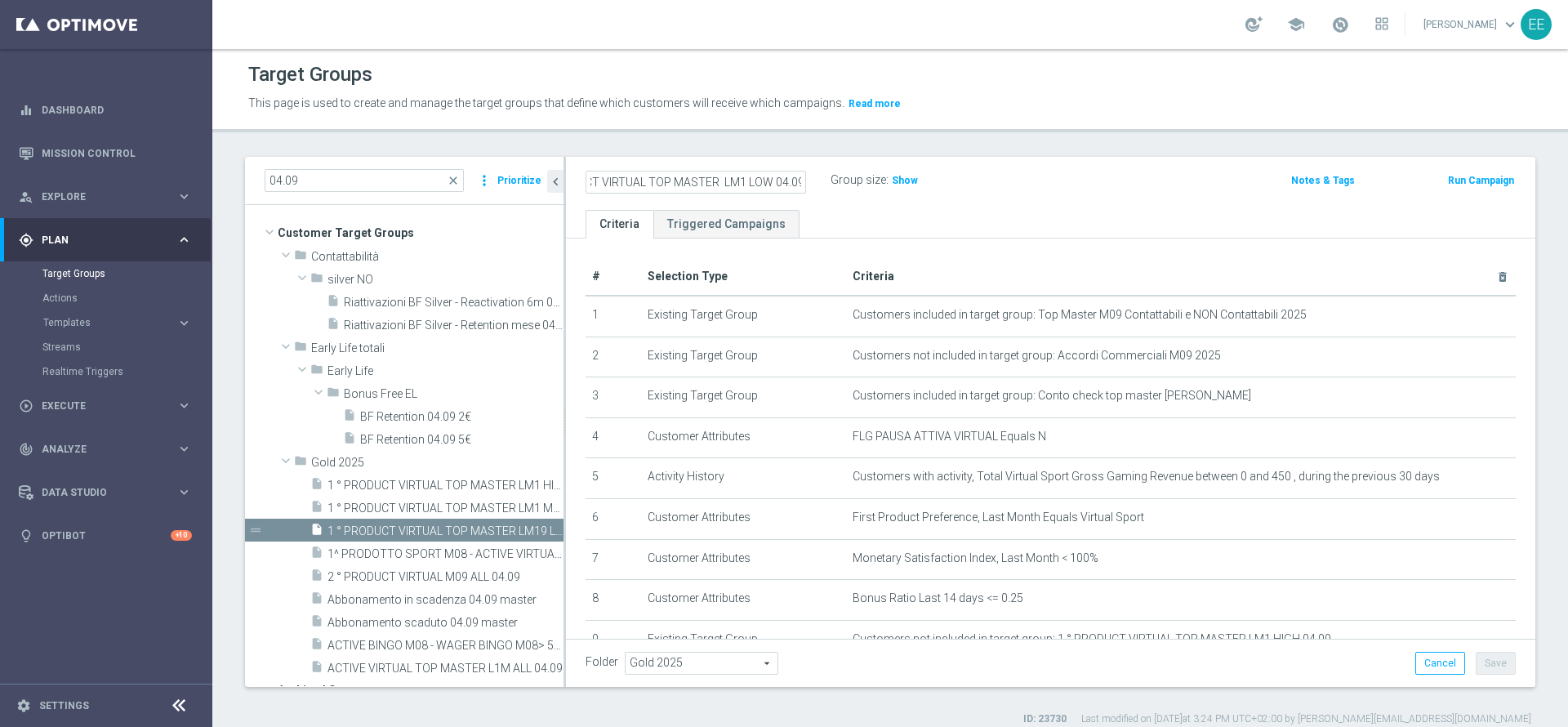
click at [1291, 664] on div "Folder Gold 2025 Gold 2025 arrow_drop_down search Cancel Save Saving..." at bounding box center [1050, 663] width 930 height 23
click at [1480, 657] on button "Save" at bounding box center [1496, 663] width 40 height 23
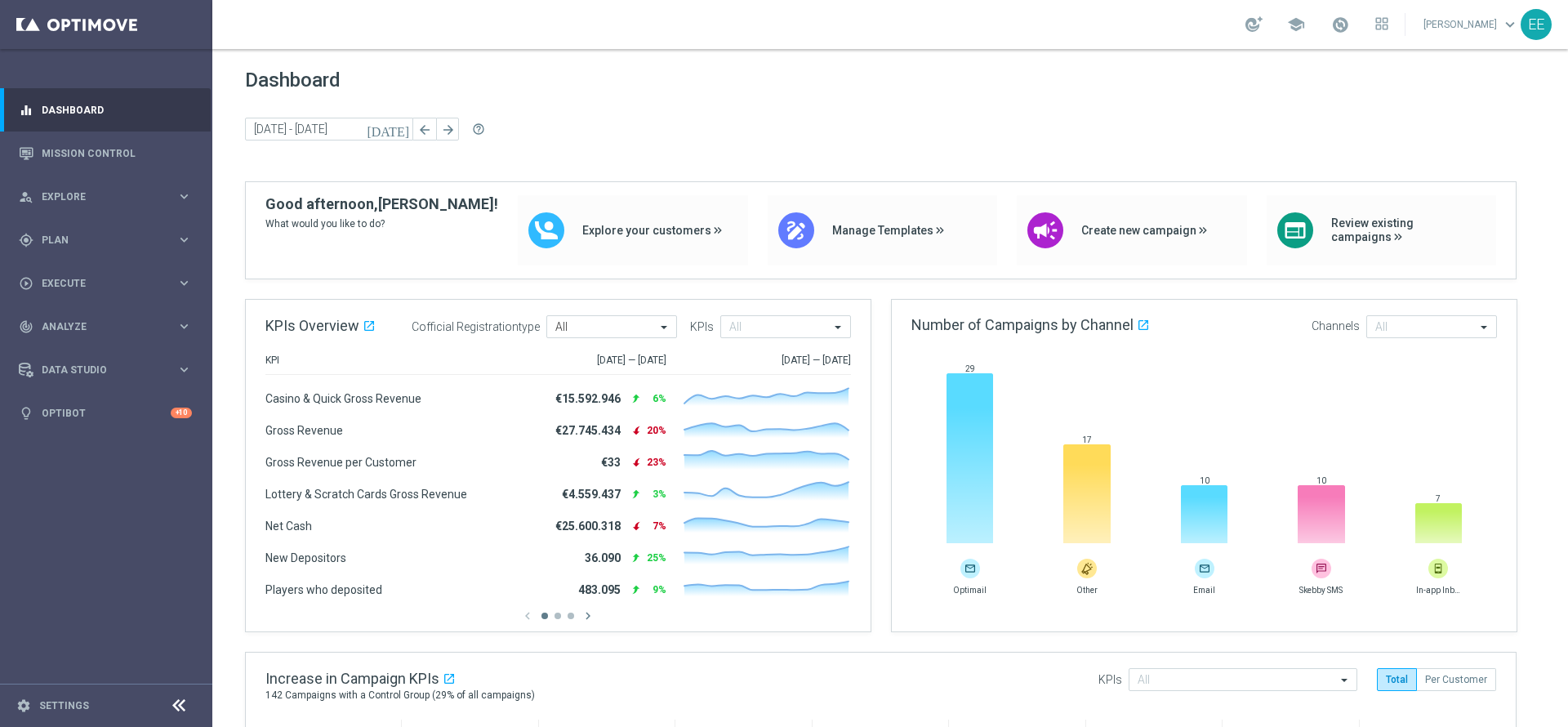
drag, startPoint x: 0, startPoint y: 0, endPoint x: 354, endPoint y: 18, distance: 354.5
click at [354, 18] on div "school Edoardo Ellena keyboard_arrow_down EE" at bounding box center [890, 25] width 1356 height 49
click at [66, 272] on div "play_circle_outline Execute keyboard_arrow_right" at bounding box center [106, 283] width 211 height 43
click at [92, 312] on link "Campaign Builder" at bounding box center [106, 317] width 128 height 13
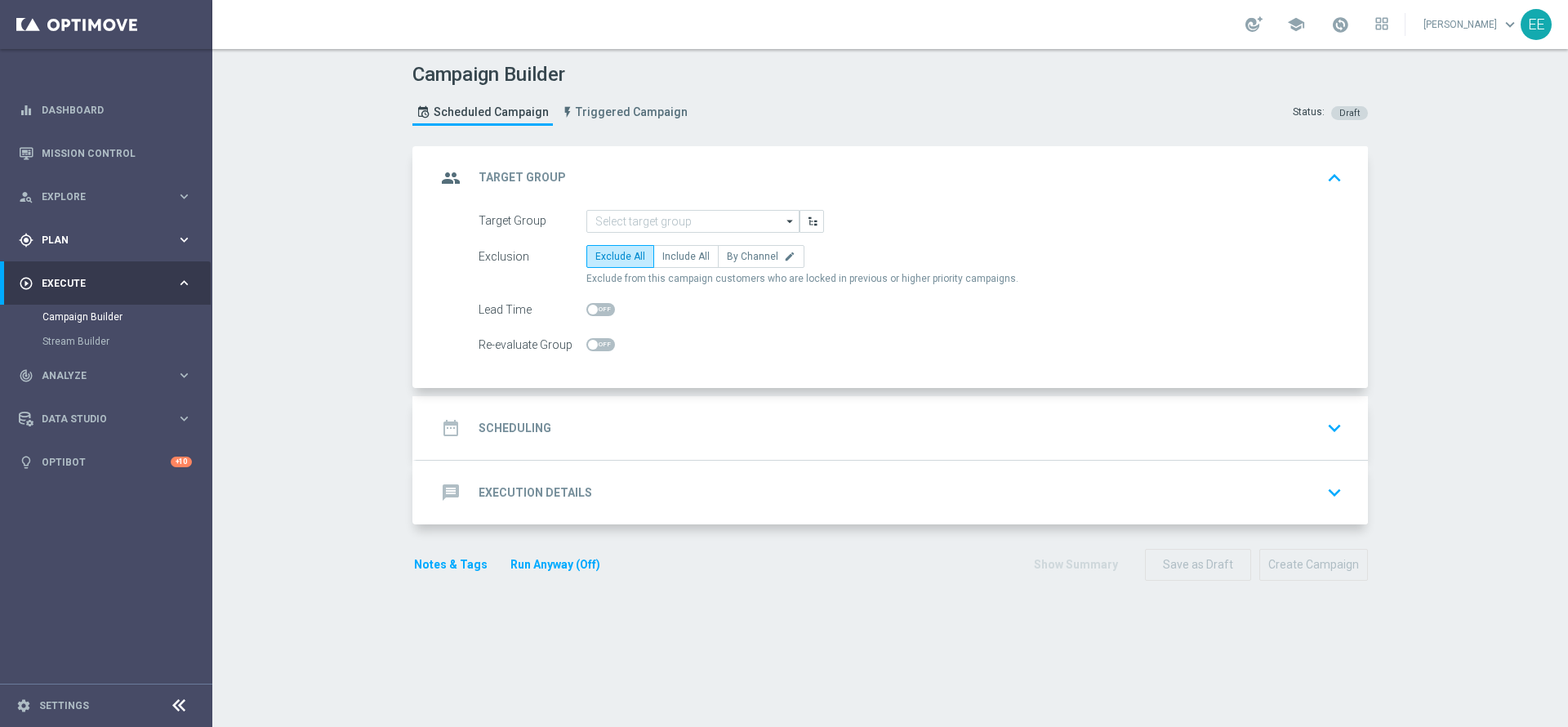
click at [74, 249] on div "gps_fixed Plan keyboard_arrow_right" at bounding box center [106, 239] width 211 height 43
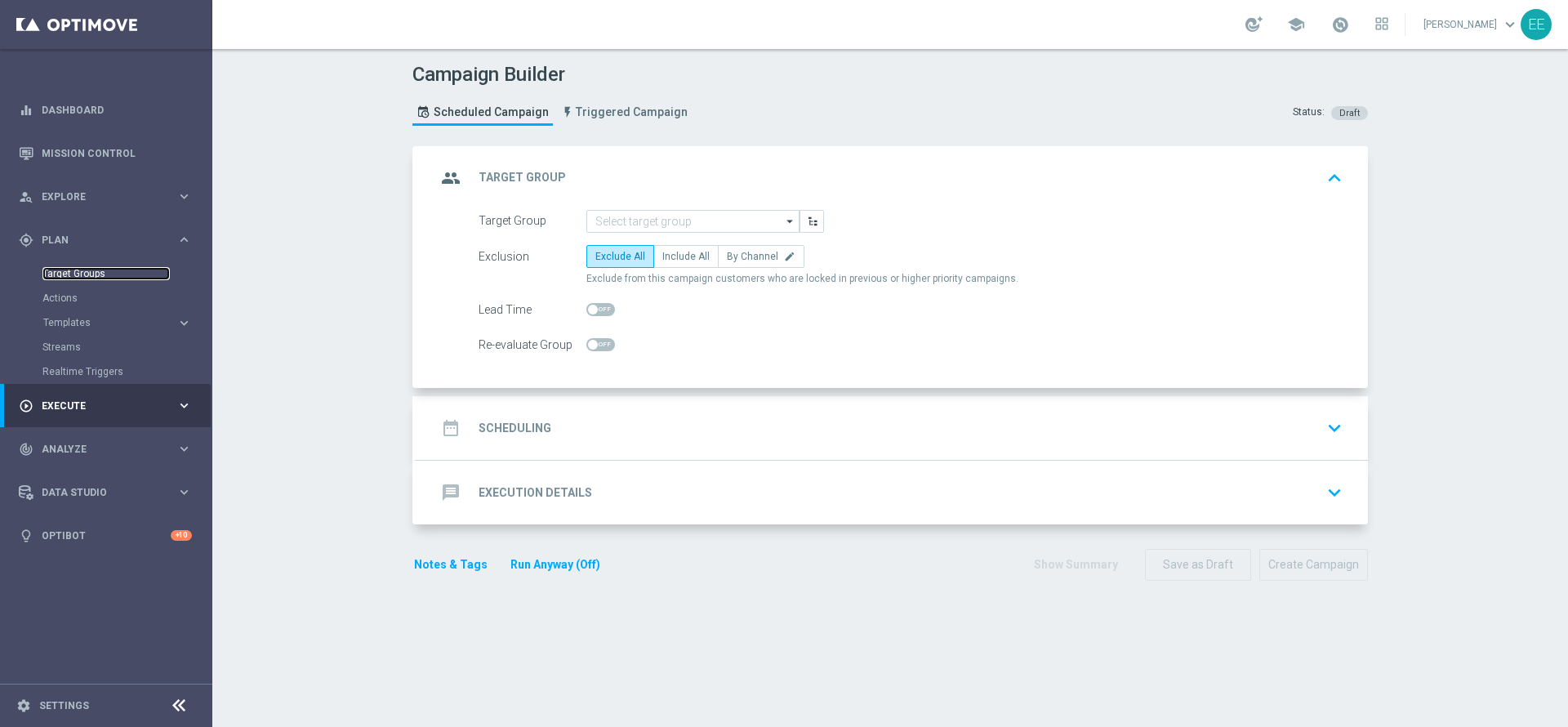
click at [76, 272] on link "Target Groups" at bounding box center [106, 273] width 128 height 13
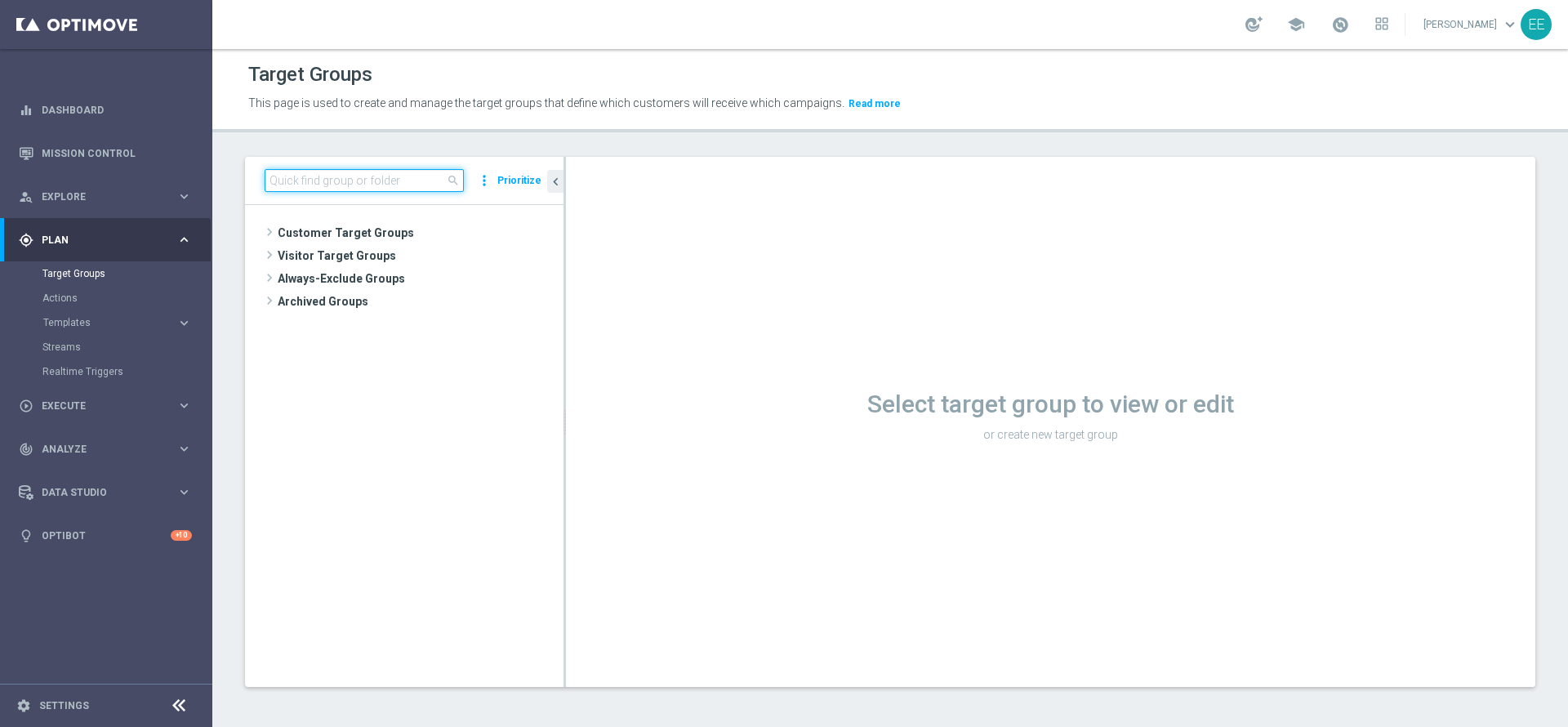
click at [354, 186] on input at bounding box center [364, 180] width 199 height 23
paste input "1^ PRODOTTO SPORT - NO GIOCANTI VIRTUAL M08/M09 - GGR VIRTUAL YTD > 10 euro"
type input "1^ PRODOTTO SPORT - NO GIOCANTI VIRTUAL M08/M09 - GGR VIRTUAL YTD > 10 euro"
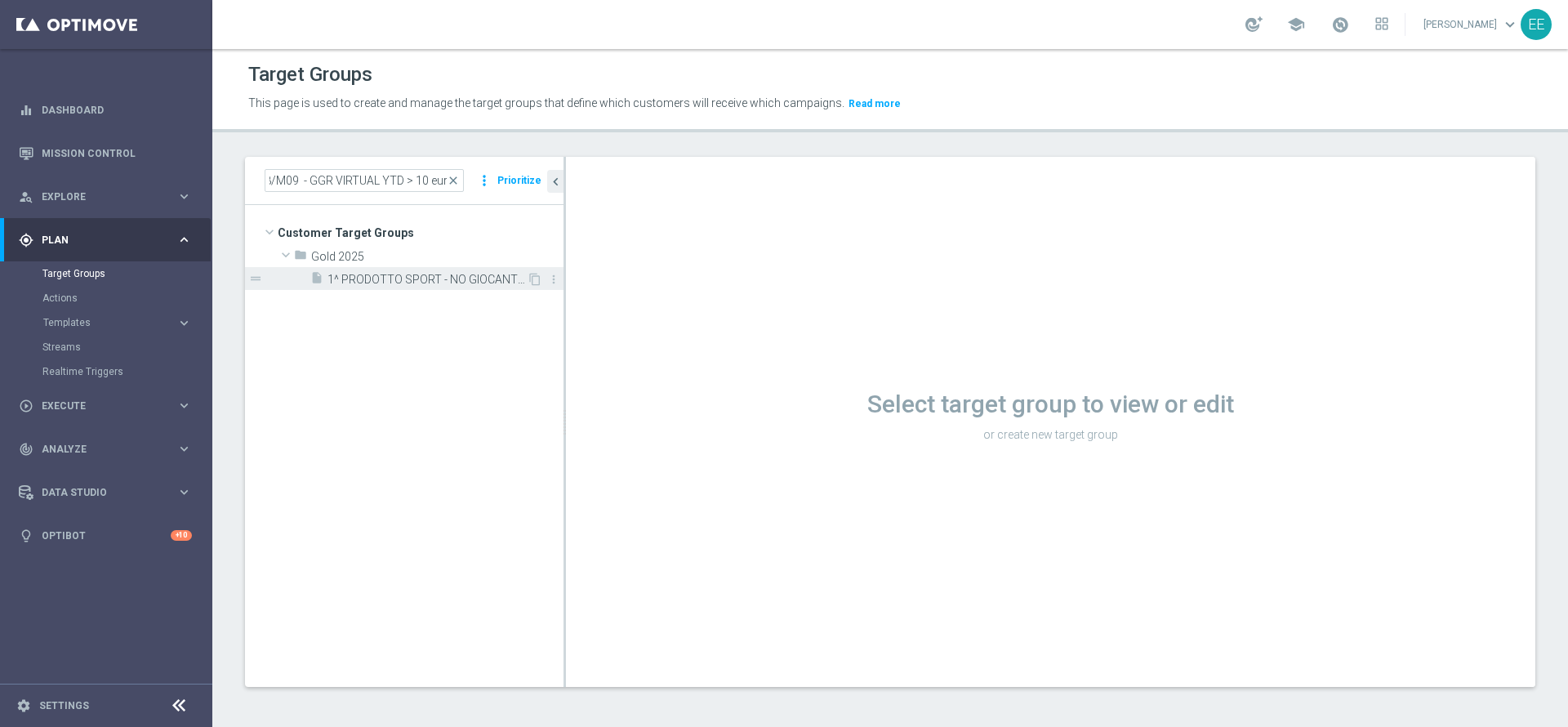
click at [409, 275] on span "1^ PRODOTTO SPORT - NO GIOCANTI VIRTUAL M08/M09 - GGR VIRTUAL YTD > 10 euro 08.…" at bounding box center [427, 279] width 199 height 14
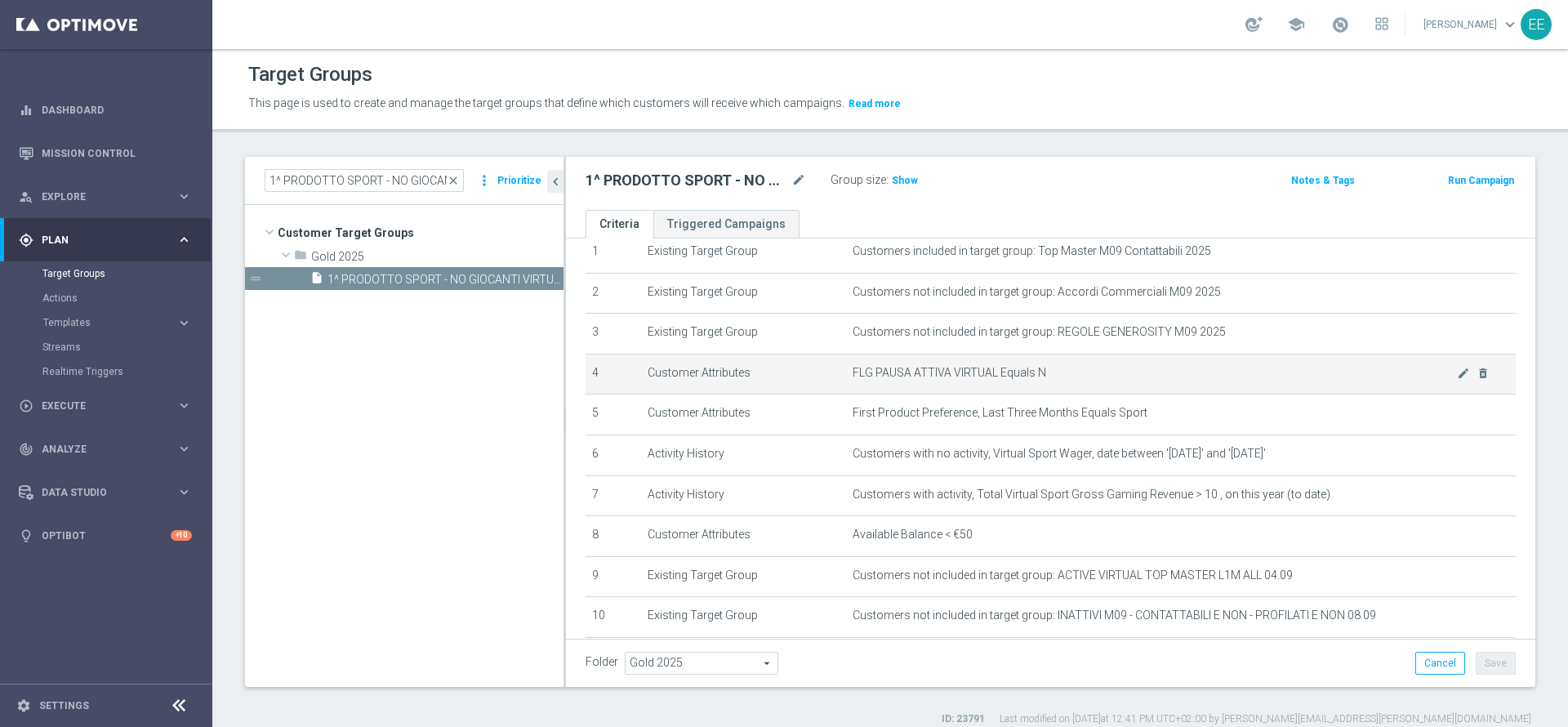
scroll to position [66, 0]
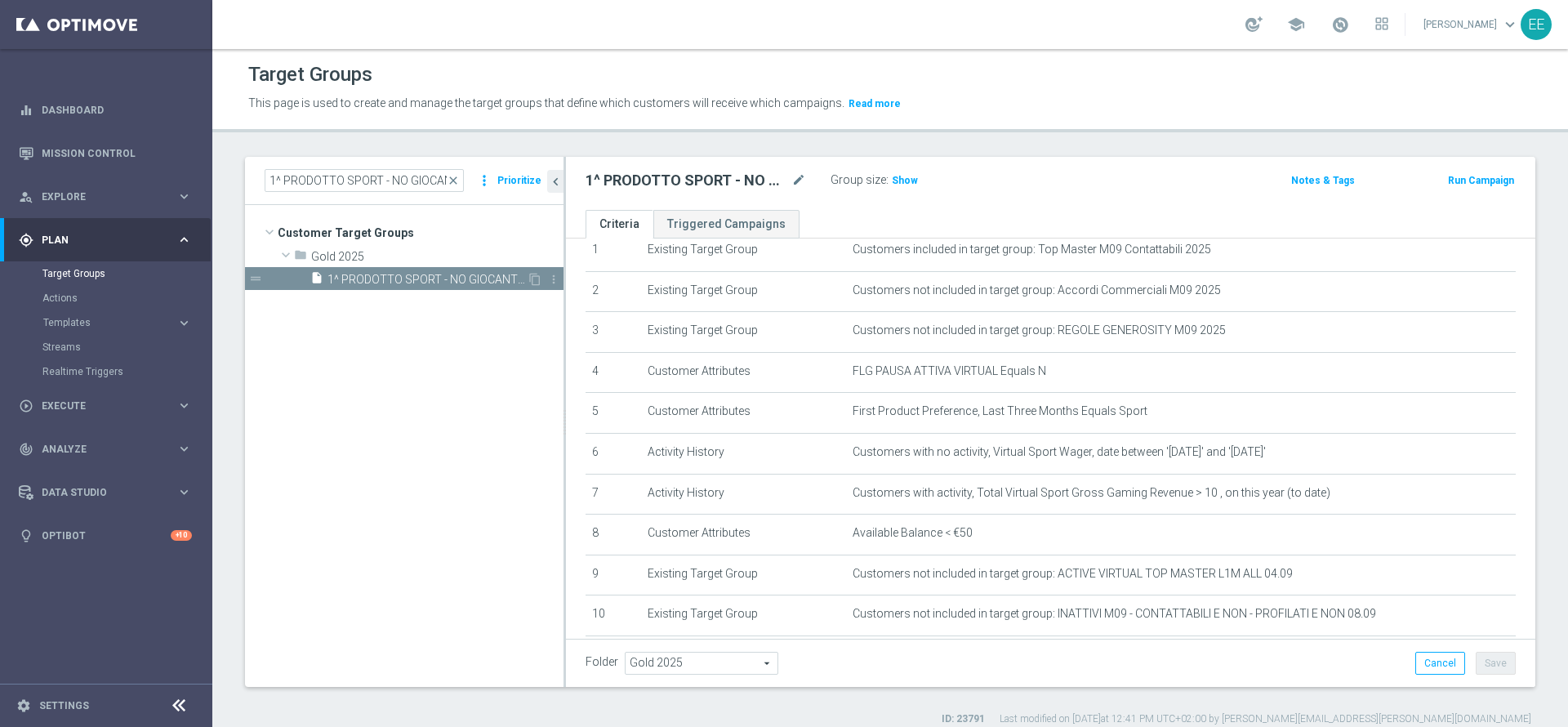
click at [528, 276] on div "content_copy more_vert" at bounding box center [544, 281] width 35 height 17
click at [530, 276] on icon "content_copy" at bounding box center [535, 278] width 13 height 13
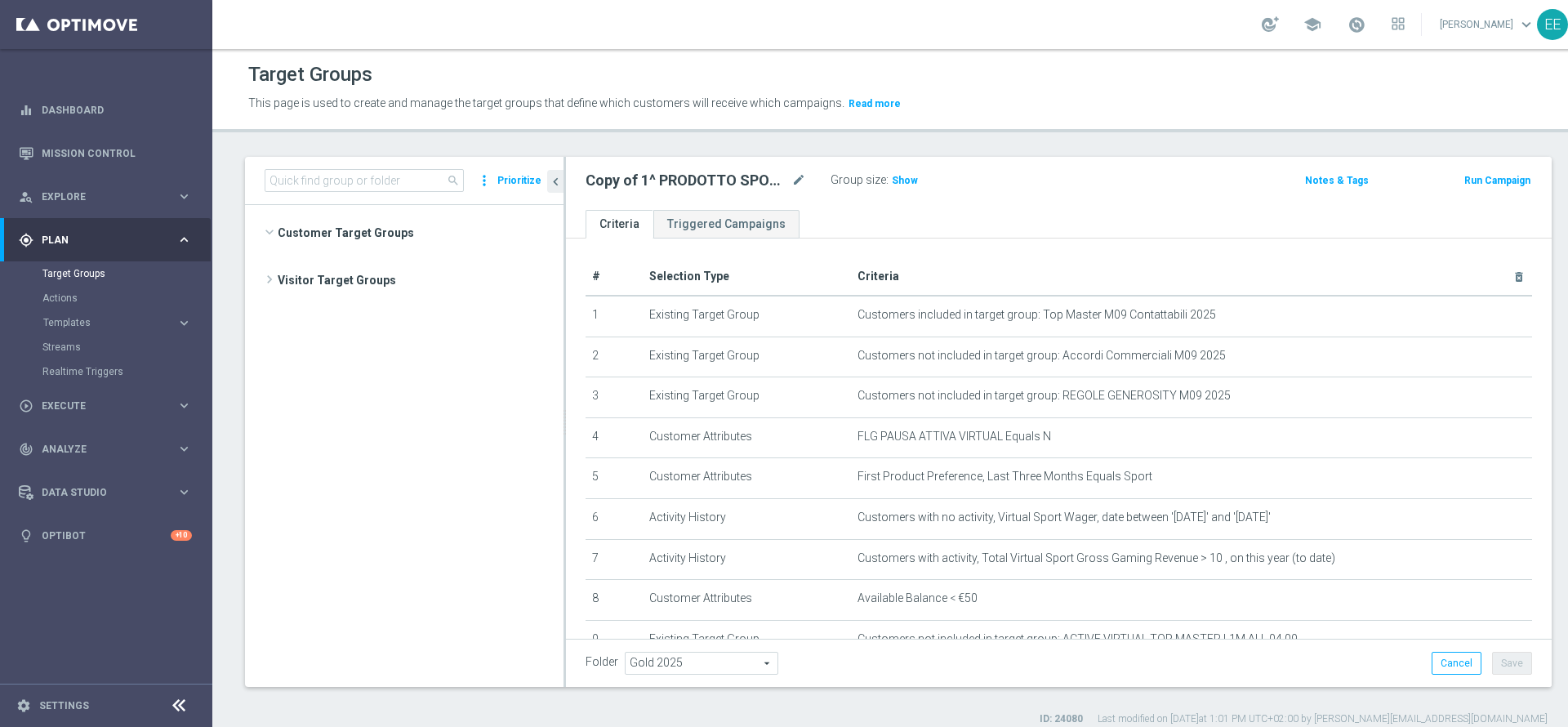
scroll to position [8594, 0]
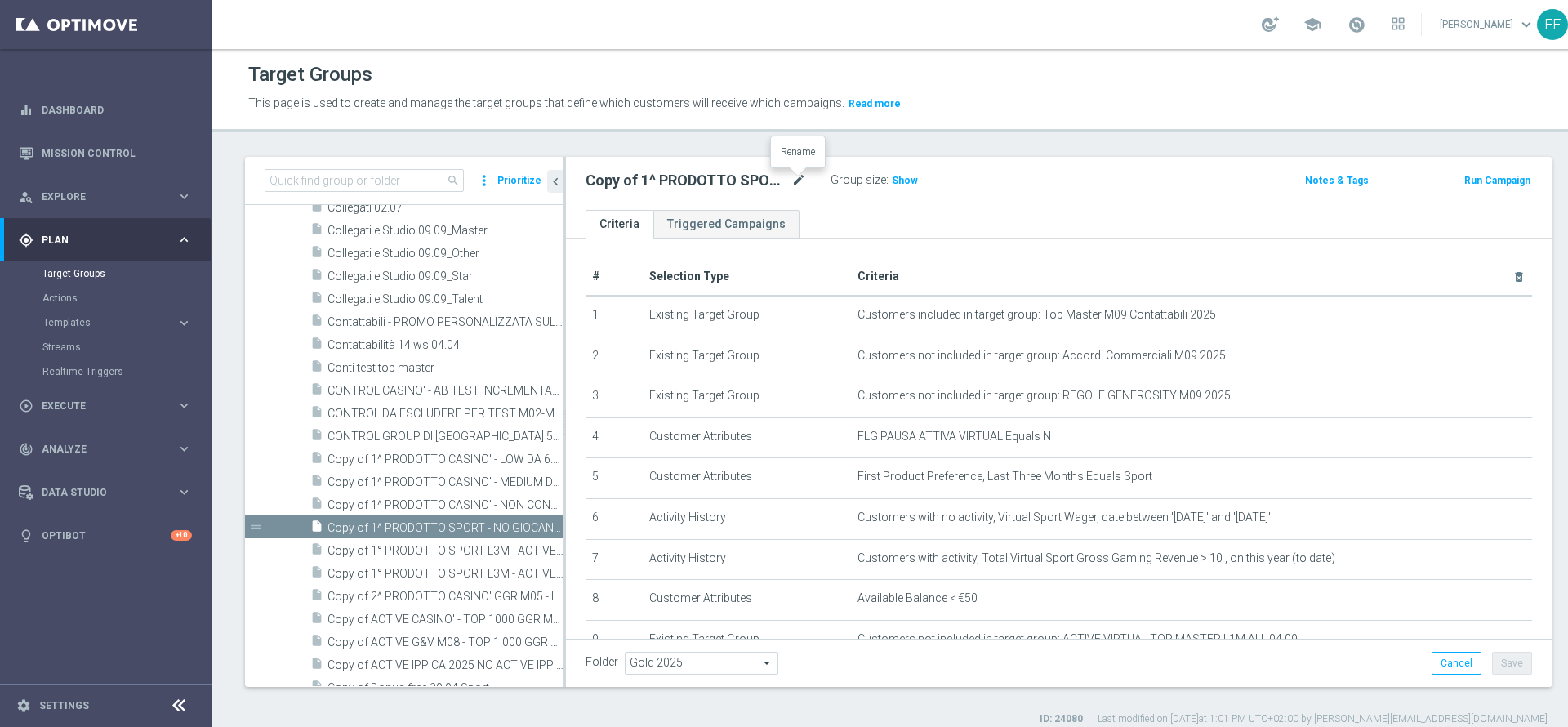
click at [794, 181] on icon "mode_edit" at bounding box center [798, 180] width 14 height 20
type input "1^ PRODOTTO SPORT - NO GIOCANTI VIRTUAL M09 - GGR VIRTUAL YTD > 10 euro 22.09"
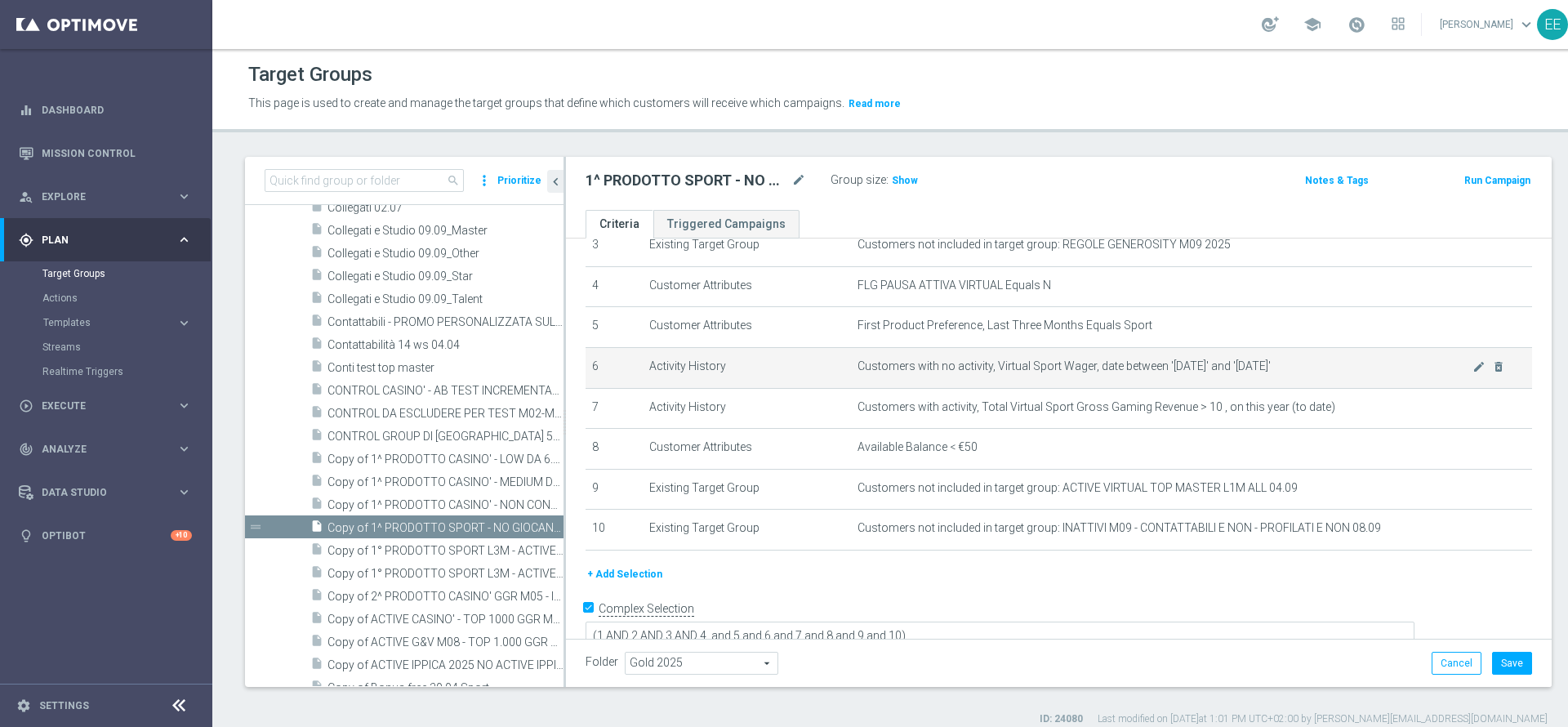
scroll to position [152, 0]
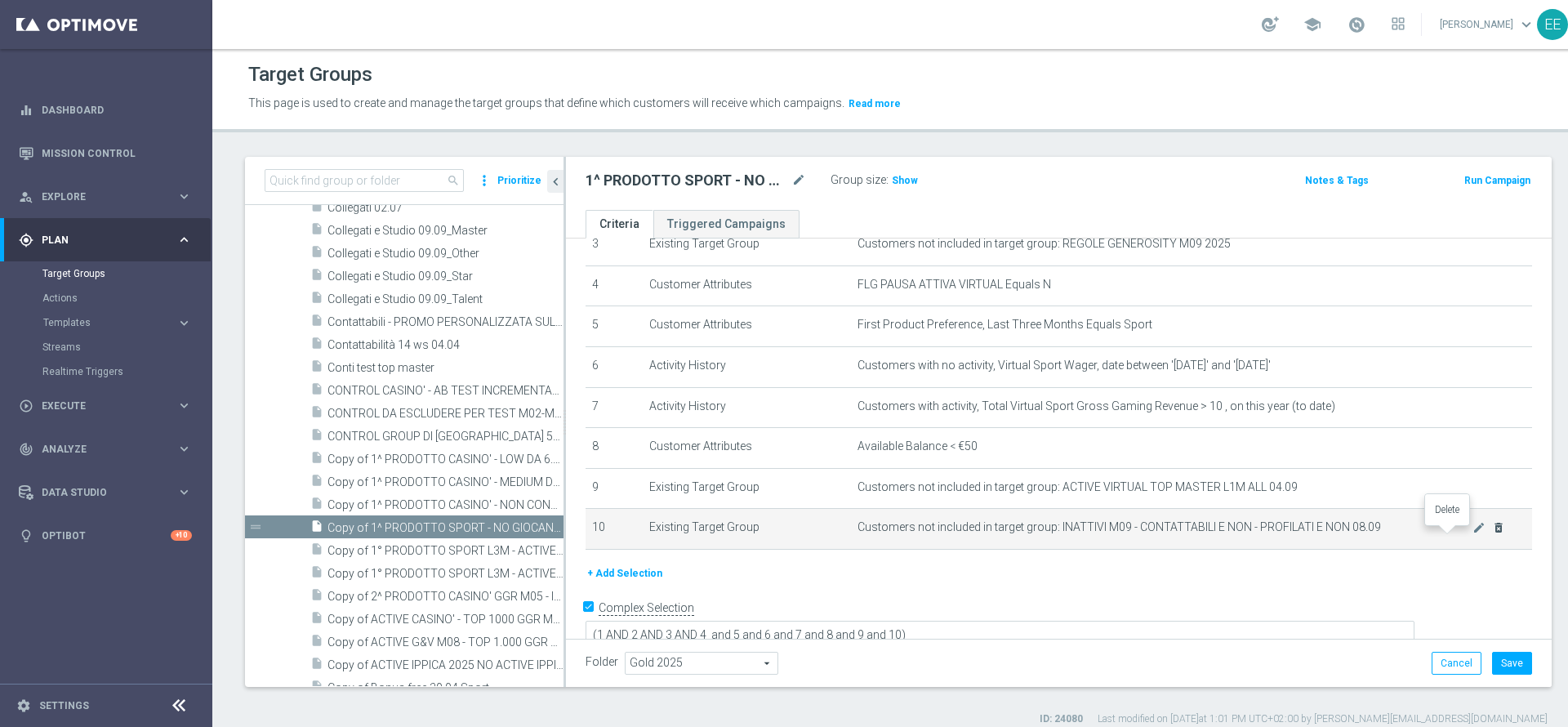
click at [1492, 533] on icon "delete_forever" at bounding box center [1498, 527] width 13 height 13
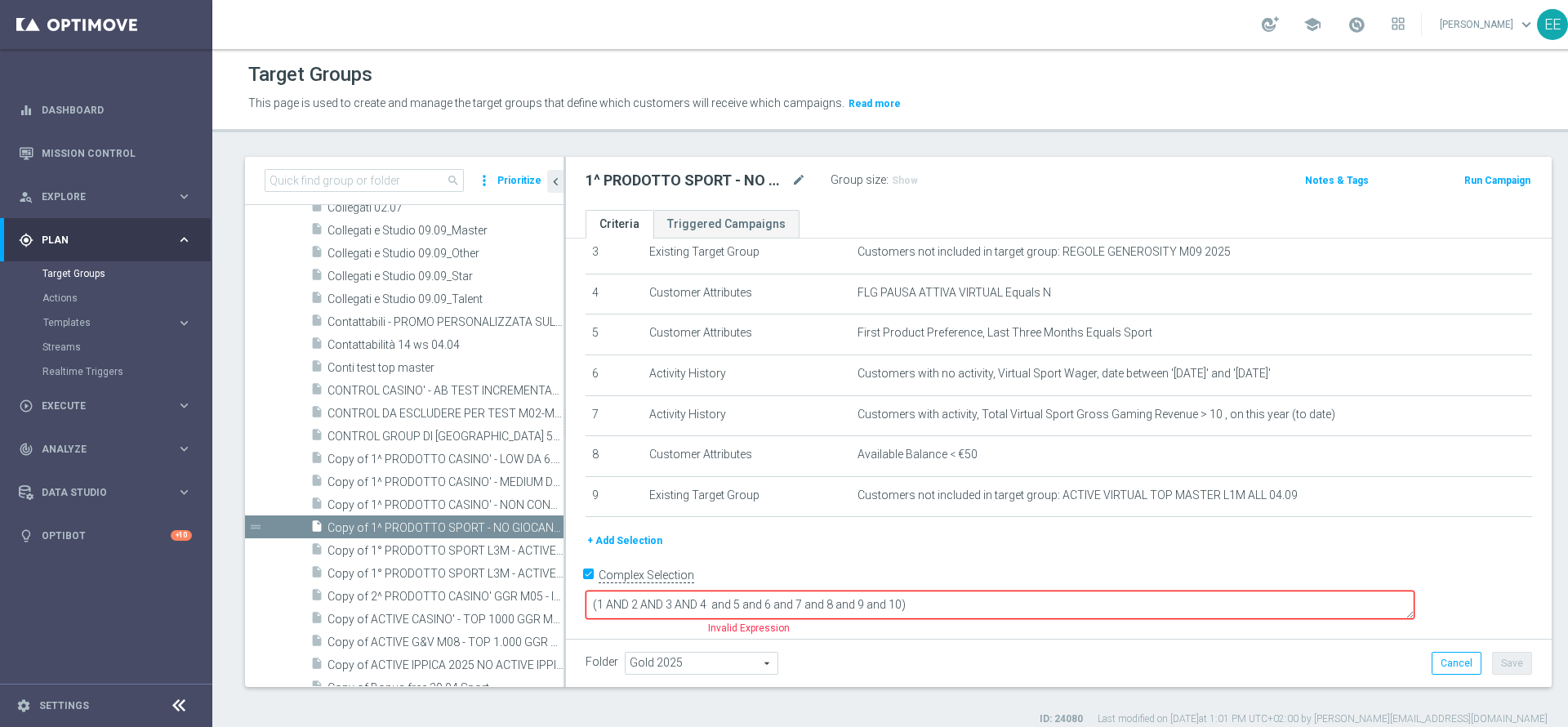
scroll to position [125, 0]
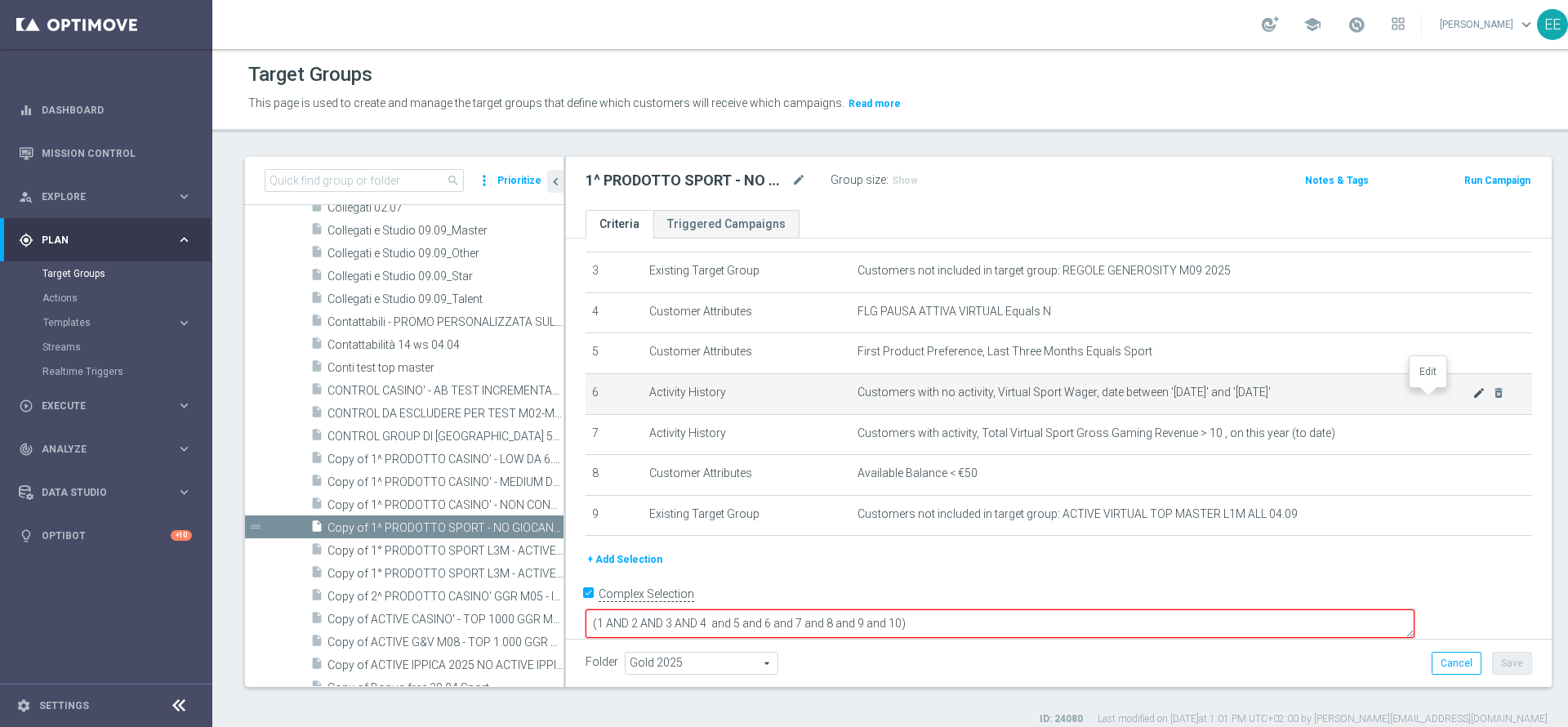
click at [1473, 398] on icon "mode_edit" at bounding box center [1479, 392] width 13 height 13
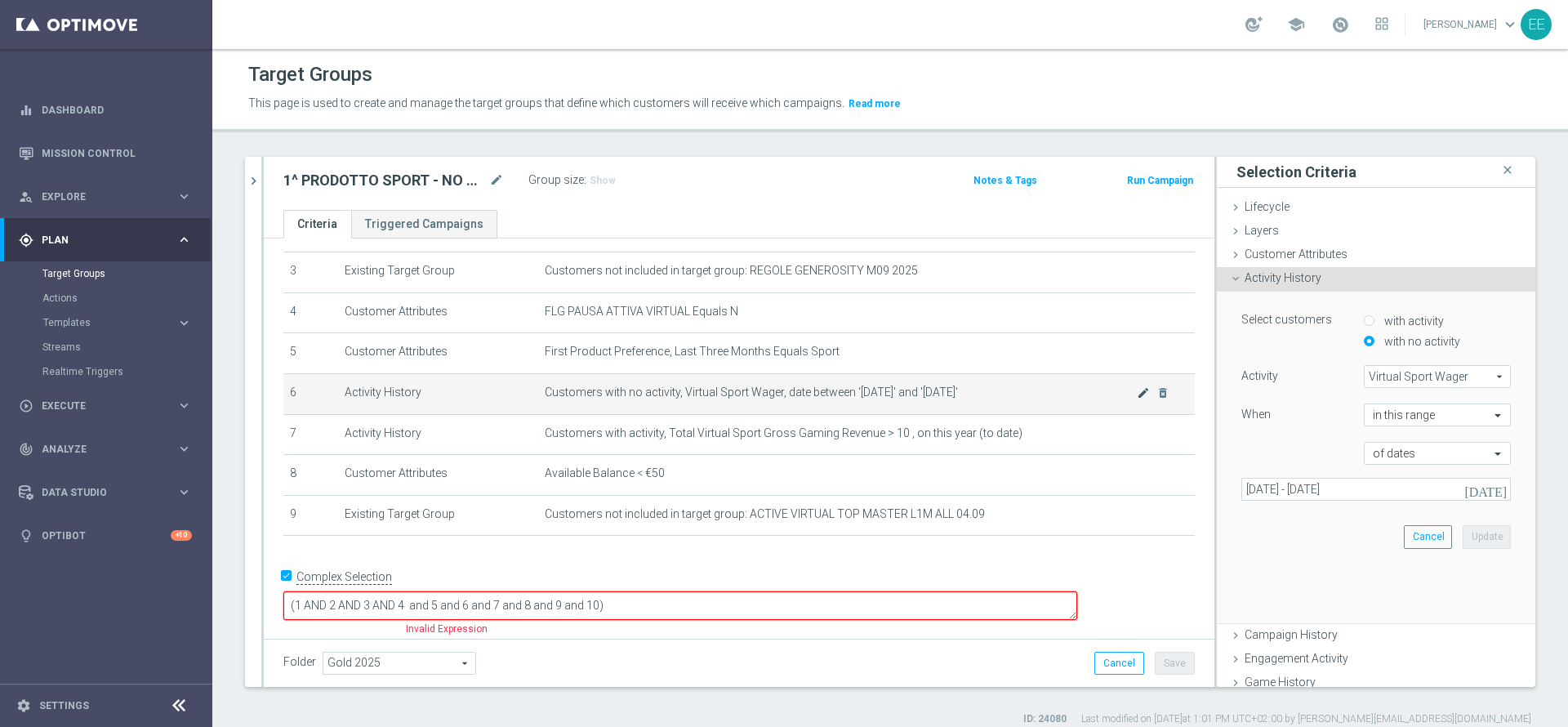
scroll to position [108, 0]
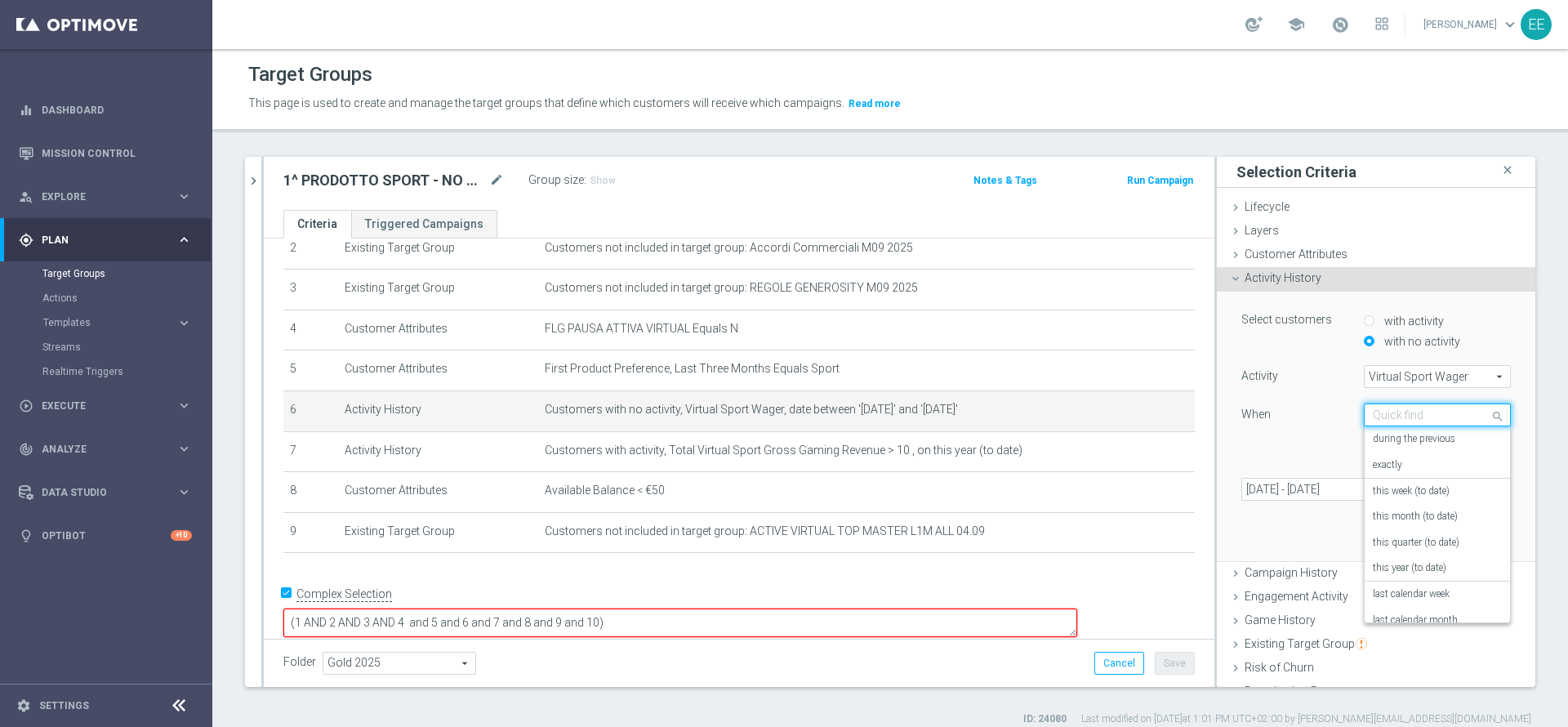
click at [1384, 415] on input "text" at bounding box center [1421, 415] width 96 height 14
click at [1414, 489] on label "this month (to date)" at bounding box center [1416, 495] width 85 height 13
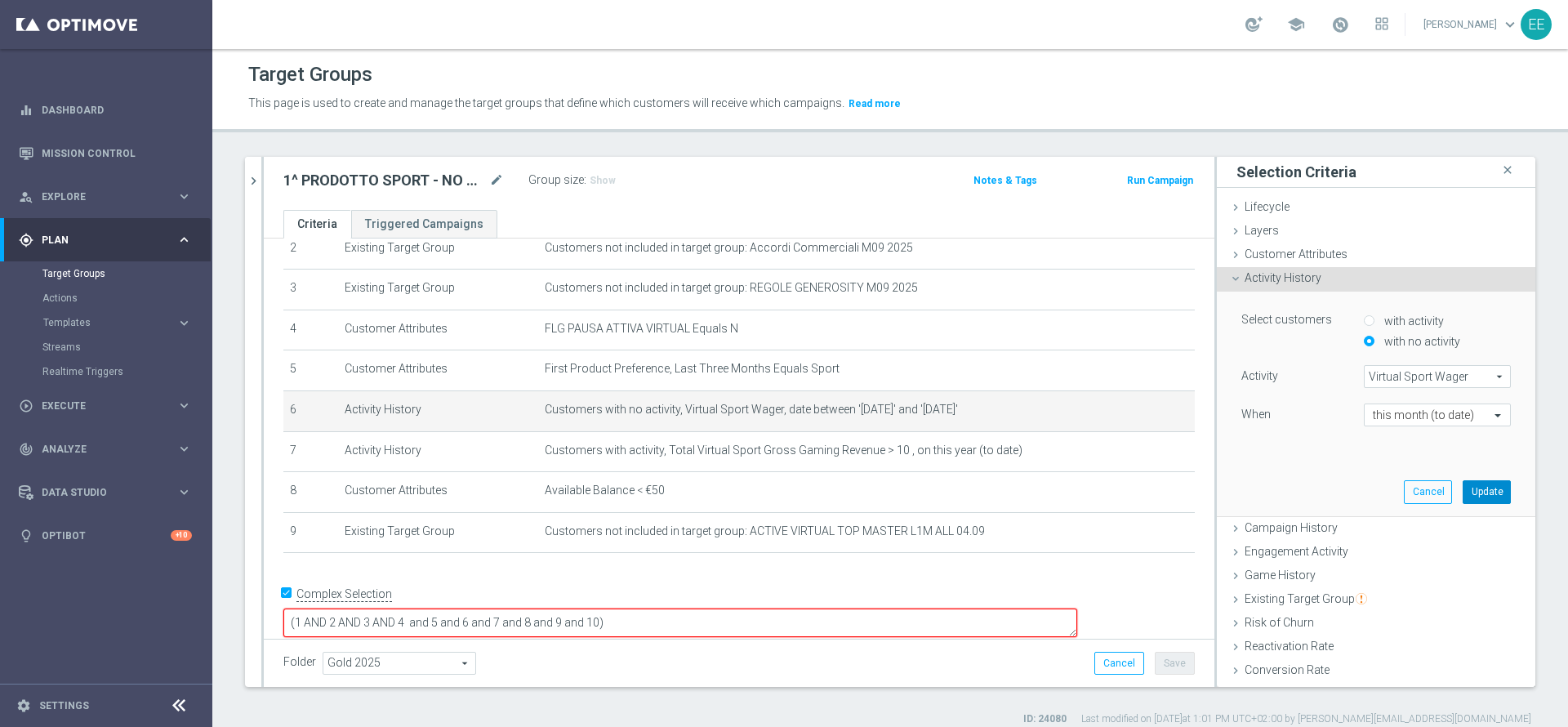
click at [1462, 493] on button "Update" at bounding box center [1486, 491] width 49 height 23
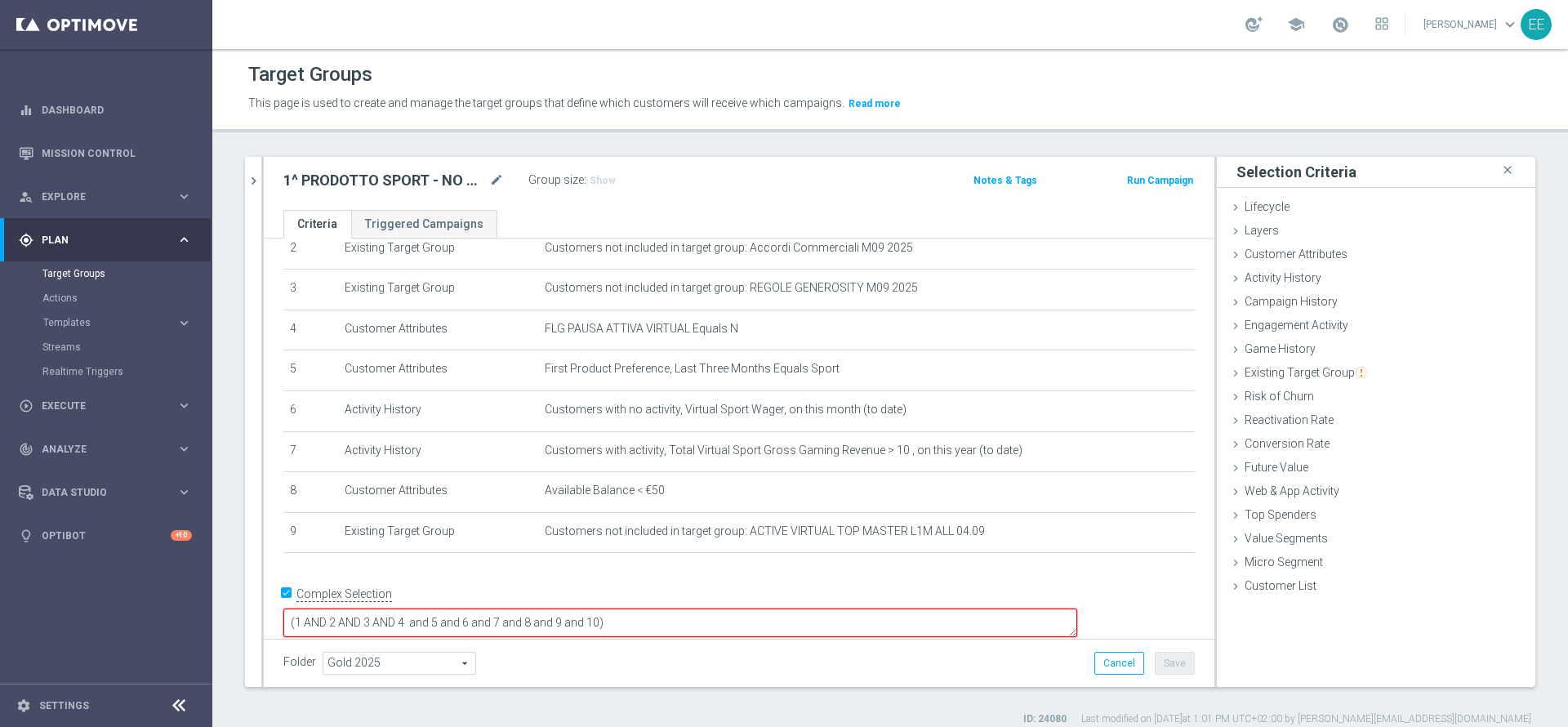
click at [708, 609] on textarea "(1 AND 2 AND 3 AND 4 and 5 and 6 and 7 and 8 and 9 and 10)" at bounding box center [680, 623] width 794 height 29
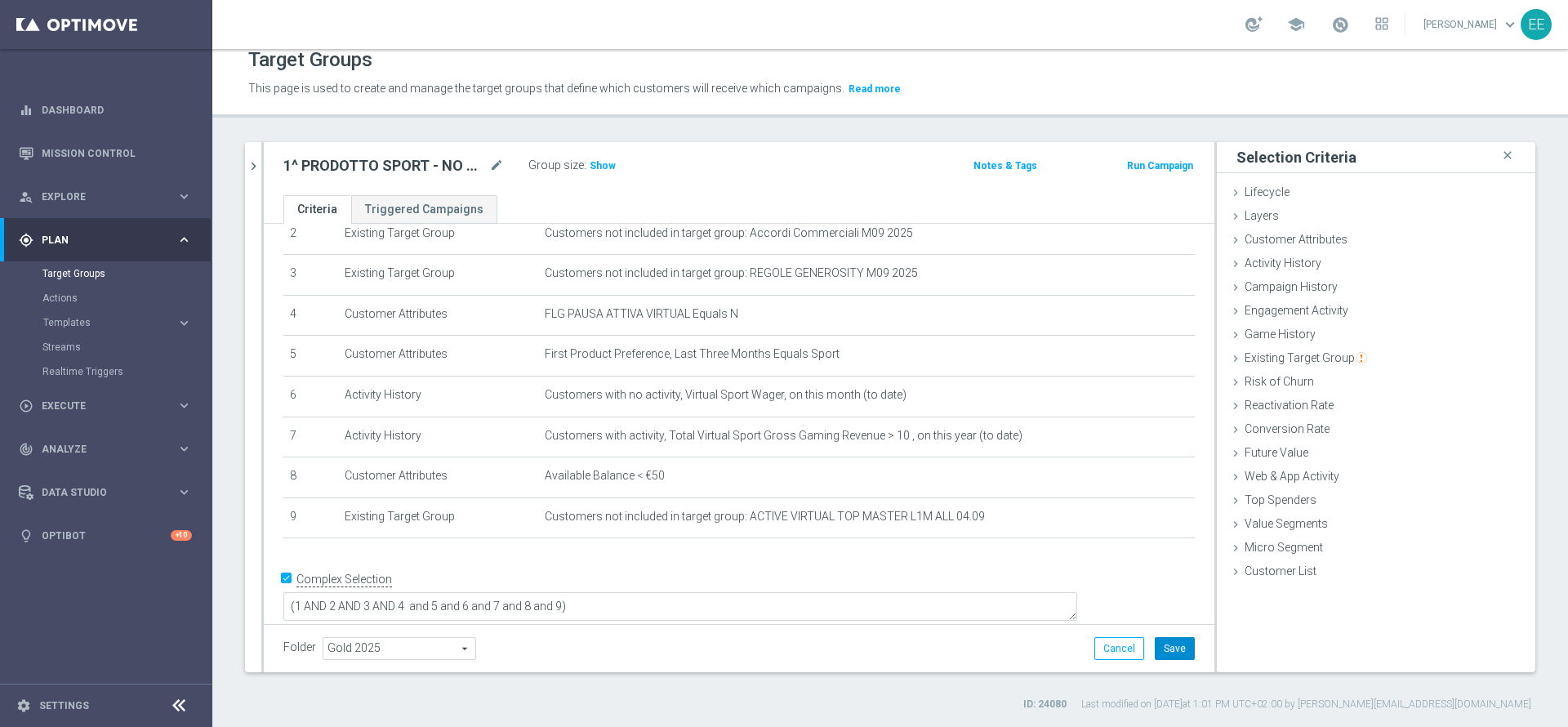
scroll to position [106, 0]
click at [1156, 659] on button "Save" at bounding box center [1175, 648] width 40 height 23
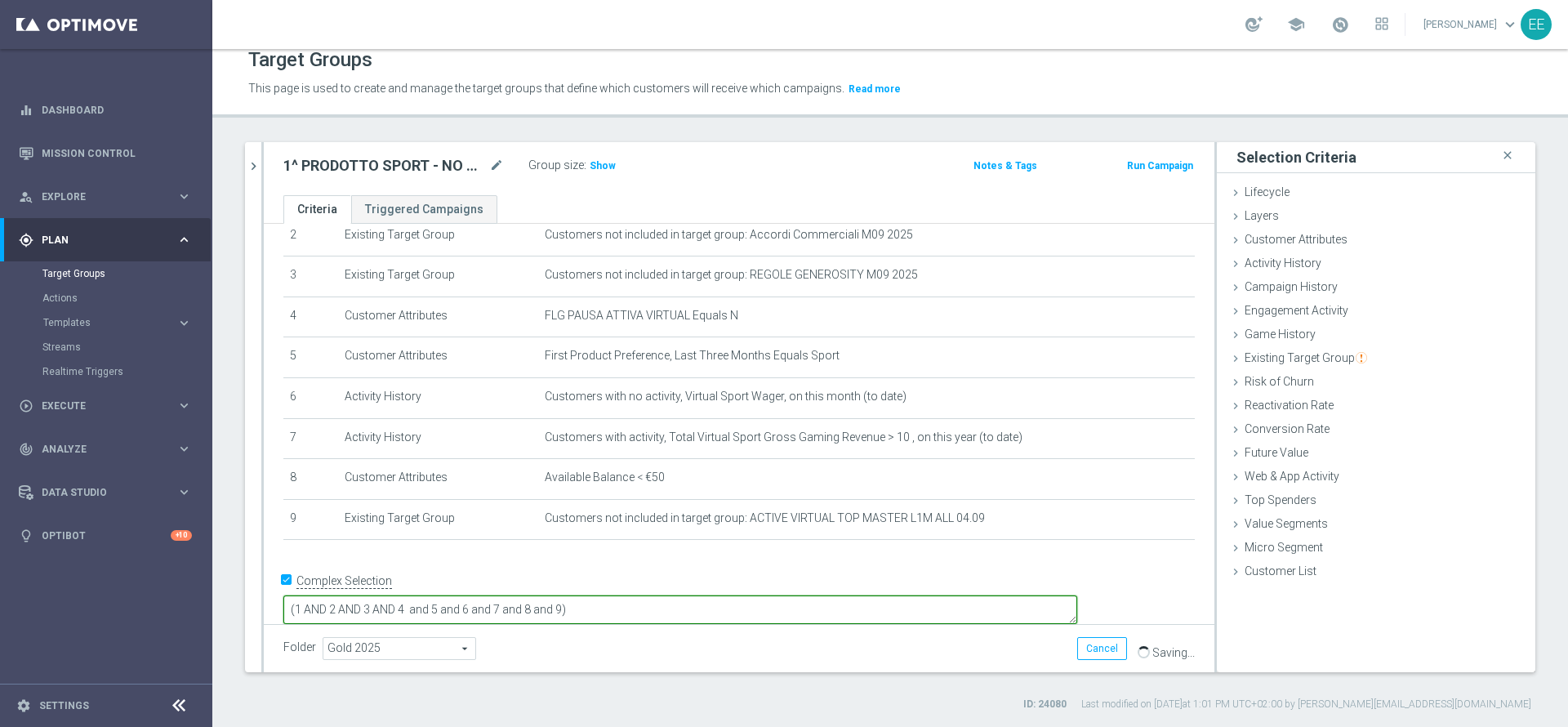
click at [712, 595] on textarea "(1 AND 2 AND 3 AND 4 and 5 and 6 and 7 and 8 and 9)" at bounding box center [680, 610] width 794 height 29
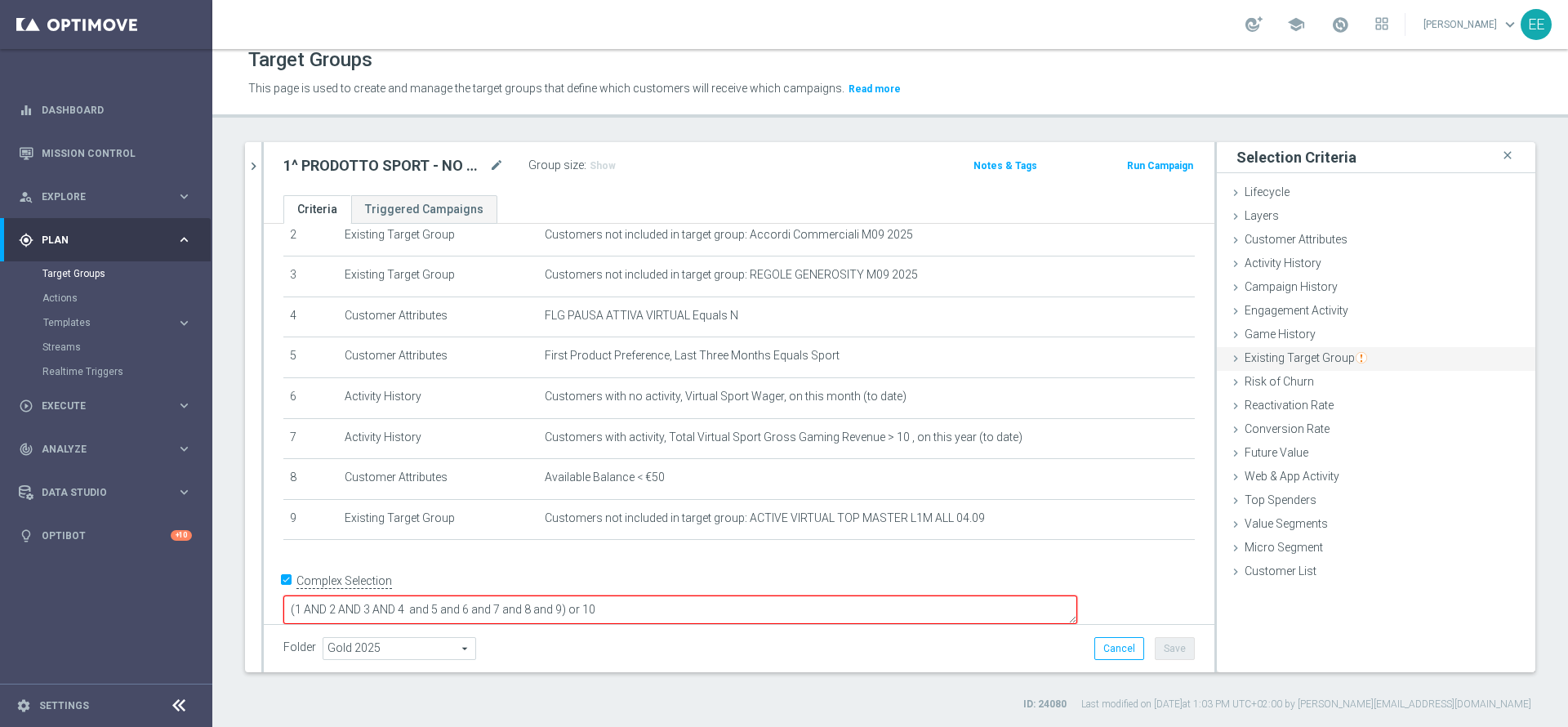
type textarea "(1 AND 2 AND 3 AND 4 and 5 and 6 and 7 and 8 and 9) or 10"
click at [1325, 352] on span "Existing Target Group" at bounding box center [1306, 358] width 123 height 13
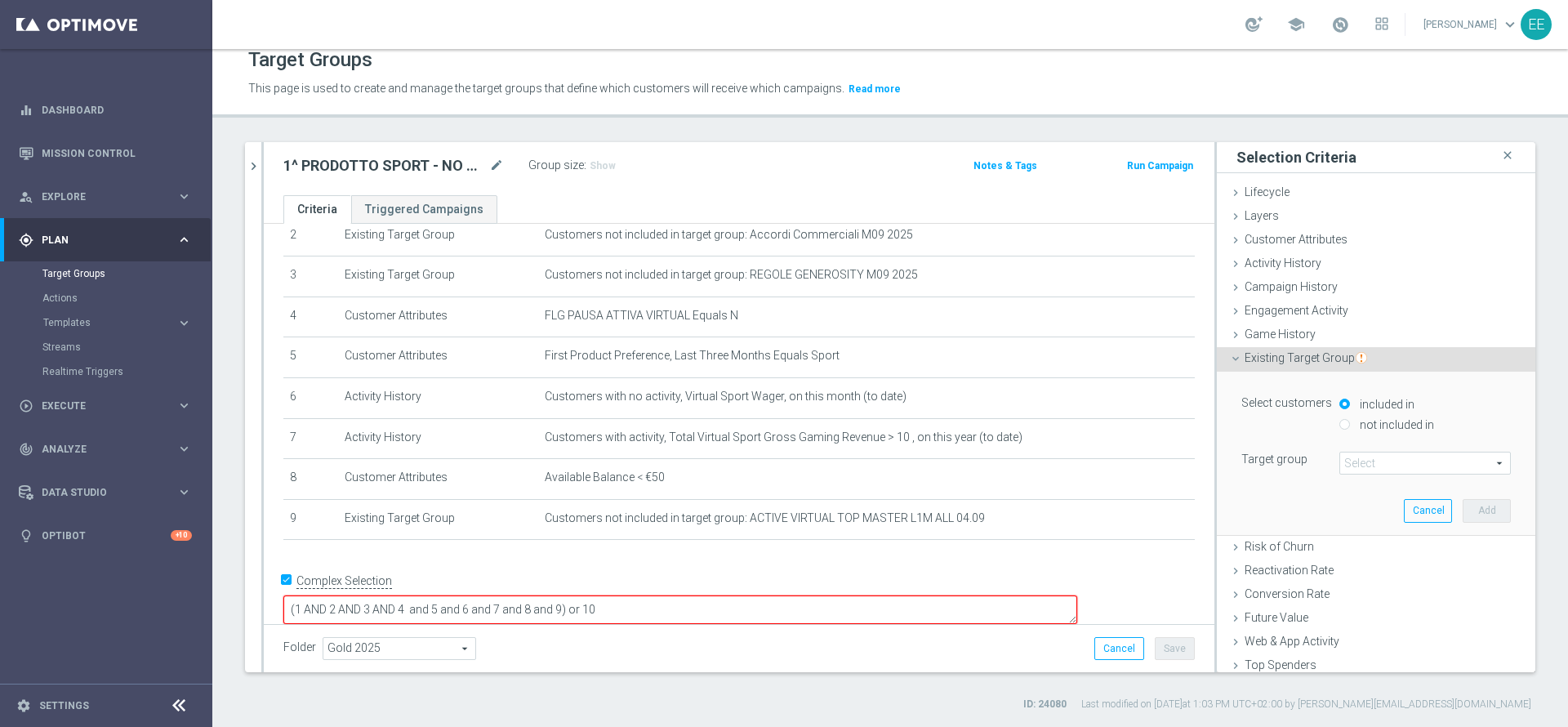
click at [1362, 411] on div "included in" at bounding box center [1424, 405] width 171 height 20
click at [1355, 462] on span at bounding box center [1425, 463] width 170 height 21
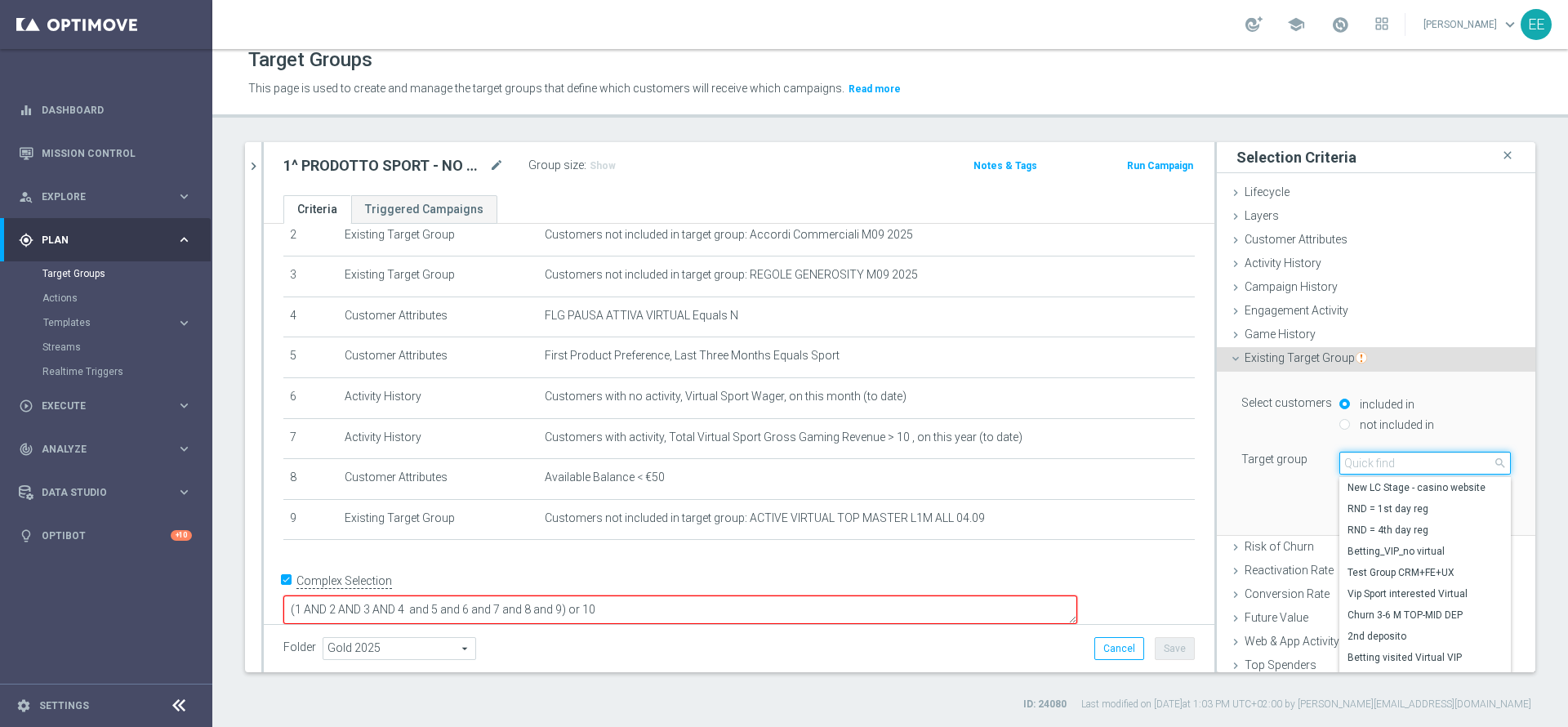
click at [1355, 462] on input "search" at bounding box center [1424, 463] width 171 height 23
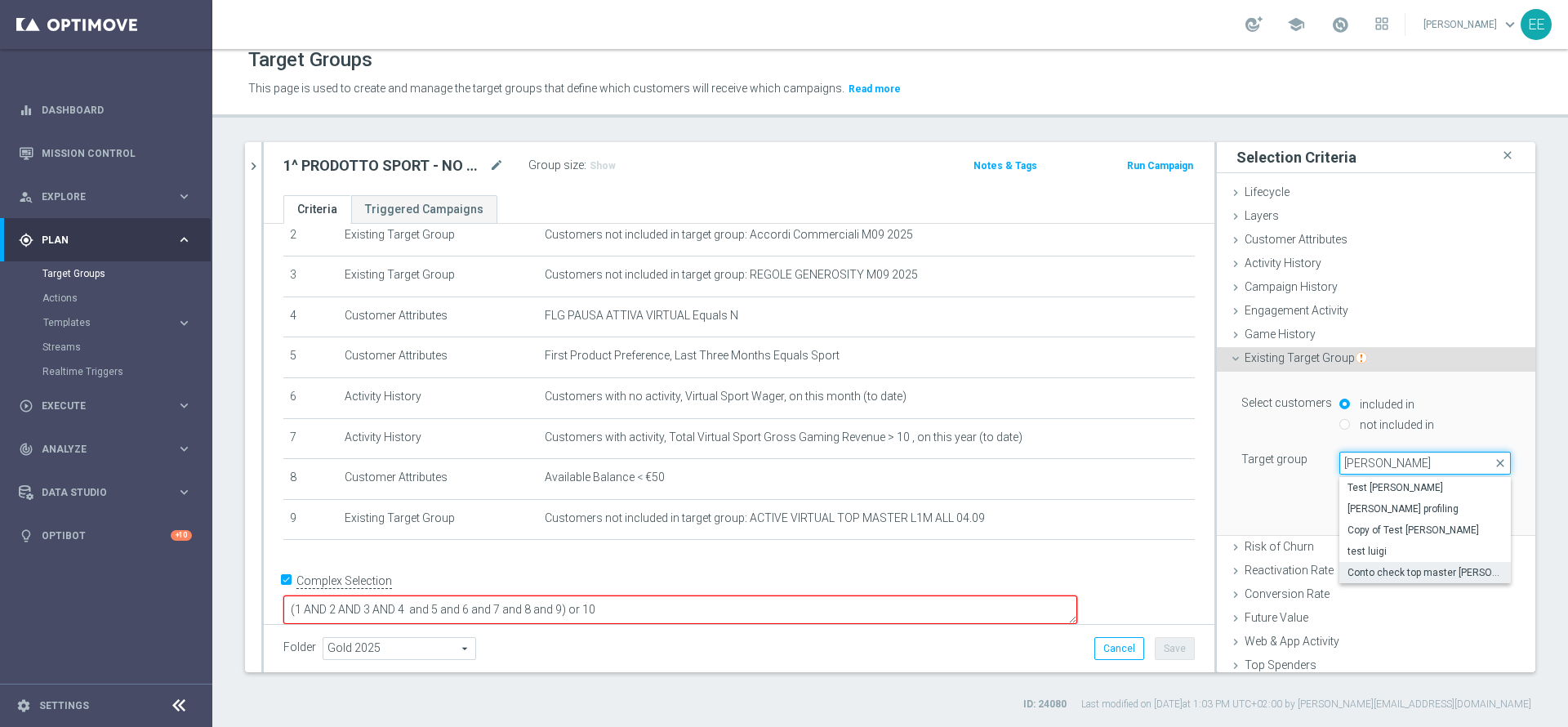
type input "[PERSON_NAME]"
click at [1414, 573] on span "Conto check top master [PERSON_NAME]" at bounding box center [1425, 572] width 155 height 13
type input "Conto check top master [PERSON_NAME]"
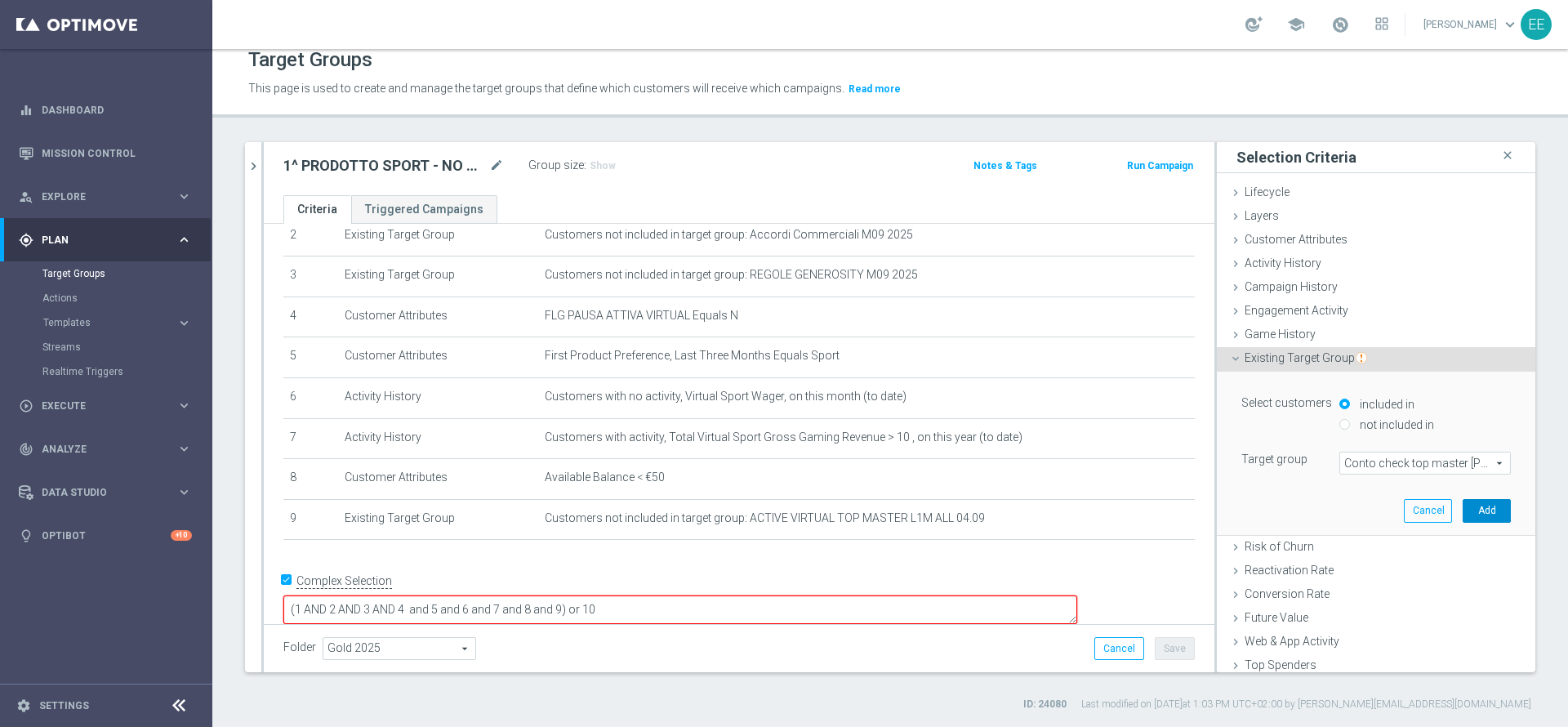
click at [1462, 518] on button "Add" at bounding box center [1486, 510] width 49 height 23
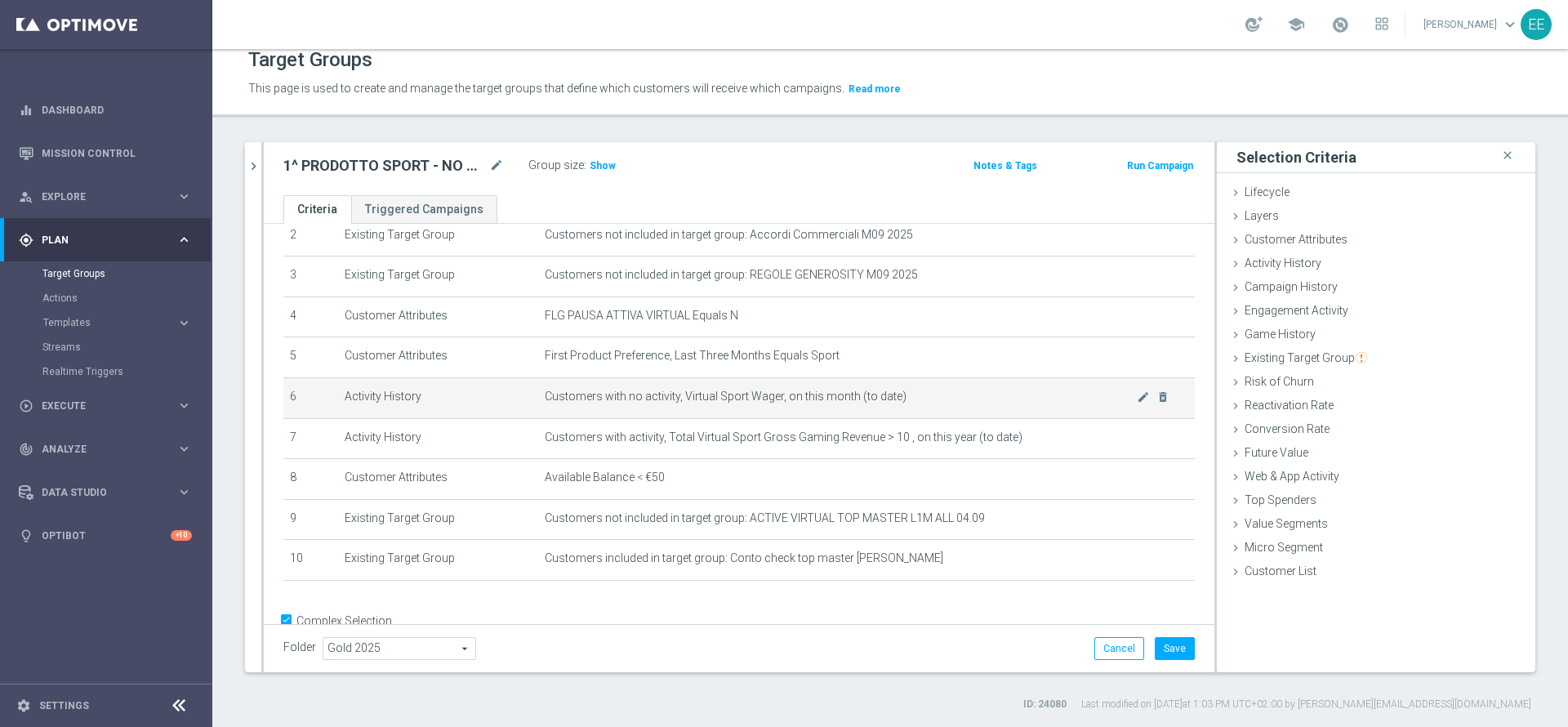
scroll to position [147, 0]
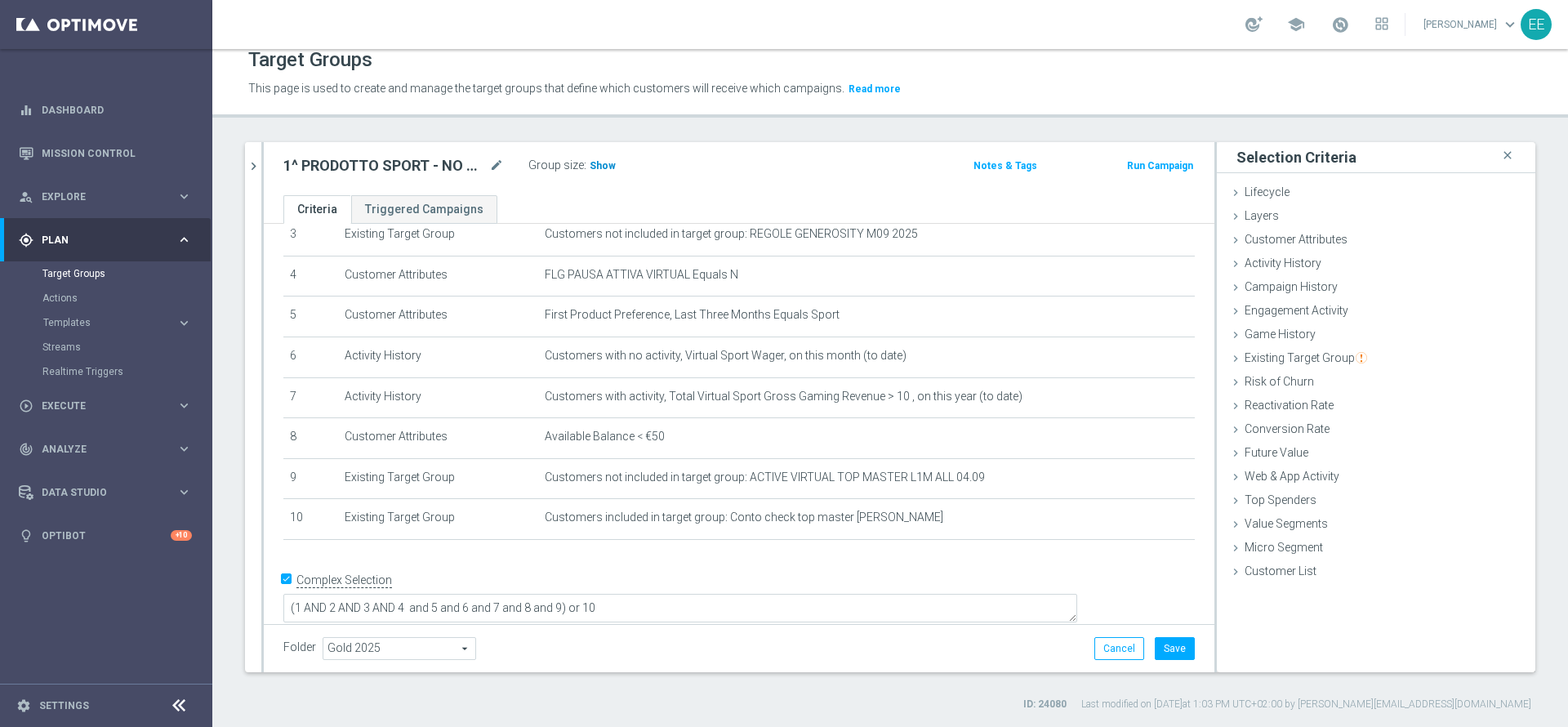
click at [600, 164] on span "Show" at bounding box center [603, 165] width 26 height 11
click at [837, 171] on div "1^ PRODOTTO SPORT - NO GIOCANTI VIRTUAL M09 - GGR VIRTUAL YTD > 10 euro 22.09 m…" at bounding box center [583, 165] width 624 height 23
click at [1351, 35] on link at bounding box center [1340, 25] width 21 height 26
click at [1351, 35] on link "Last available data: [DATE] Batch process is scheduled to occur within the next…" at bounding box center [1340, 25] width 21 height 26
click at [1160, 652] on button "Save" at bounding box center [1175, 648] width 40 height 23
